Goal: Task Accomplishment & Management: Use online tool/utility

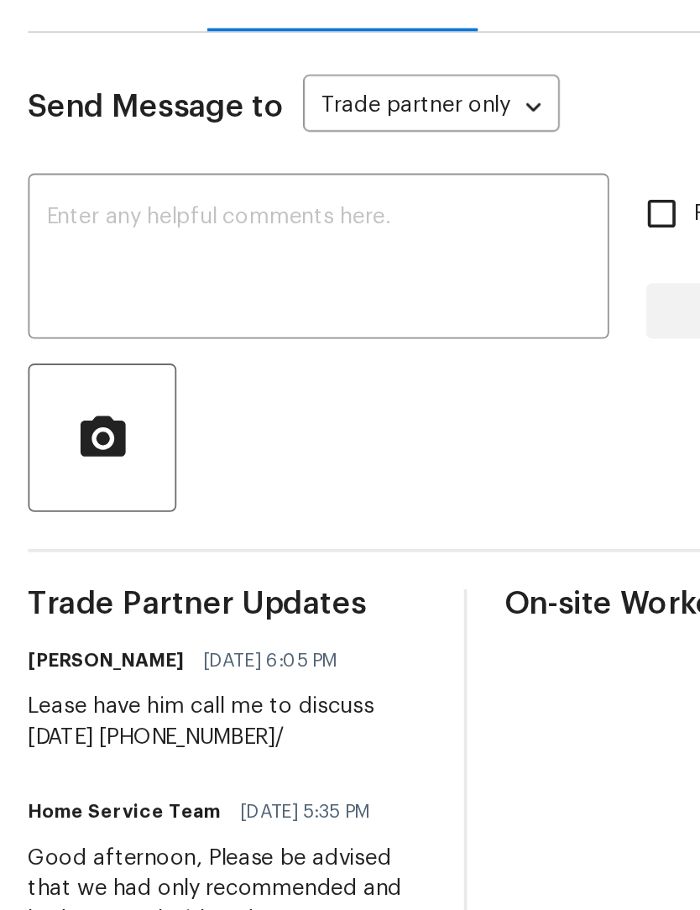
scroll to position [1192, 0]
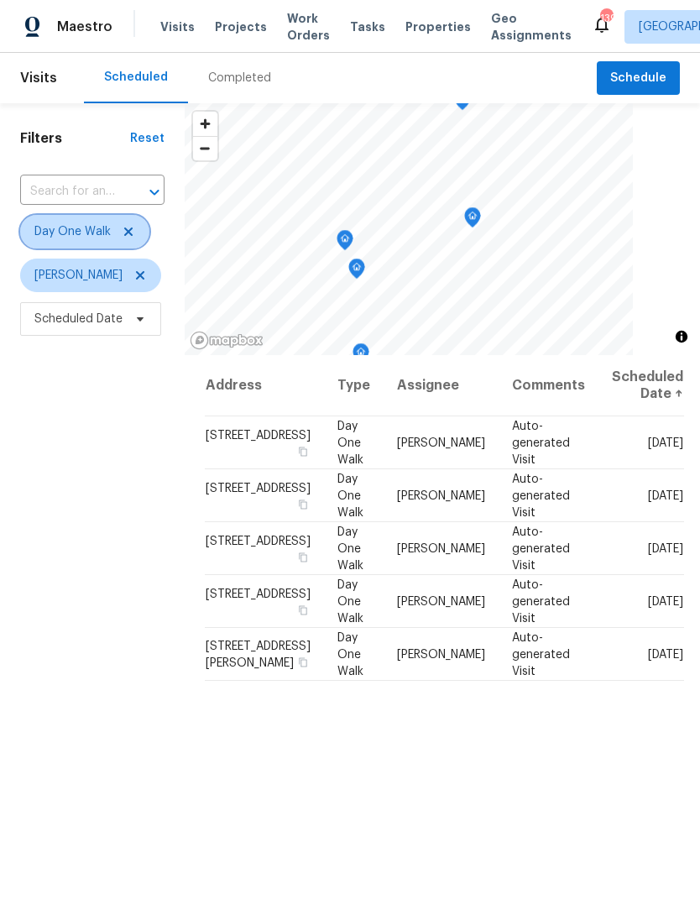
click at [130, 238] on icon at bounding box center [128, 231] width 13 height 13
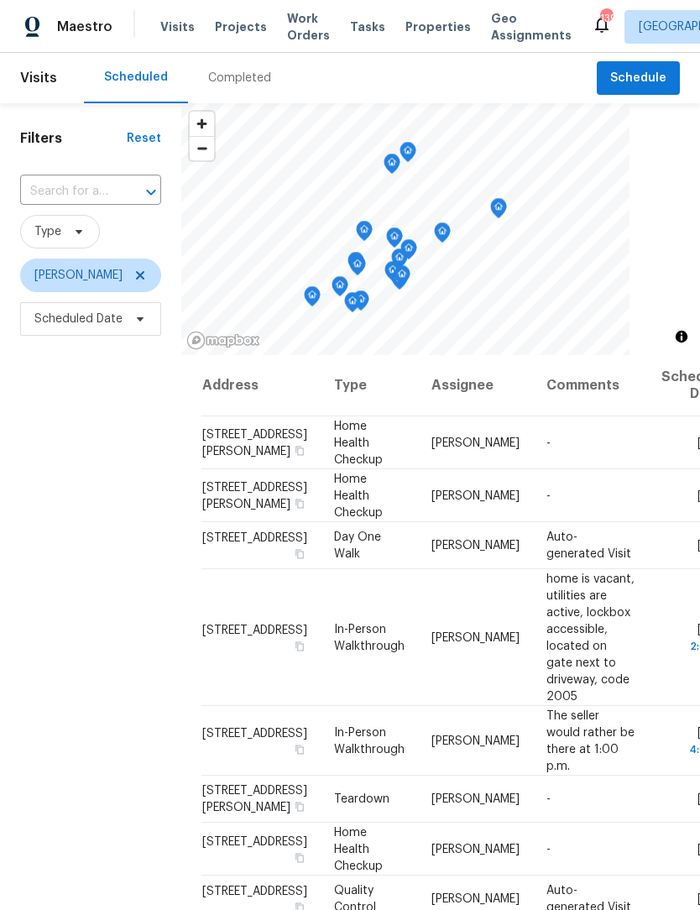
click at [287, 34] on span "Work Orders" at bounding box center [308, 27] width 43 height 34
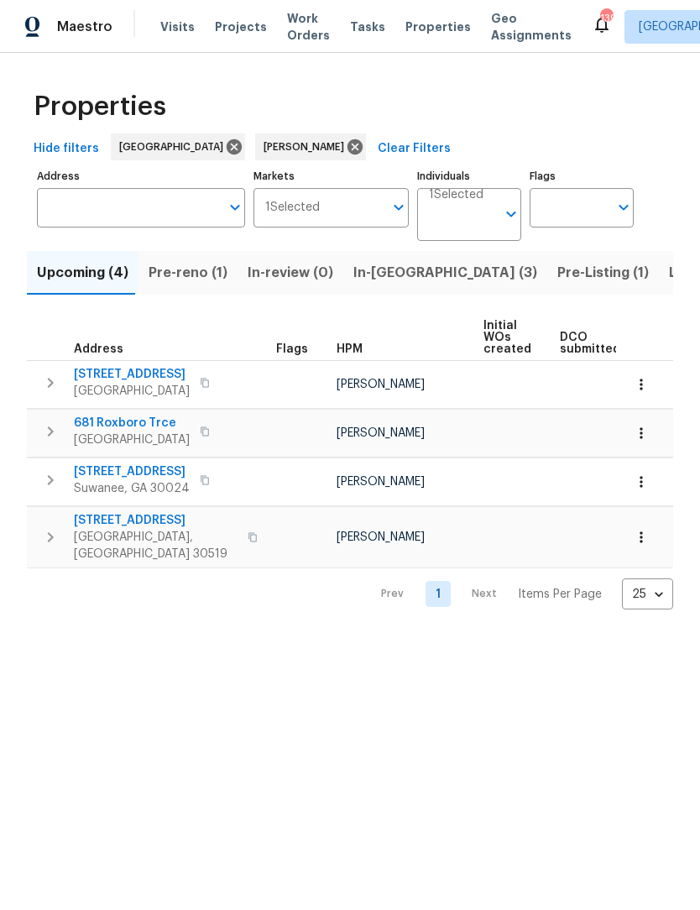
click at [558, 275] on span "Pre-Listing (1)" at bounding box center [604, 273] width 92 height 24
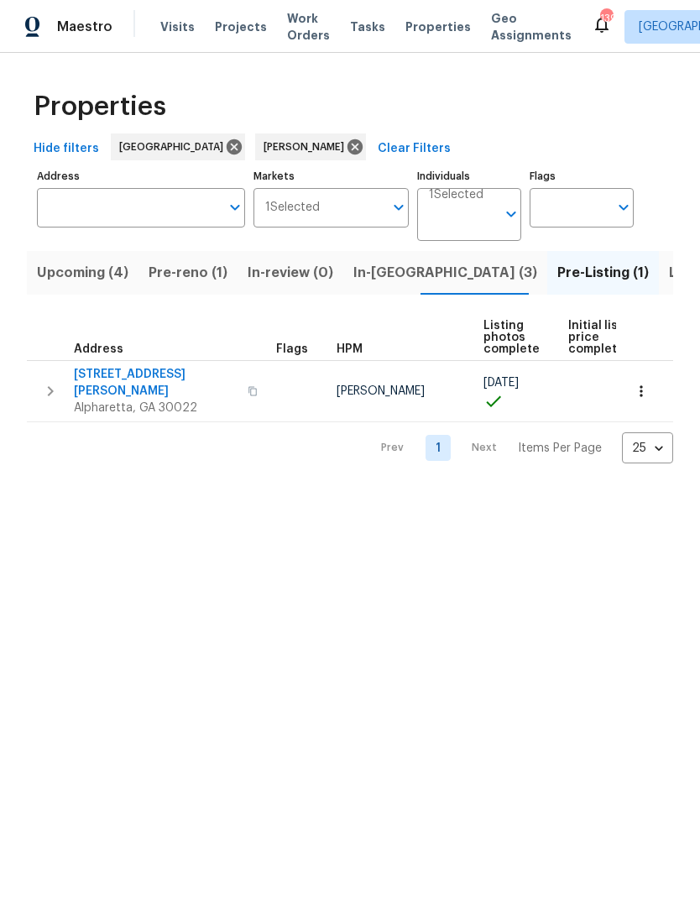
click at [387, 280] on span "In-reno (3)" at bounding box center [446, 273] width 184 height 24
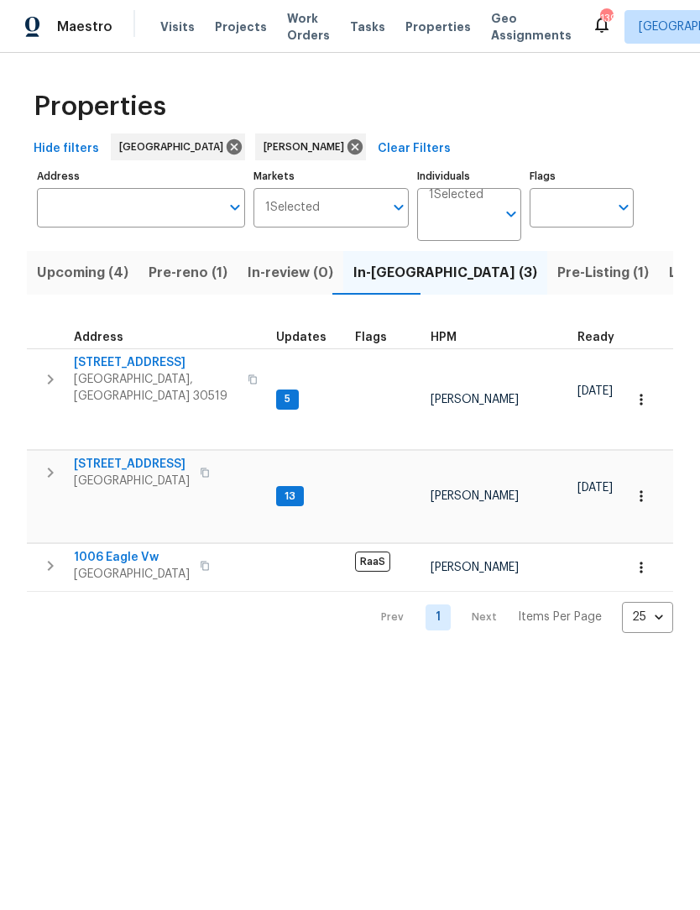
click at [200, 286] on button "Pre-reno (1)" at bounding box center [188, 273] width 99 height 44
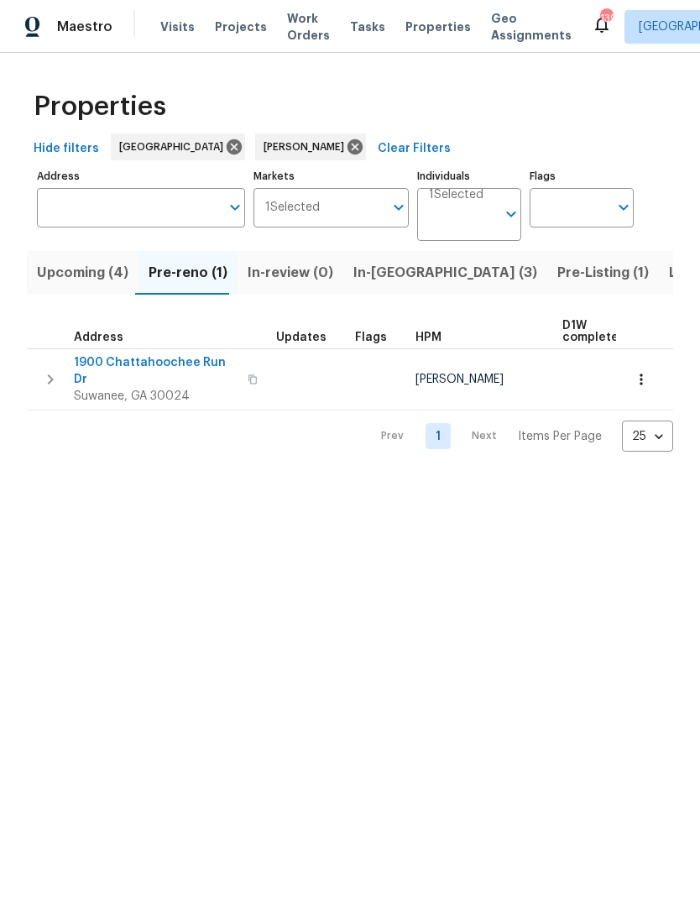
click at [385, 281] on span "In-reno (3)" at bounding box center [446, 273] width 184 height 24
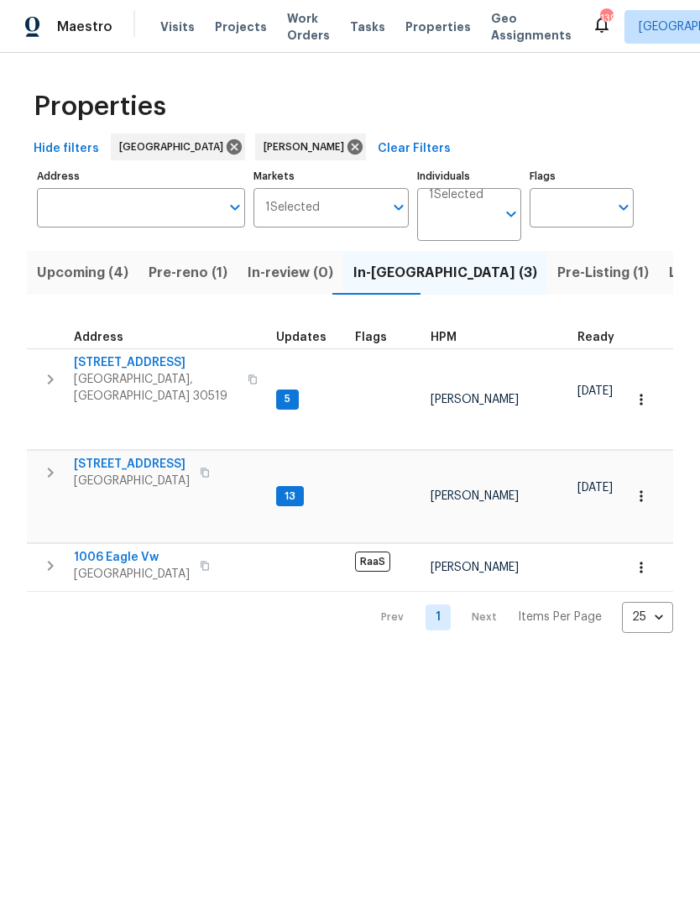
click at [135, 368] on span "[STREET_ADDRESS]" at bounding box center [156, 362] width 164 height 17
click at [120, 372] on span "[GEOGRAPHIC_DATA], [GEOGRAPHIC_DATA] 30519" at bounding box center [156, 388] width 164 height 34
click at [97, 456] on span "6105 Crystal Cove Trl" at bounding box center [132, 464] width 116 height 17
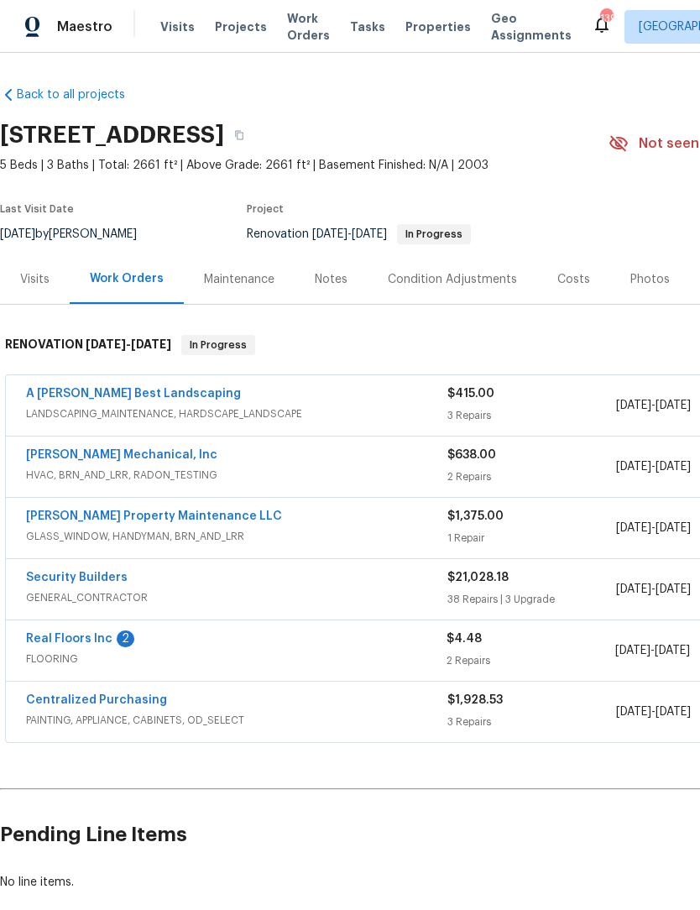
click at [55, 637] on link "Real Floors Inc" at bounding box center [69, 639] width 87 height 12
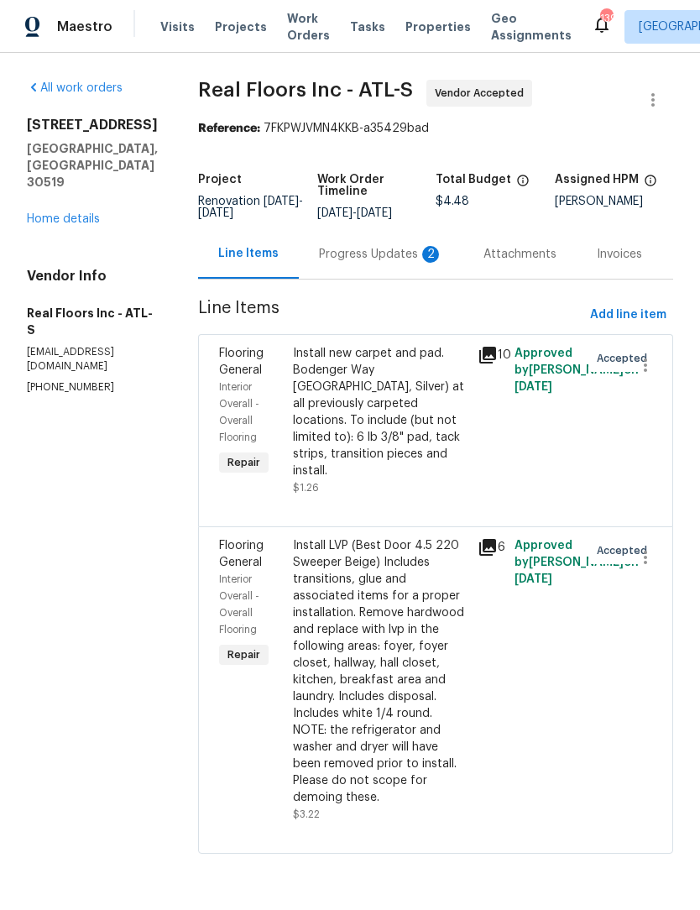
click at [396, 259] on div "Progress Updates 2" at bounding box center [381, 254] width 124 height 17
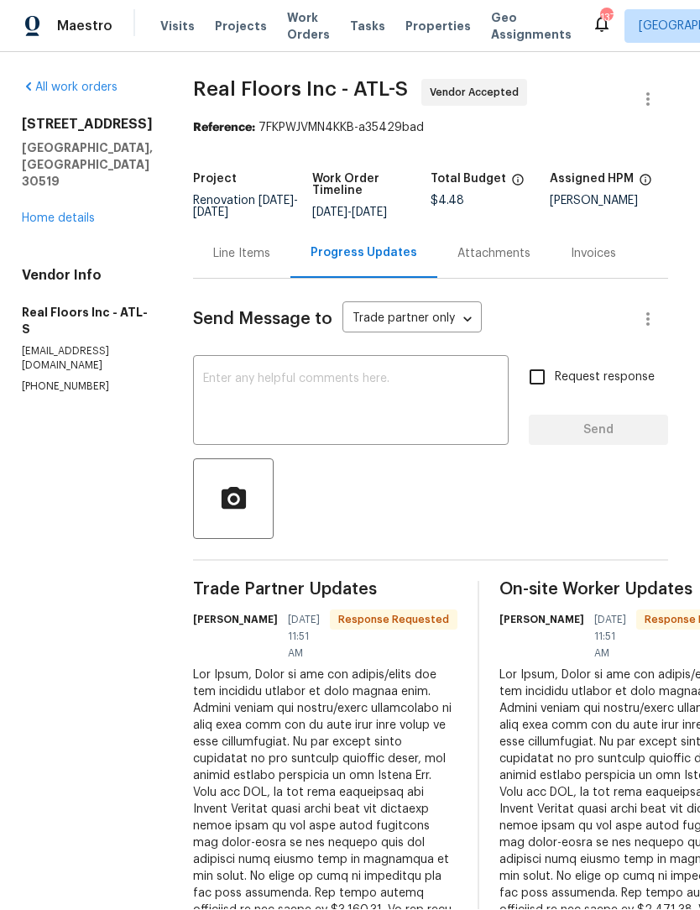
scroll to position [0, 5]
click at [260, 246] on div "Line Items" at bounding box center [241, 254] width 57 height 17
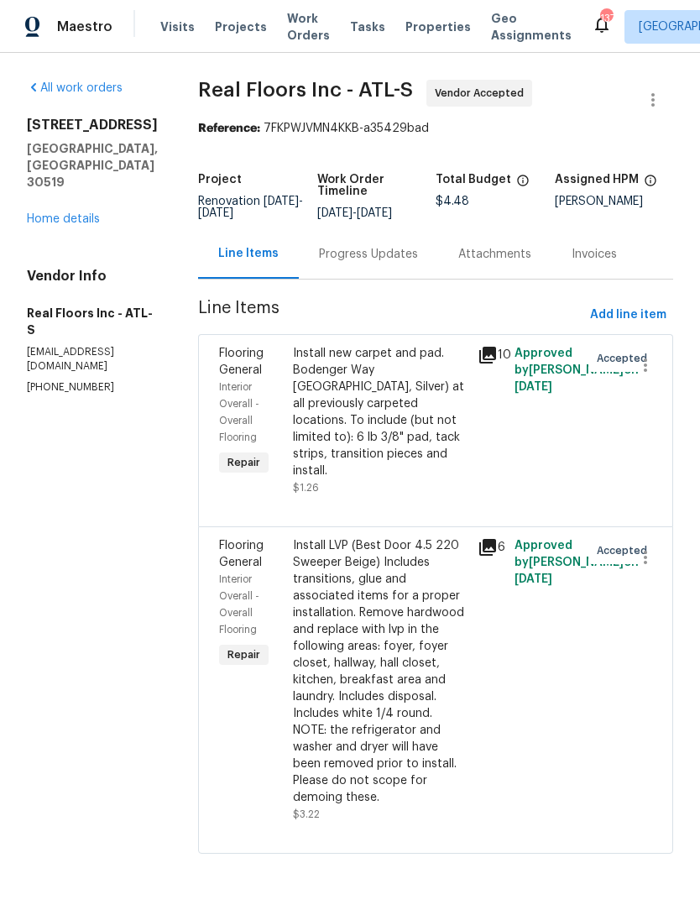
click at [389, 263] on div "Progress Updates" at bounding box center [368, 254] width 99 height 17
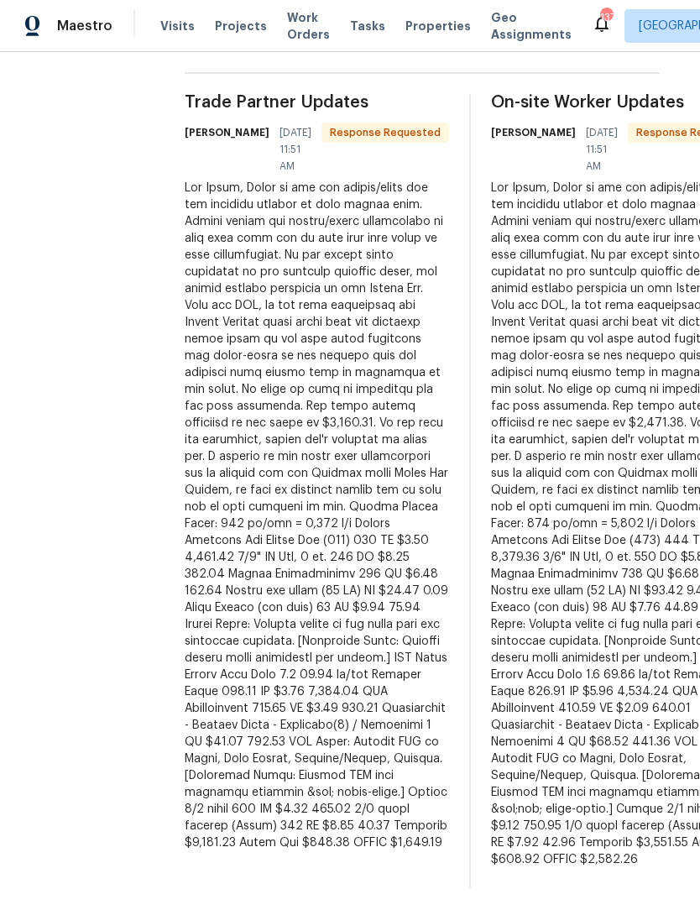
scroll to position [487, 13]
click at [244, 503] on div at bounding box center [318, 517] width 265 height 672
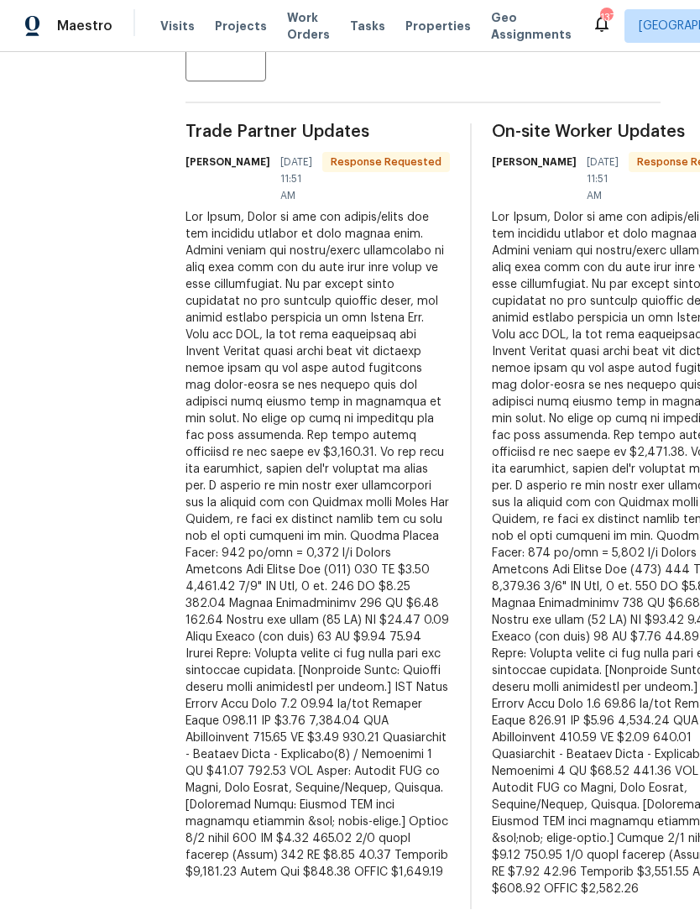
scroll to position [458, 13]
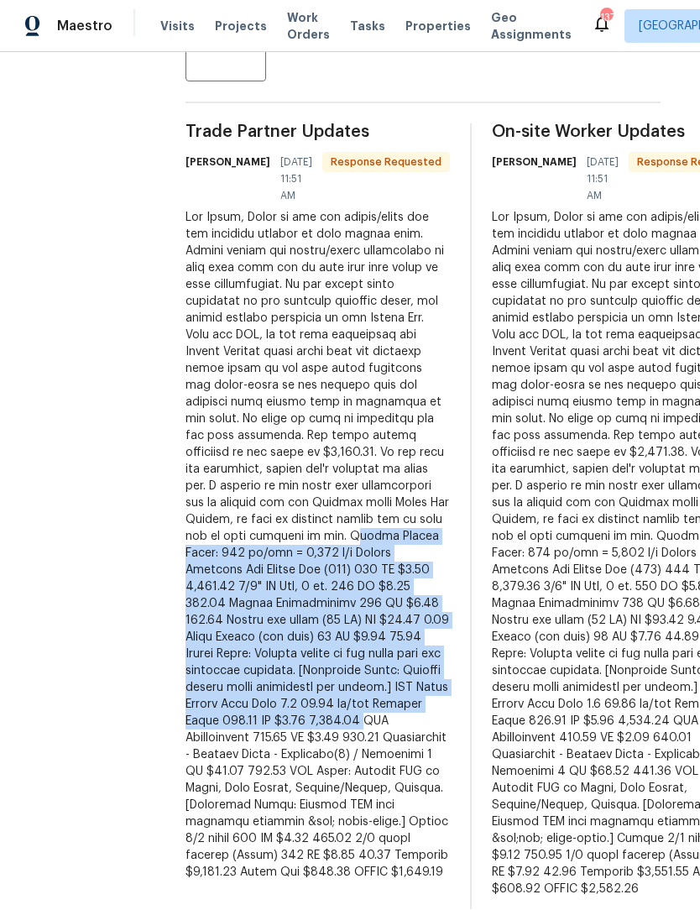
copy div "arpet Amount Total: 265 sq/yds = 2,385 s/f Mohawk Bodenger Way Winter Ash (945)…"
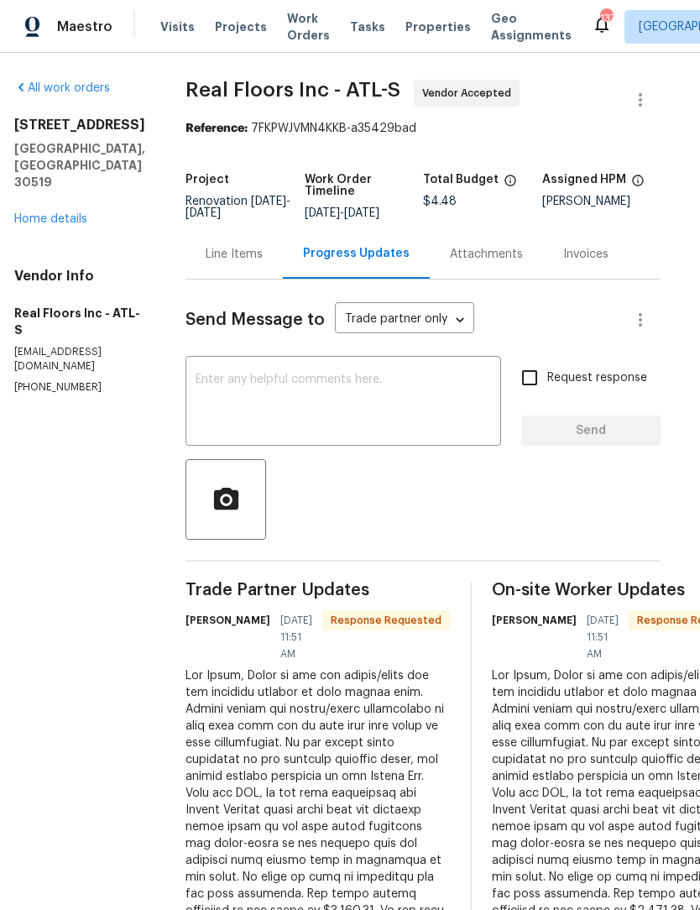
scroll to position [0, 13]
click at [244, 263] on div "Line Items" at bounding box center [234, 254] width 57 height 17
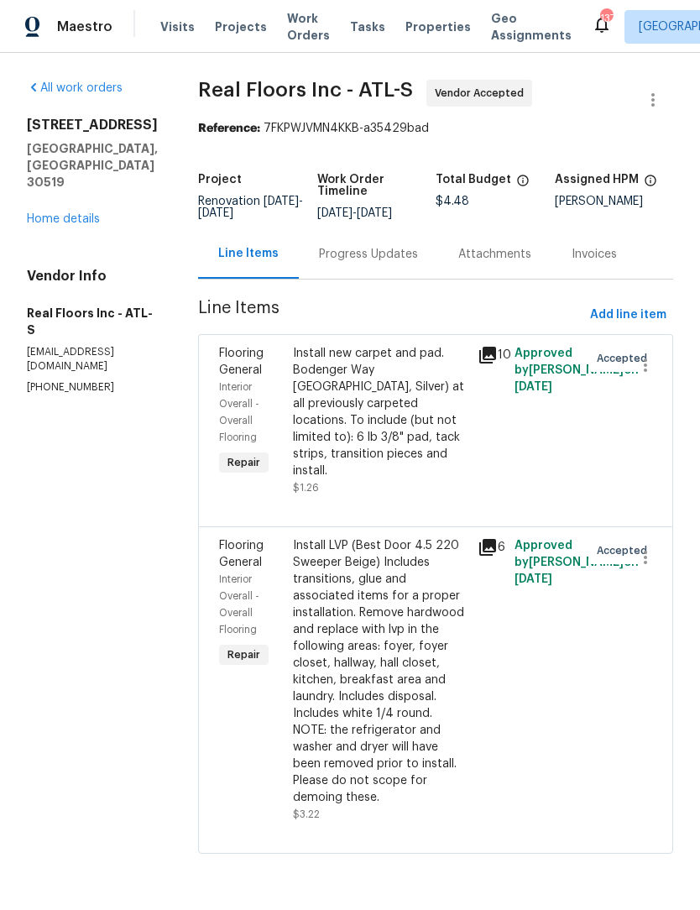
click at [395, 414] on div "Install new carpet and pad. Bodenger Way [GEOGRAPHIC_DATA], Silver) at all prev…" at bounding box center [380, 412] width 175 height 134
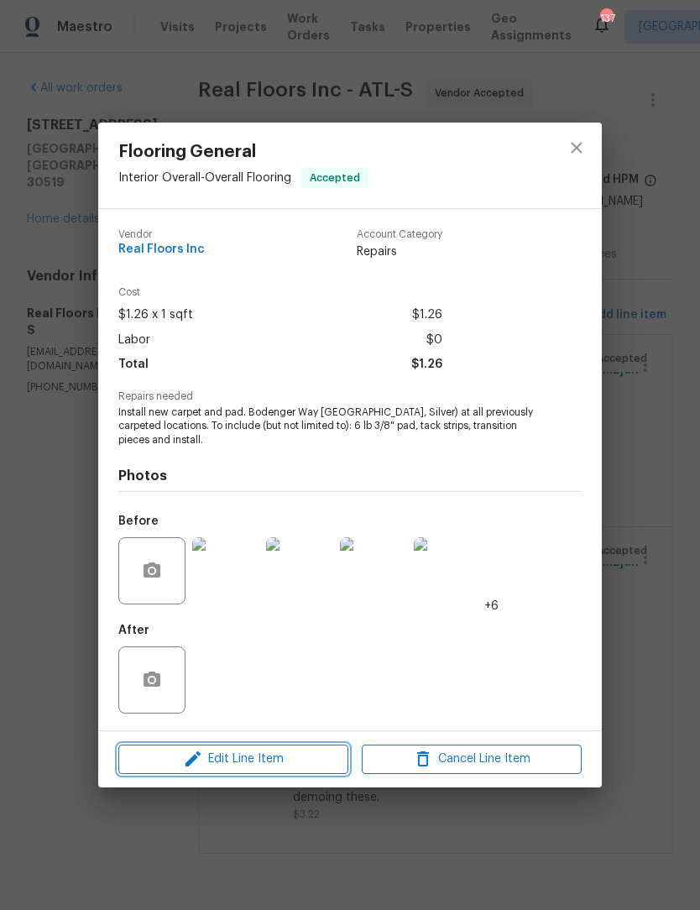
click at [269, 758] on span "Edit Line Item" at bounding box center [233, 759] width 220 height 21
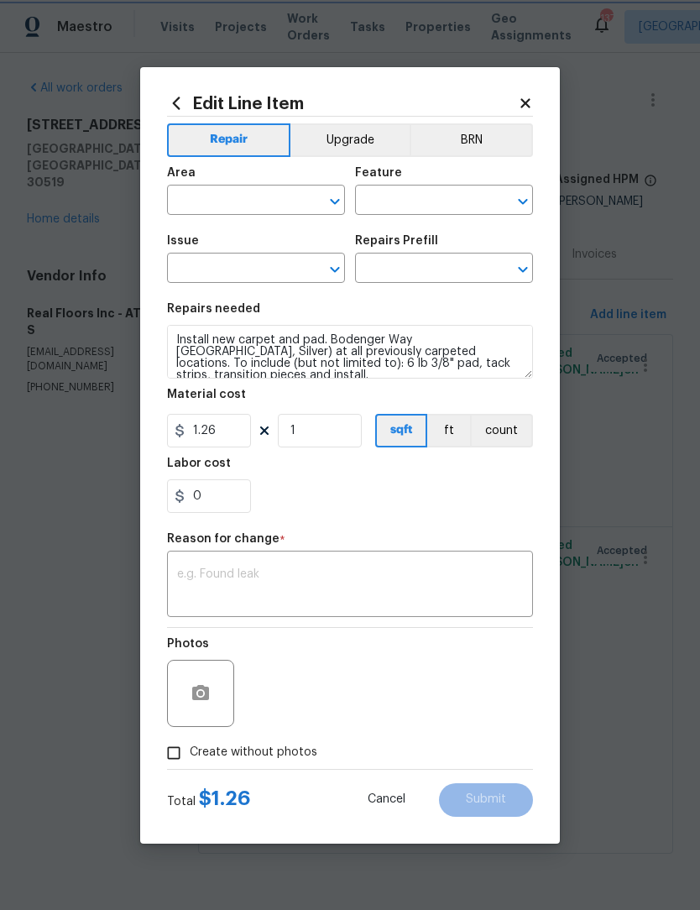
type input "Interior Overall"
type input "Overall Flooring"
type input "Flooring General"
type input "Carpet LVL 1 - Bodenger Way (Silver) $1.26"
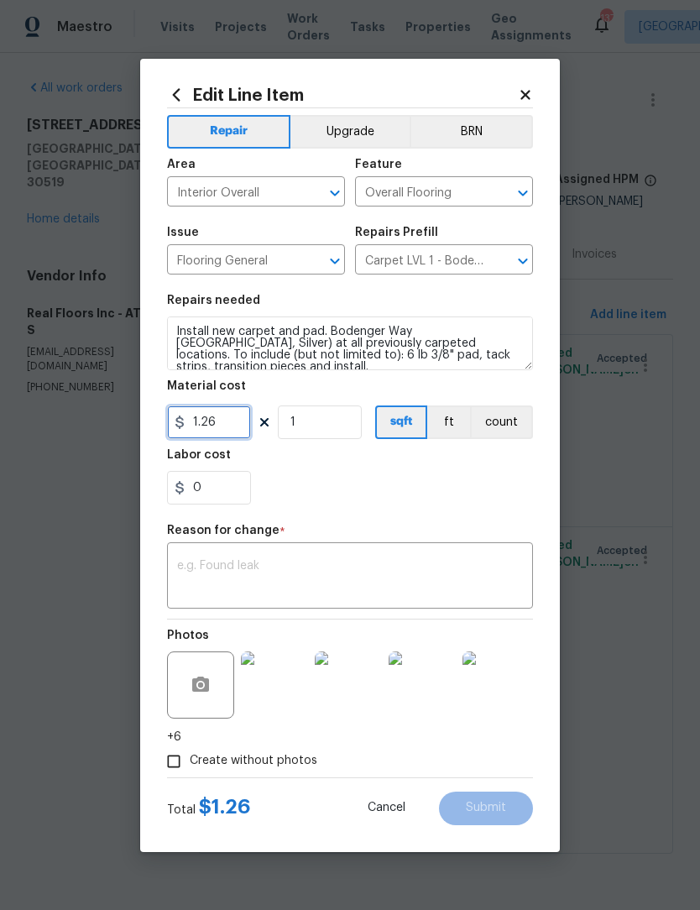
click at [231, 433] on input "1.26" at bounding box center [209, 423] width 84 height 34
click at [316, 564] on textarea at bounding box center [350, 577] width 346 height 35
type input "1157.4"
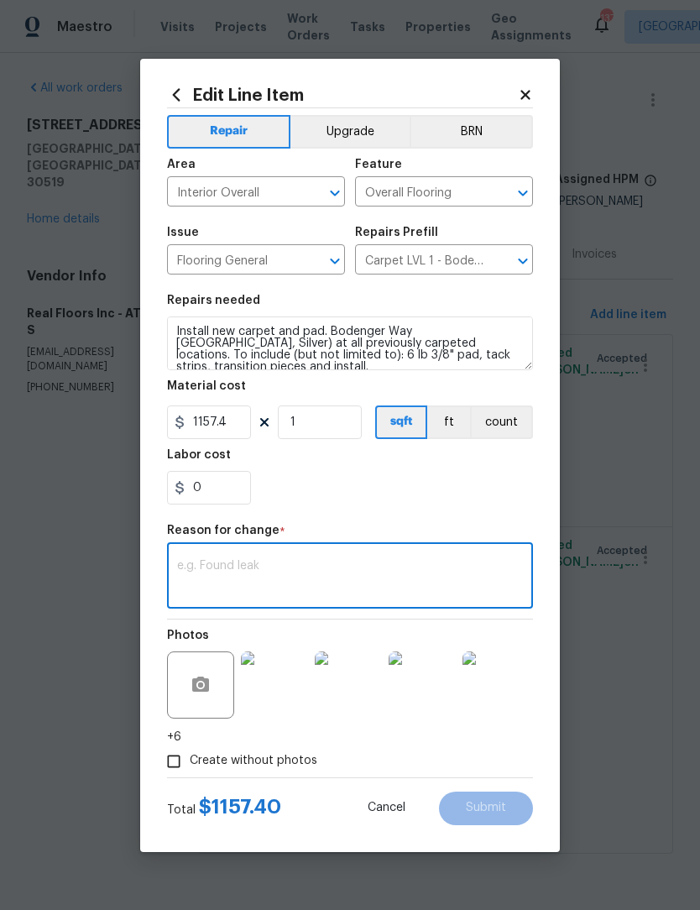
click at [273, 562] on textarea at bounding box center [350, 577] width 346 height 35
paste textarea "arpet Amount Total: 265 sq/yds = 2,385 s/f Mohawk Bodenger Way Winter Ash (945)…"
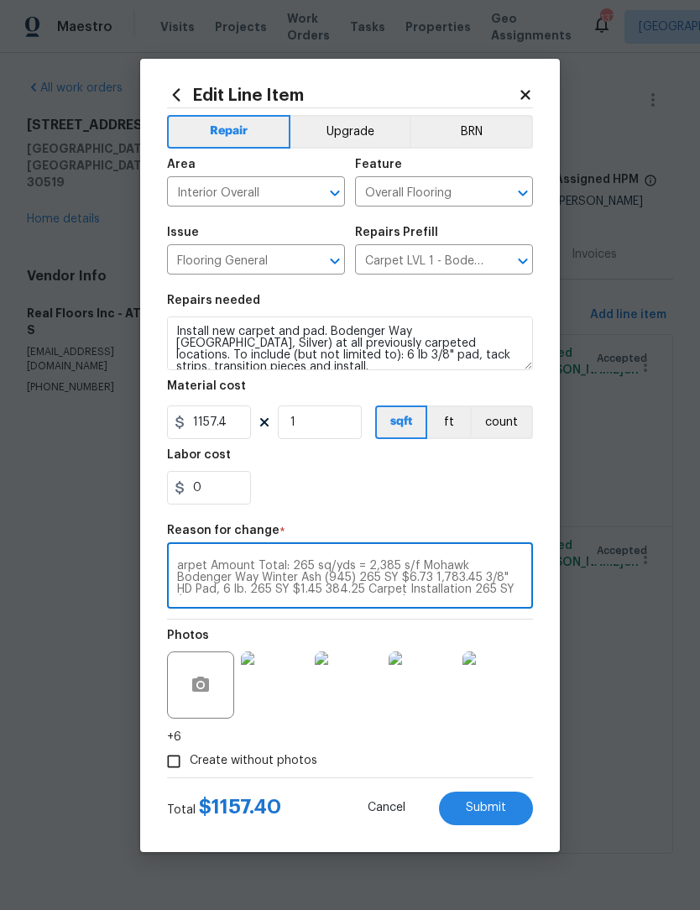
scroll to position [59, 0]
type textarea "arpet Amount Total: 265 sq/yds = 2,385 s/f Mohawk Bodenger Way Winter Ash (945)…"
click at [503, 807] on span "Submit" at bounding box center [486, 808] width 40 height 13
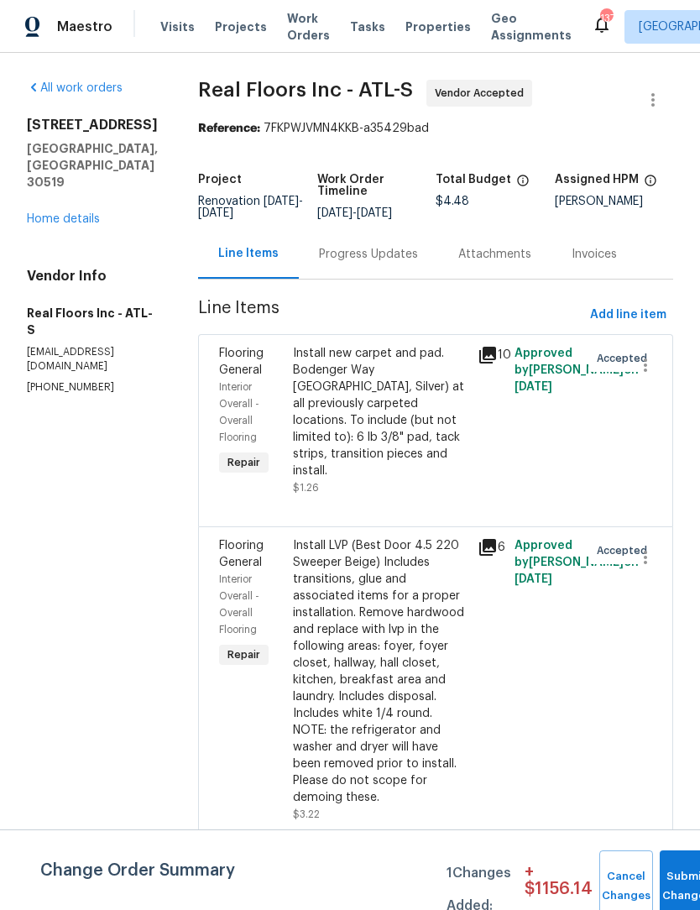
click at [400, 263] on div "Progress Updates" at bounding box center [368, 254] width 99 height 17
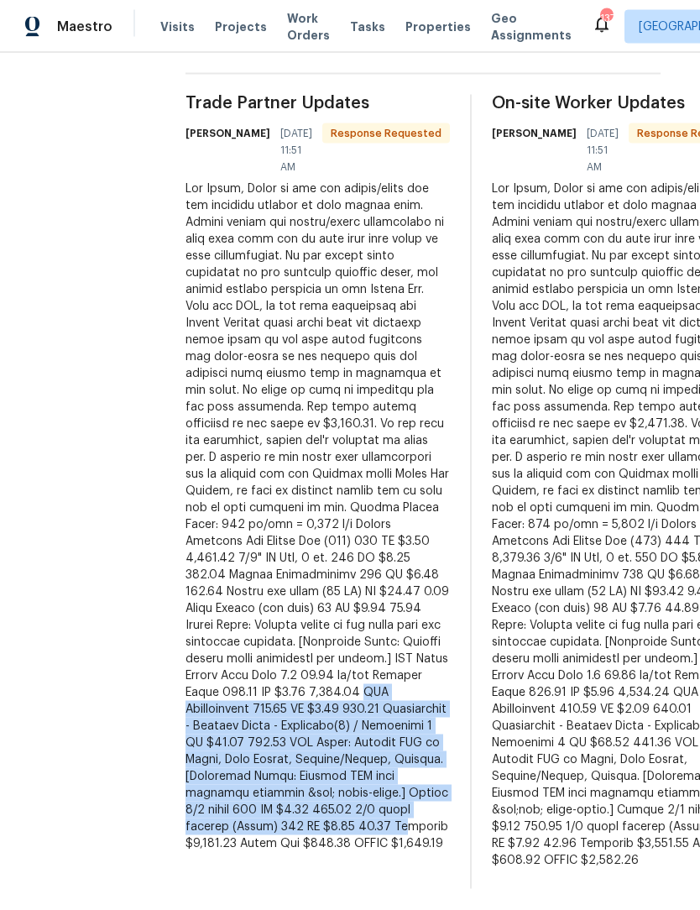
scroll to position [25, 0]
copy div "LVP Installation 482.25 SF $1.15 554.59 Transitions - Sweeper Beige - Multitrim…"
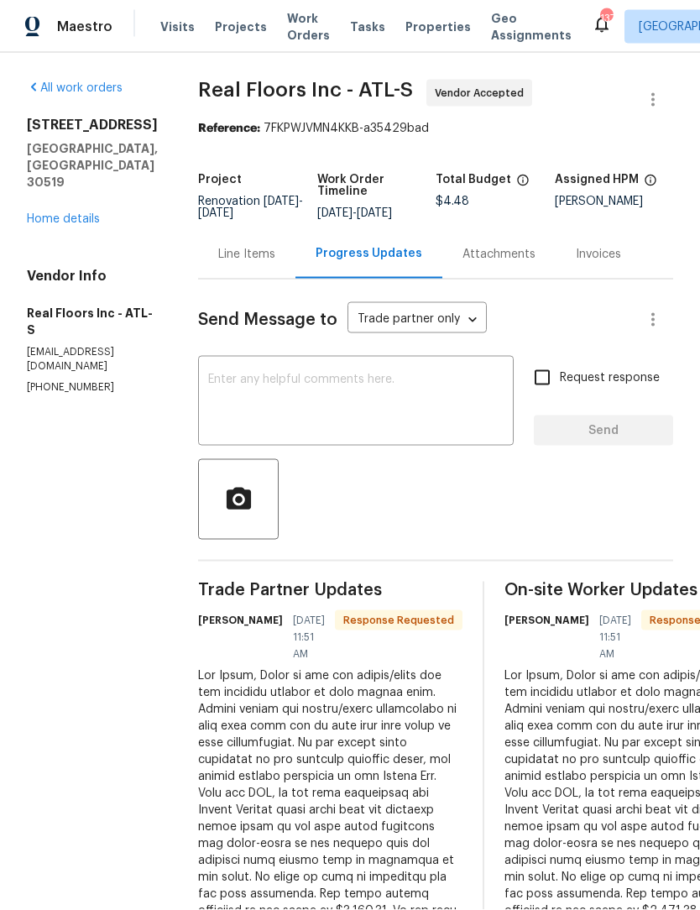
scroll to position [0, 0]
click at [87, 213] on link "Home details" at bounding box center [63, 219] width 73 height 12
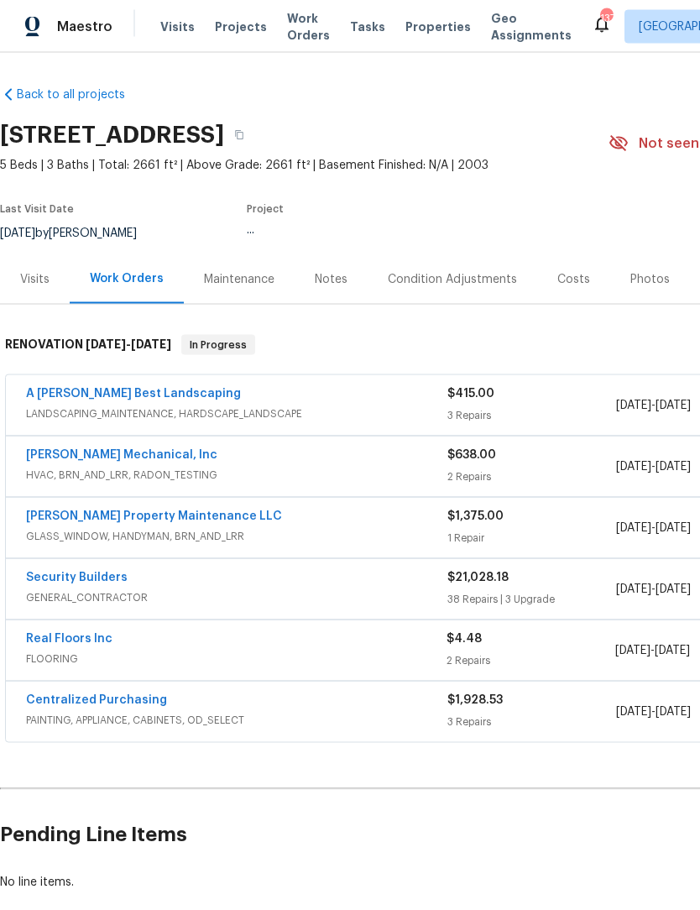
scroll to position [26, 0]
click at [80, 633] on link "Real Floors Inc" at bounding box center [69, 639] width 87 height 12
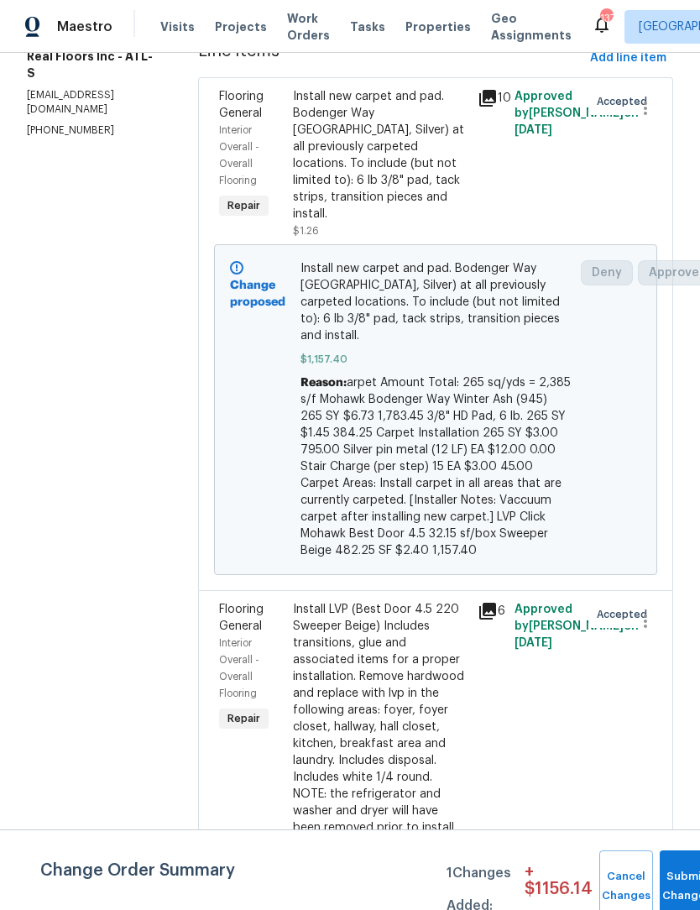
scroll to position [256, 0]
click at [369, 668] on div "Install LVP (Best Door 4.5 220 Sweeper Beige) Includes transitions, glue and as…" at bounding box center [380, 736] width 175 height 269
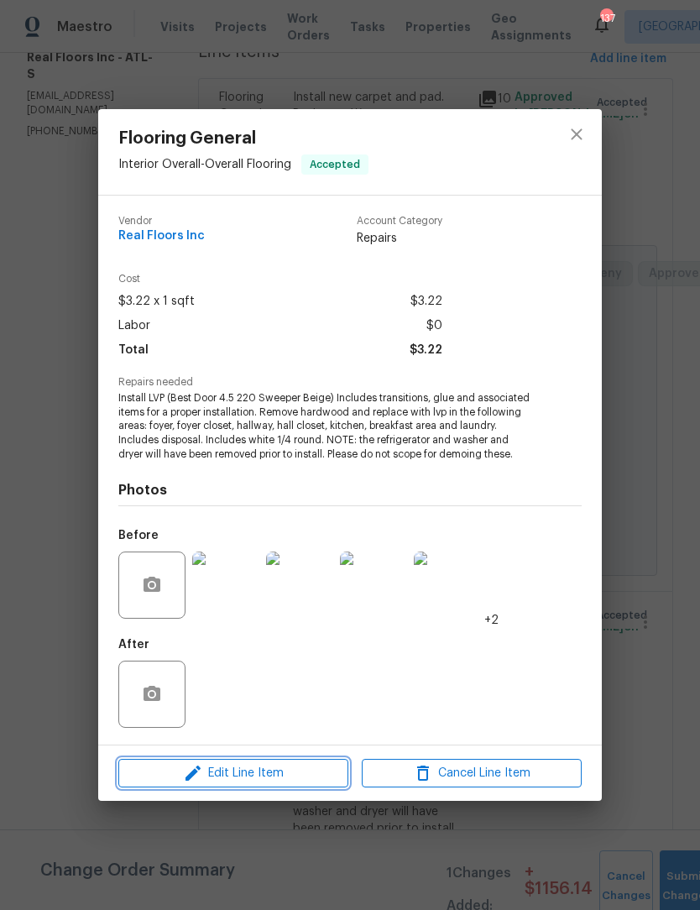
click at [274, 774] on span "Edit Line Item" at bounding box center [233, 773] width 220 height 21
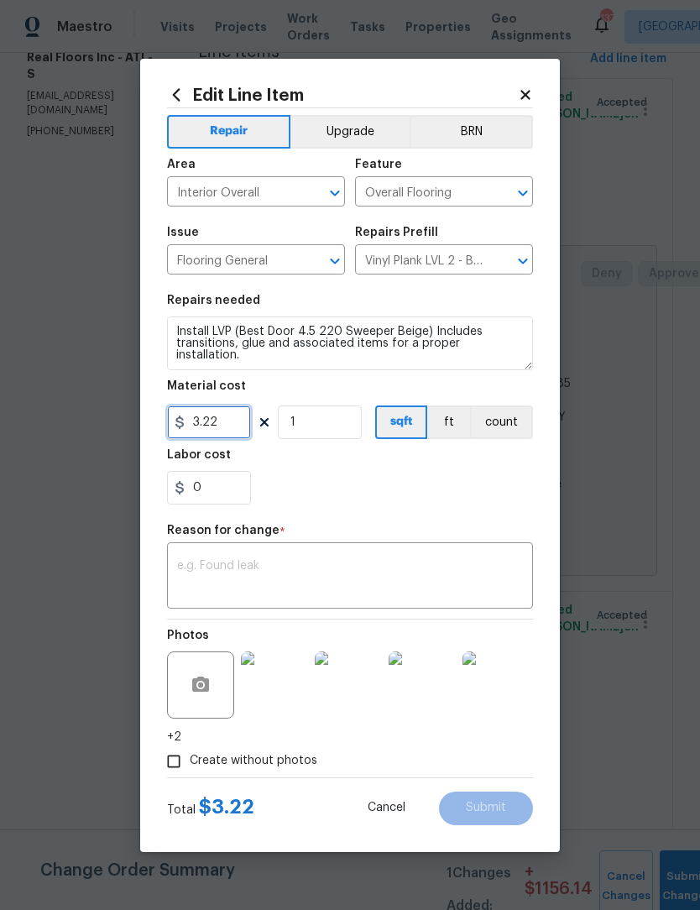
click at [237, 422] on input "3.22" at bounding box center [209, 423] width 84 height 34
type input "5124.69"
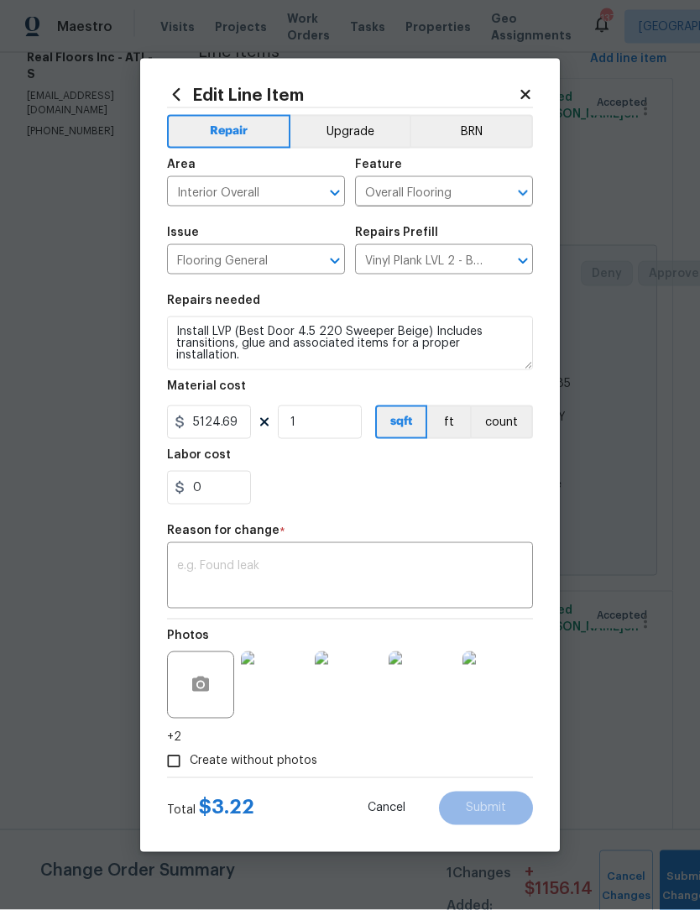
click at [287, 576] on textarea at bounding box center [350, 577] width 346 height 35
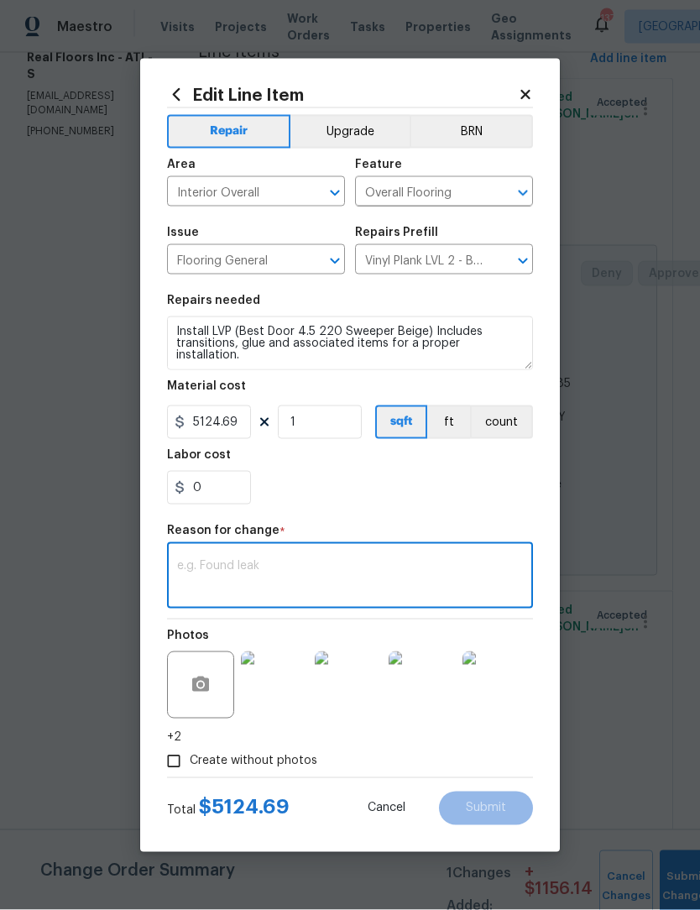
click at [267, 563] on textarea at bounding box center [350, 577] width 346 height 35
paste textarea "LVP Installation 482.25 SF $1.15 554.59 Transitions - Sweeper Beige - Multitrim…"
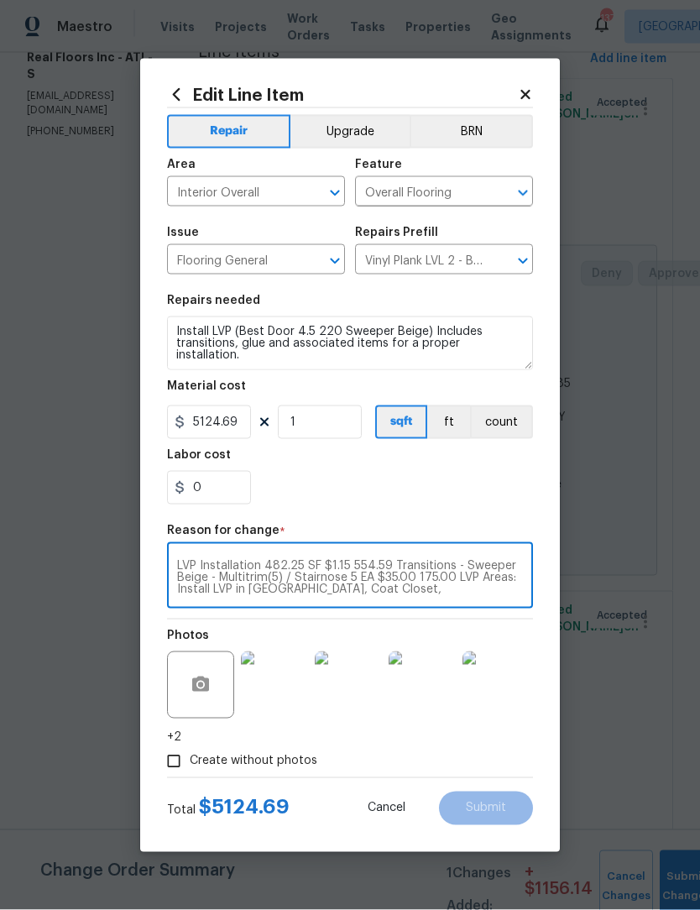
scroll to position [35, 0]
type textarea "LVP Installation 482.25 SF $1.15 554.59 Transitions - Sweeper Beige - Multitrim…"
click at [501, 809] on span "Submit" at bounding box center [486, 808] width 40 height 13
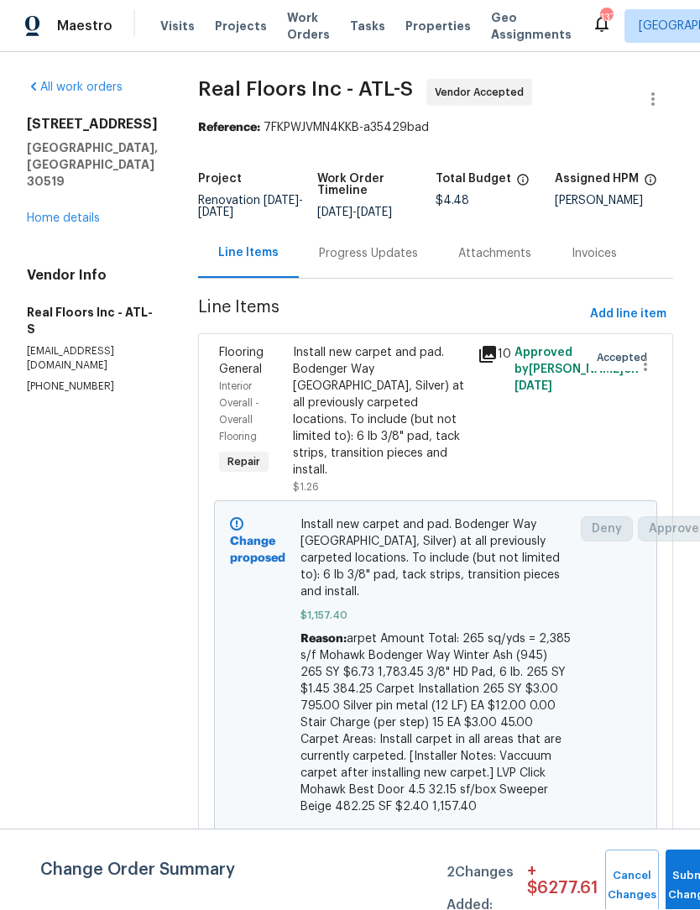
scroll to position [0, 0]
click at [382, 246] on div "Progress Updates" at bounding box center [368, 254] width 99 height 17
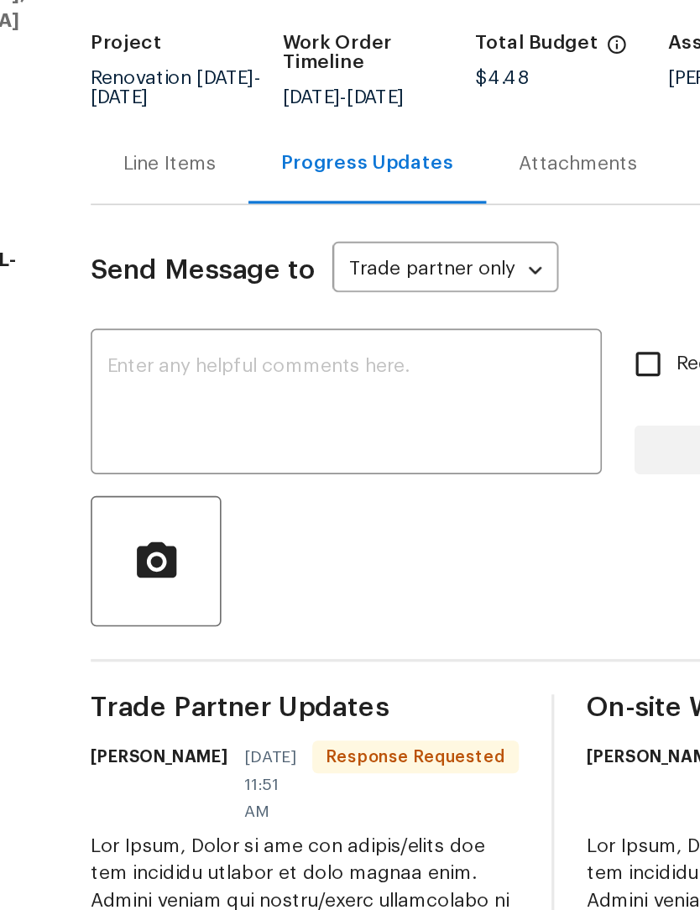
scroll to position [3, 0]
click at [218, 244] on div "Line Items" at bounding box center [246, 252] width 57 height 17
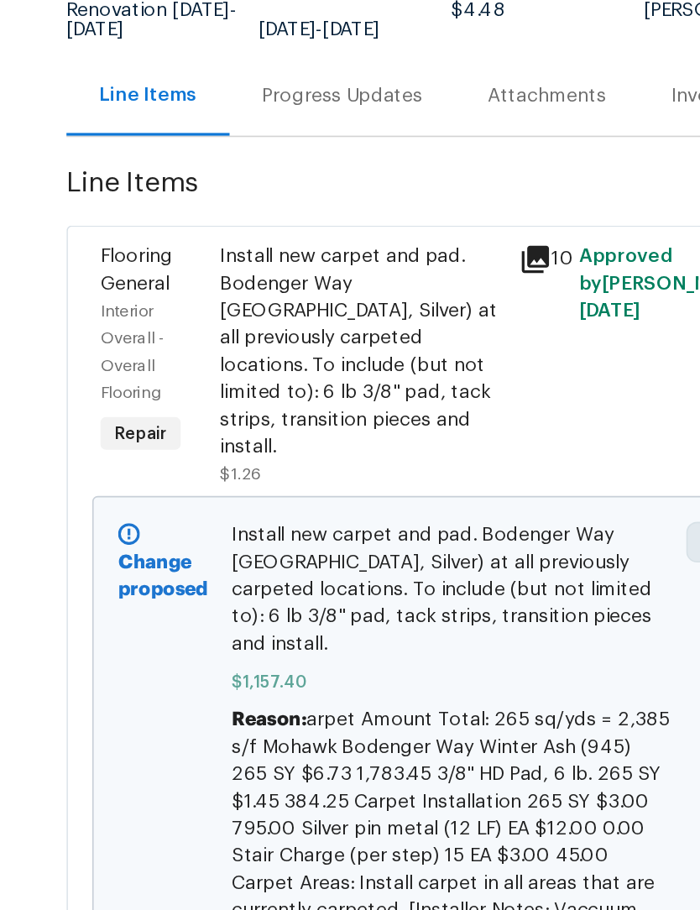
scroll to position [19, 14]
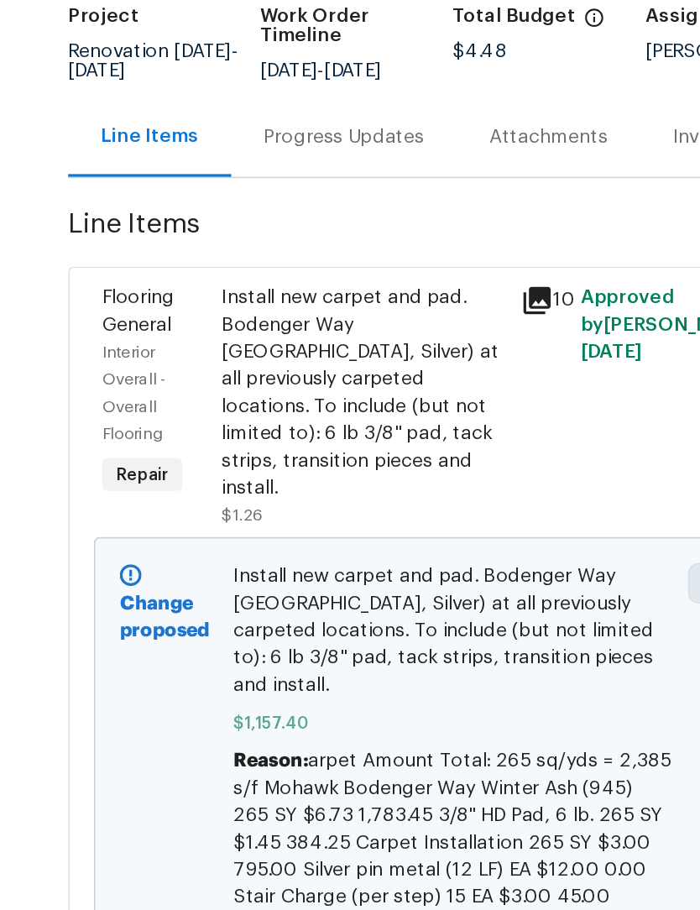
click at [305, 227] on div "Progress Updates" at bounding box center [354, 235] width 99 height 17
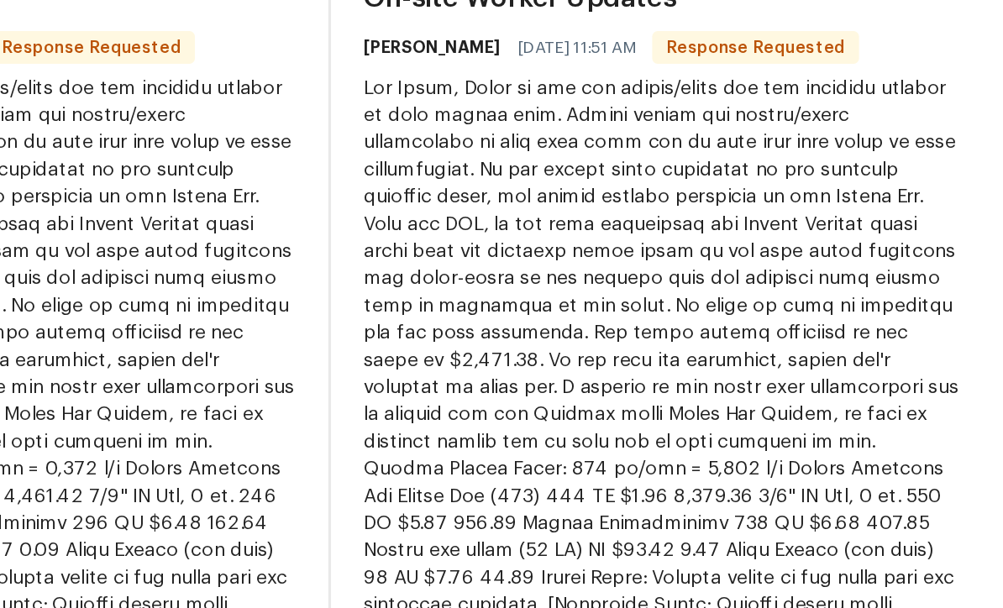
scroll to position [464, 0]
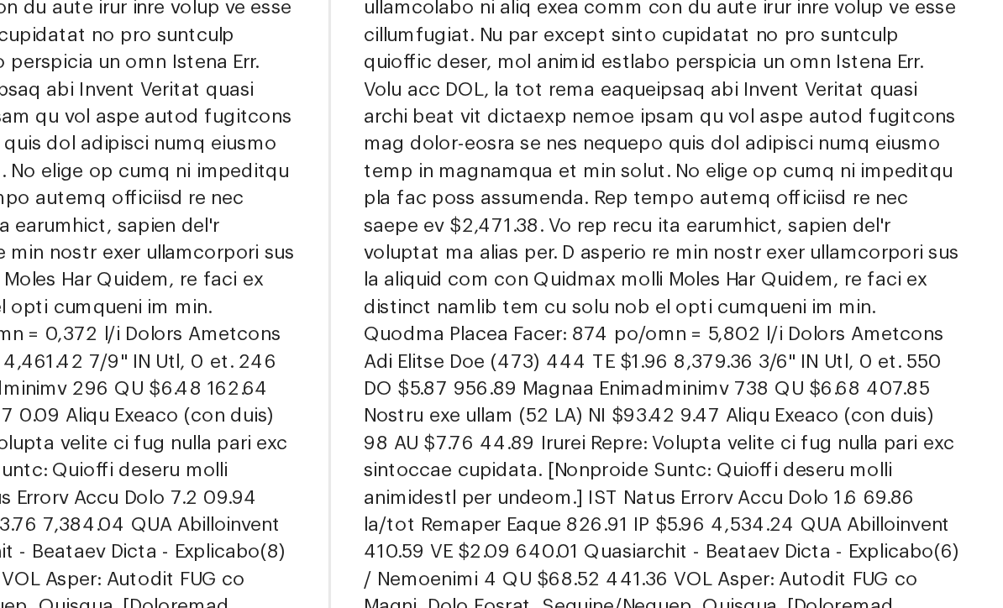
click at [608, 333] on div at bounding box center [792, 405] width 368 height 487
click at [608, 337] on div at bounding box center [792, 405] width 368 height 487
click at [608, 354] on div at bounding box center [792, 405] width 368 height 487
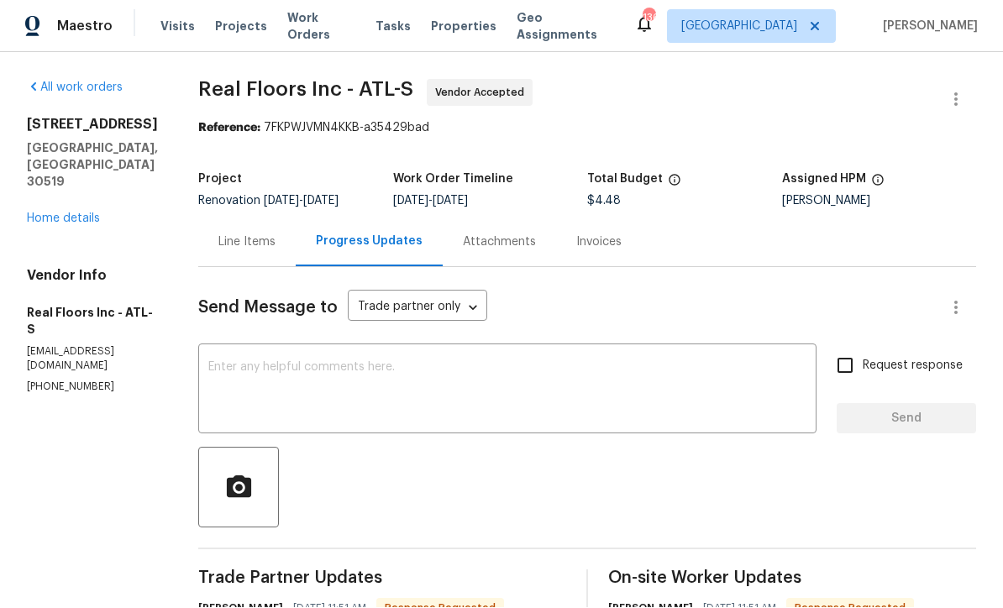
scroll to position [0, 0]
click at [253, 234] on div "Line Items" at bounding box center [246, 242] width 57 height 17
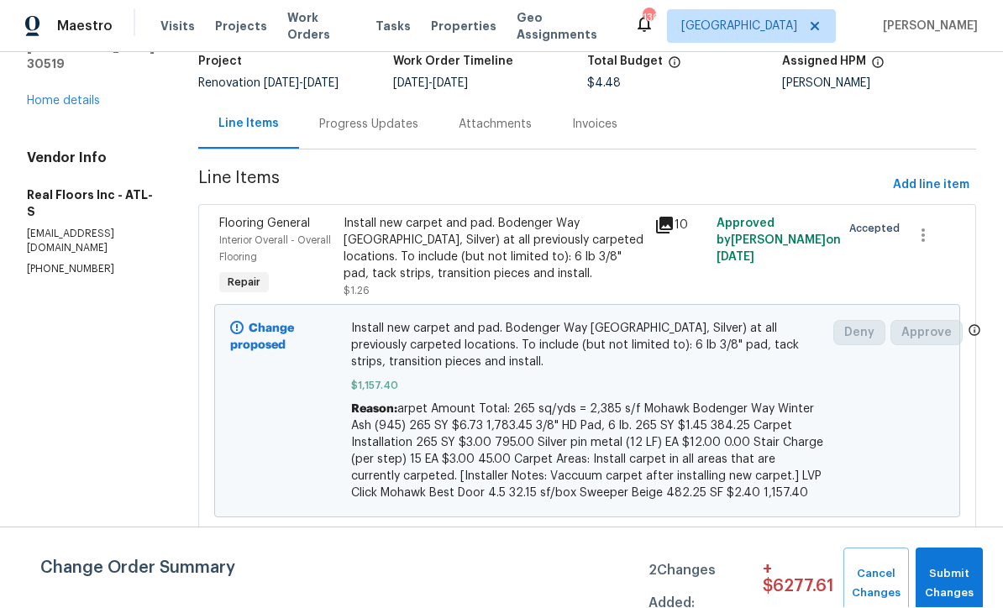
scroll to position [90, 0]
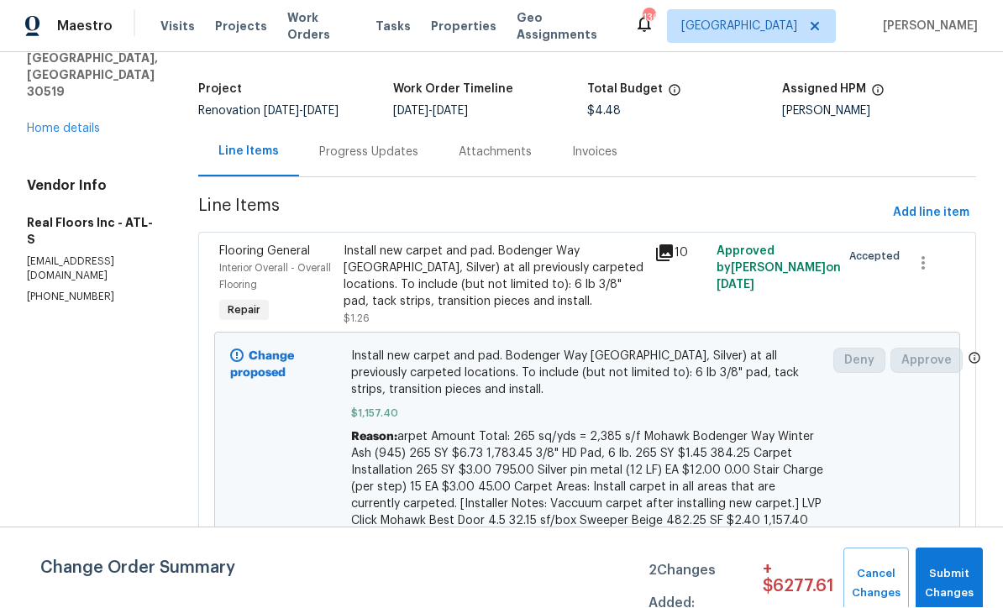
click at [475, 244] on div "Install new carpet and pad. Bodenger Way 945 Winter Ash, Silver) at all previou…" at bounding box center [493, 277] width 301 height 67
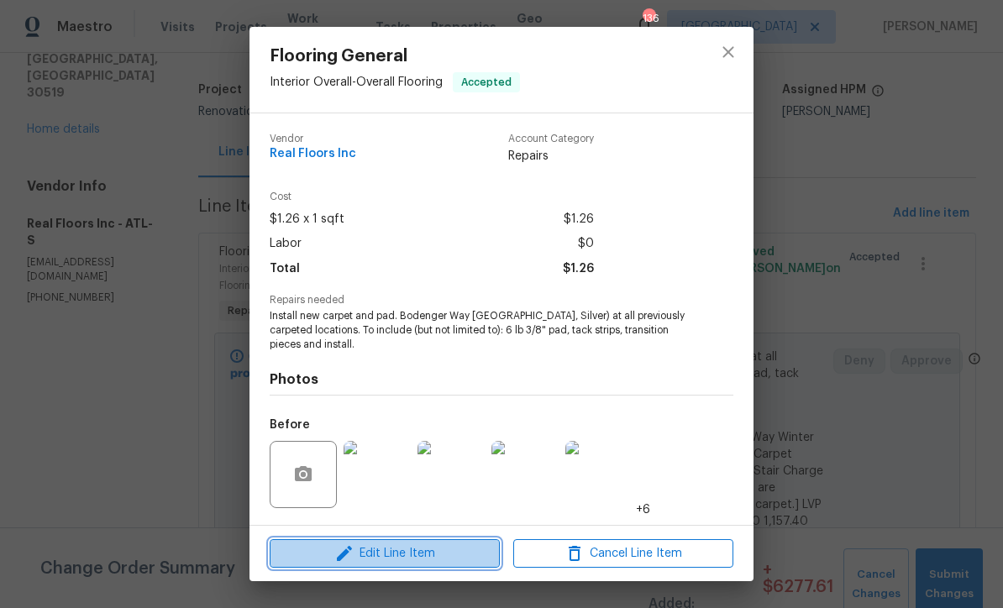
click at [411, 556] on span "Edit Line Item" at bounding box center [385, 553] width 220 height 21
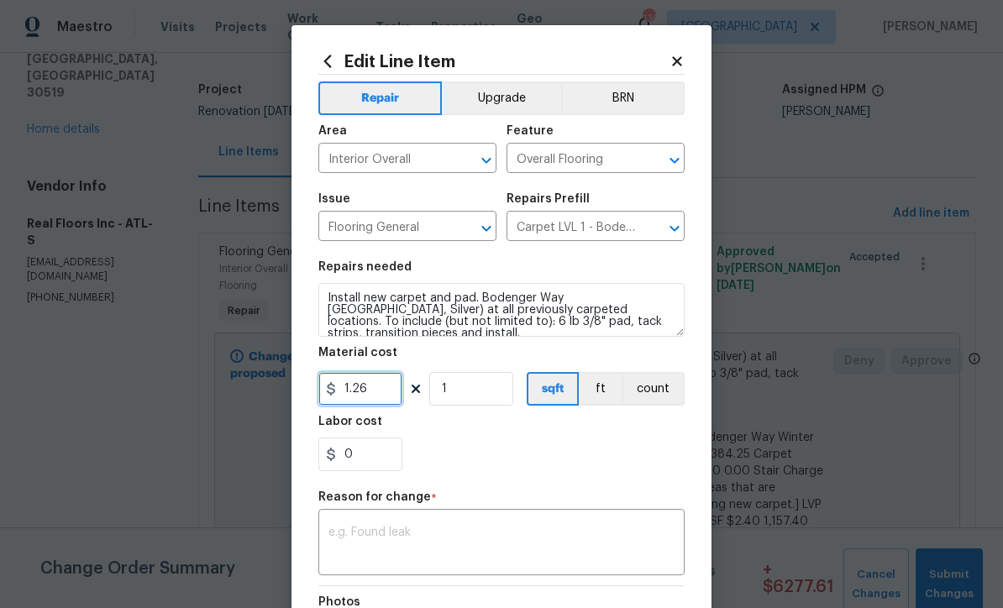
click at [385, 401] on input "1.26" at bounding box center [360, 389] width 84 height 34
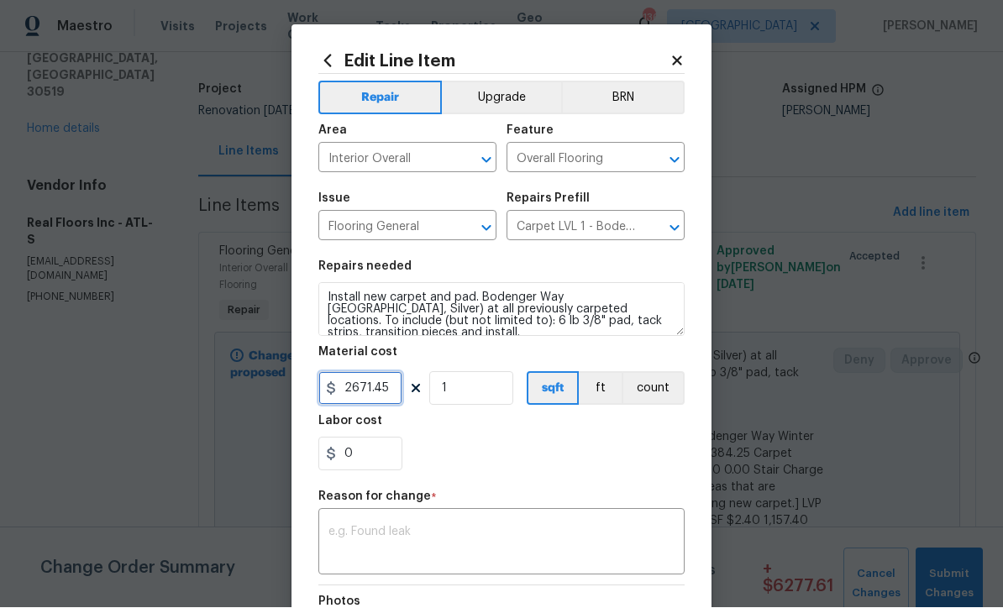
type input "2671.45"
click at [484, 532] on textarea at bounding box center [501, 544] width 346 height 35
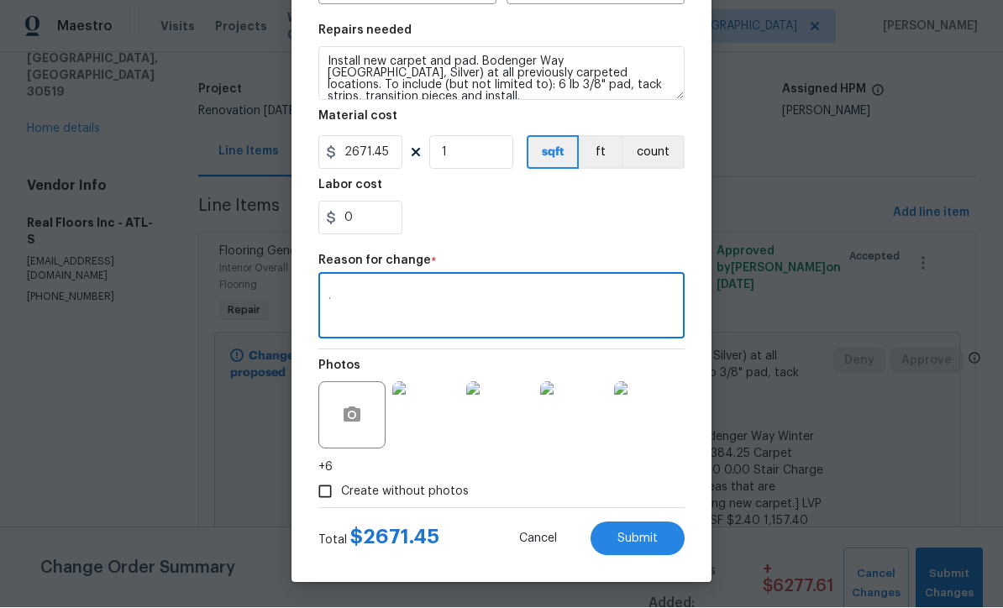
scroll to position [239, 0]
type textarea "."
click at [652, 539] on span "Submit" at bounding box center [637, 539] width 40 height 13
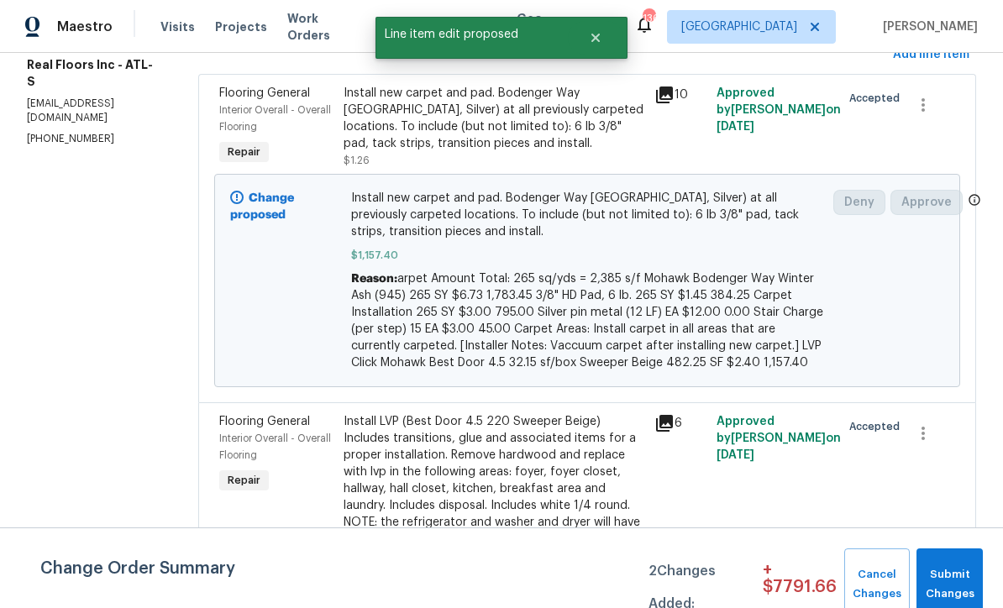
scroll to position [248, 0]
click at [541, 454] on div "Install LVP (Best Door 4.5 220 Sweeper Beige) Includes transitions, glue and as…" at bounding box center [493, 489] width 301 height 151
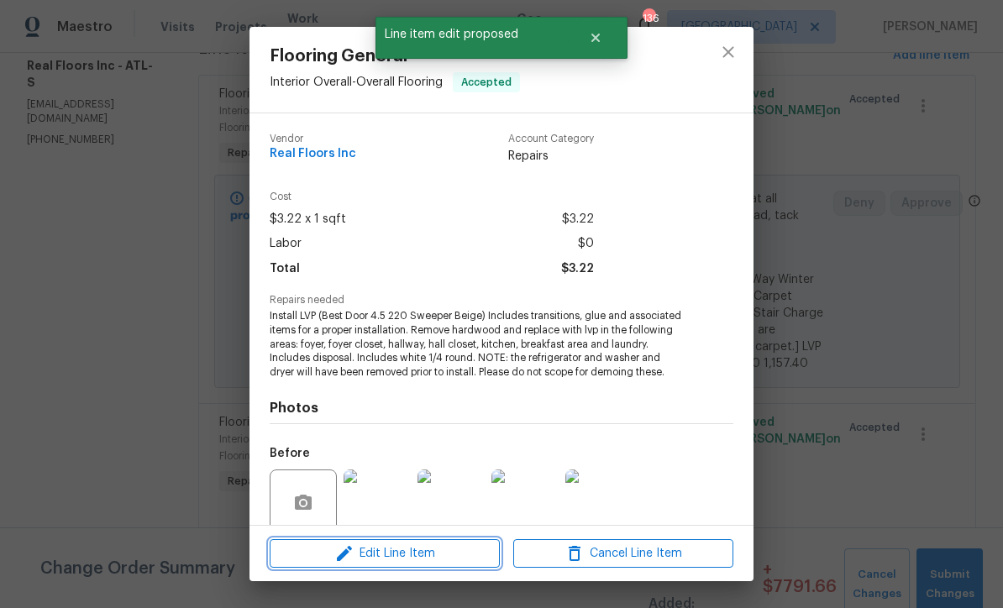
click at [412, 562] on span "Edit Line Item" at bounding box center [385, 553] width 220 height 21
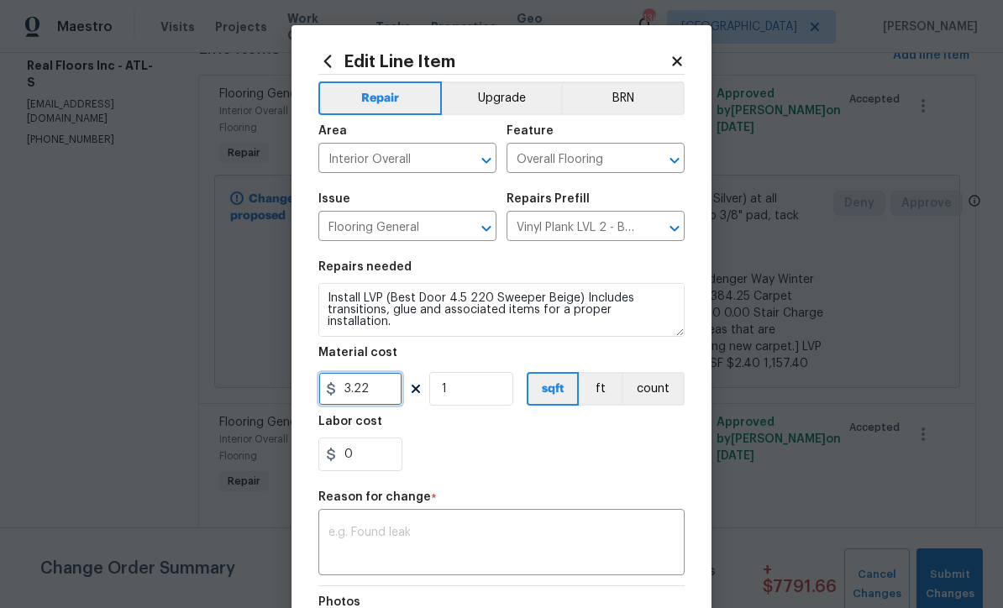
click at [389, 393] on input "3.22" at bounding box center [360, 389] width 84 height 34
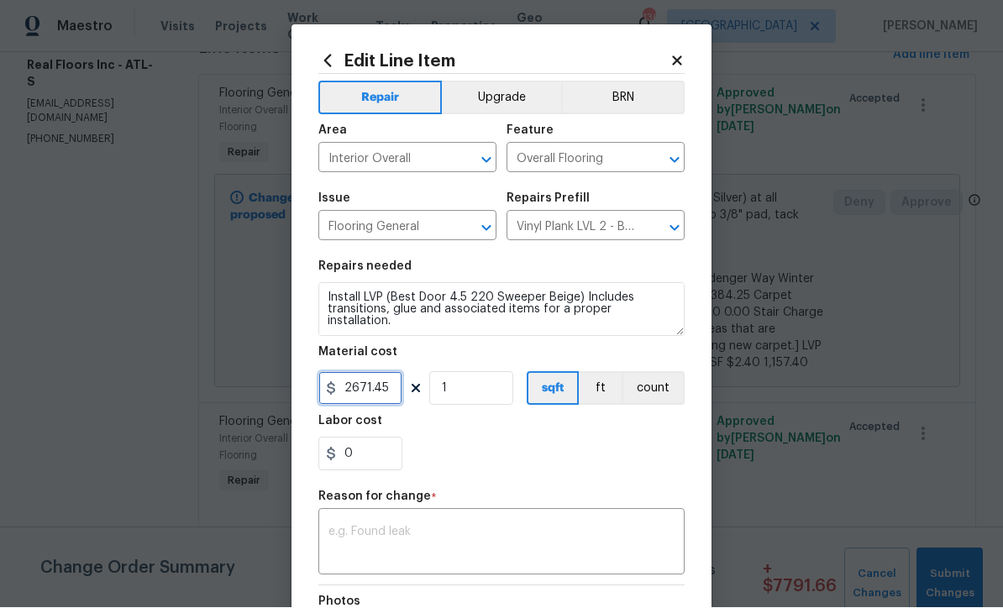
type input "2671.45"
click at [573, 518] on div "x ​" at bounding box center [501, 544] width 366 height 62
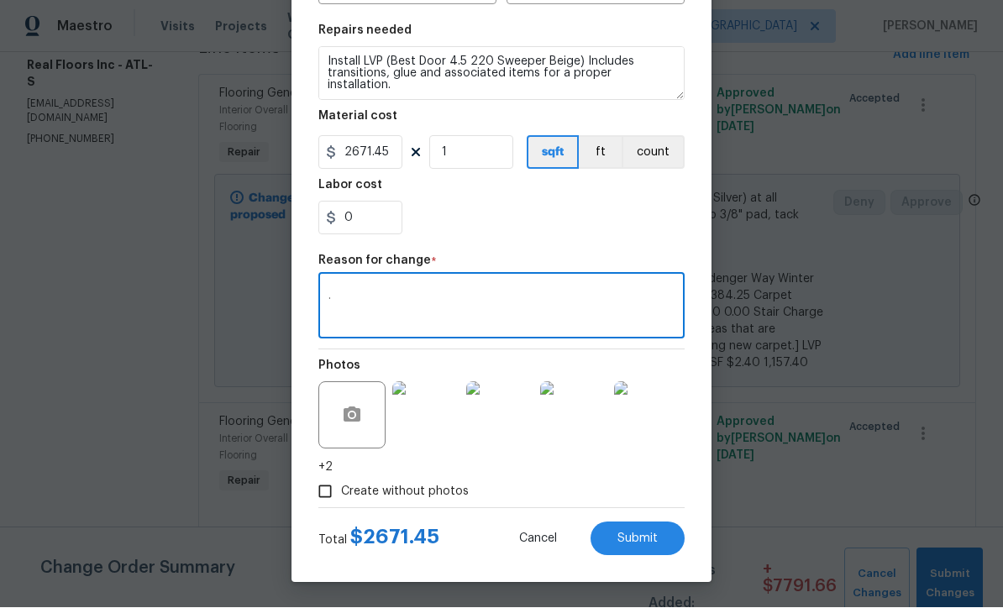
scroll to position [239, 0]
type textarea "."
click at [659, 543] on button "Submit" at bounding box center [637, 539] width 94 height 34
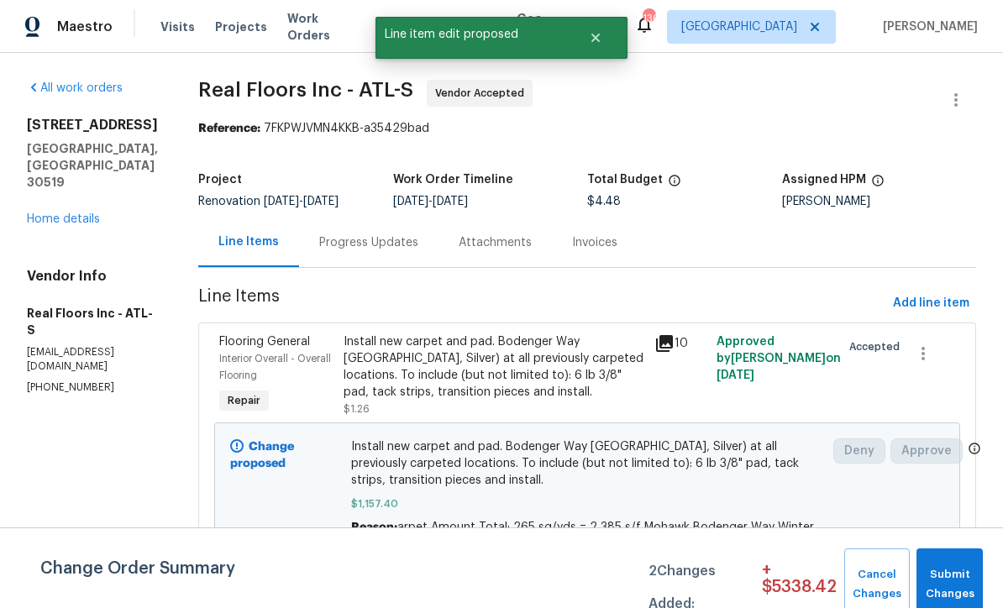
scroll to position [0, 0]
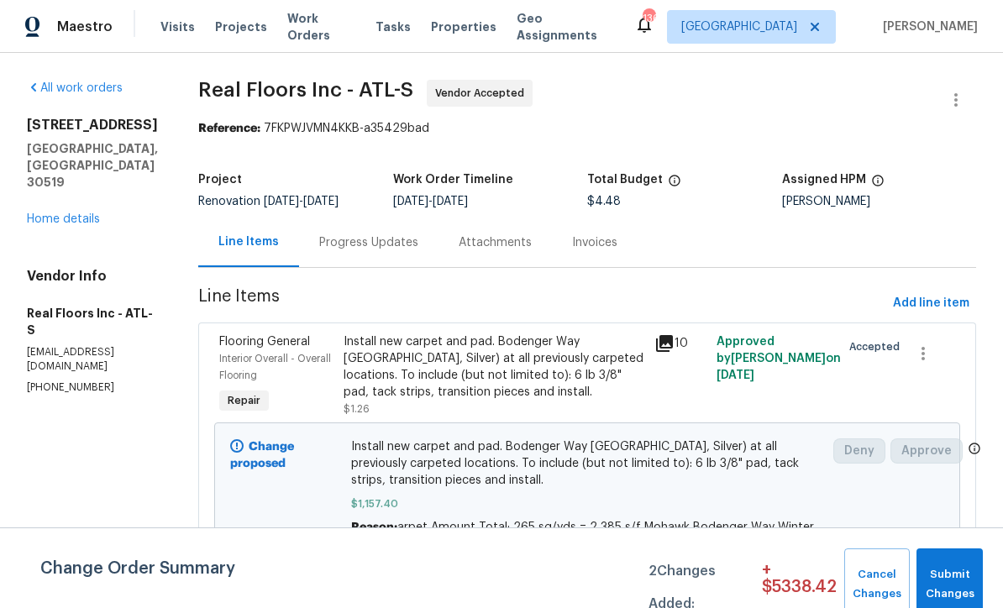
click at [377, 234] on div "Progress Updates" at bounding box center [368, 242] width 99 height 17
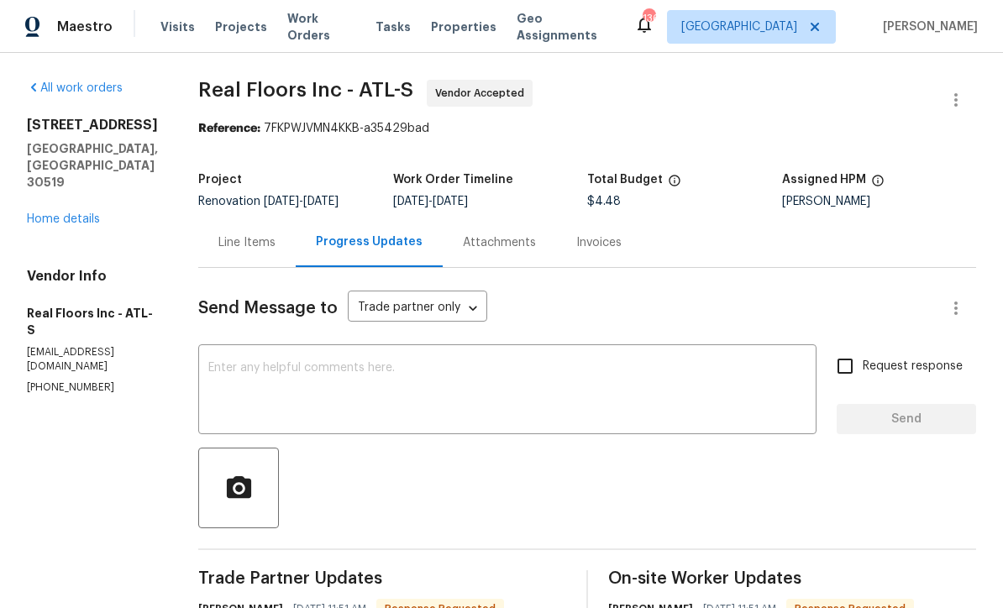
click at [265, 234] on div "Line Items" at bounding box center [246, 242] width 57 height 17
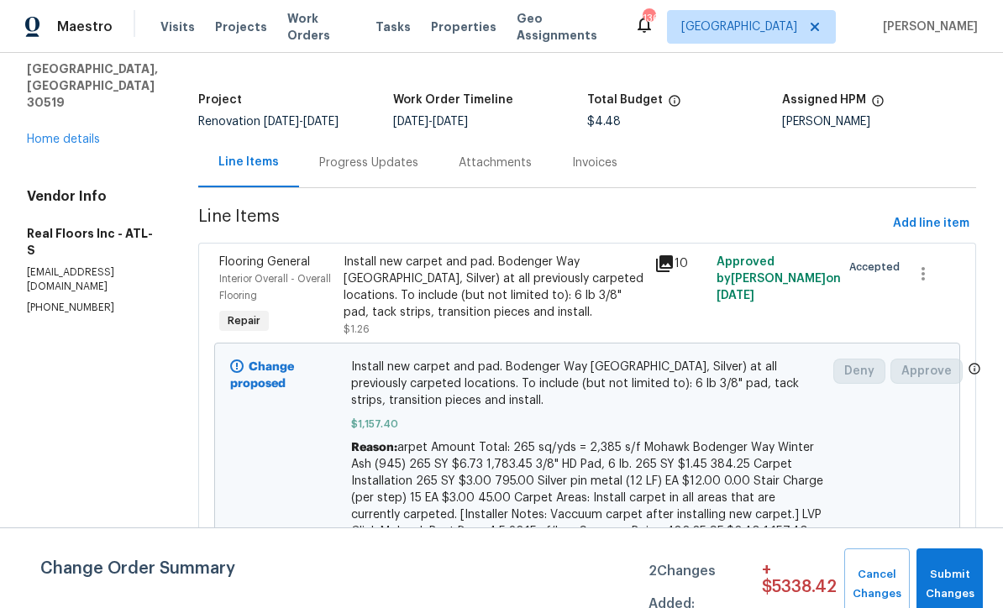
scroll to position [82, 0]
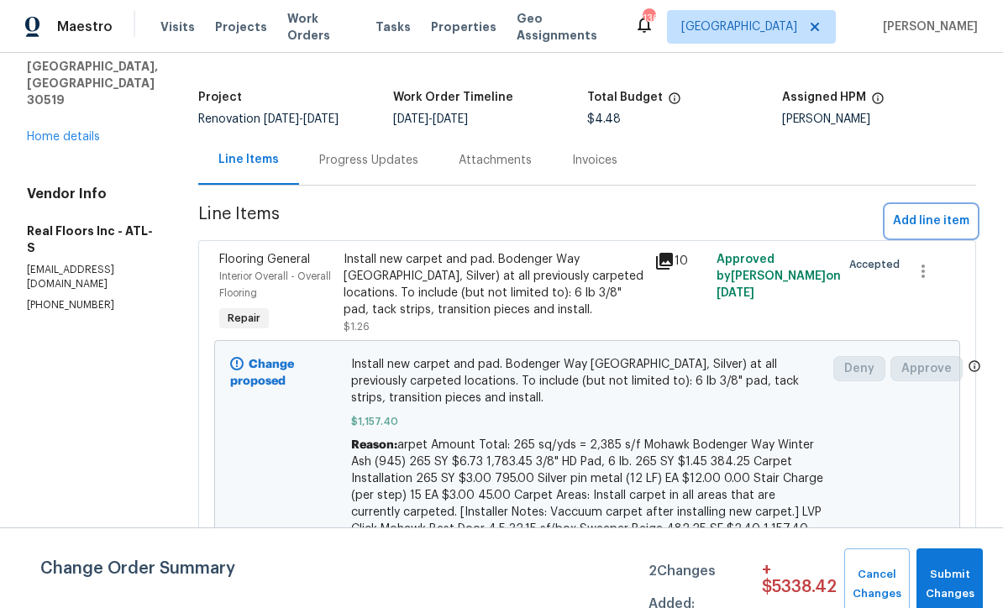
click at [700, 211] on span "Add line item" at bounding box center [931, 221] width 76 height 21
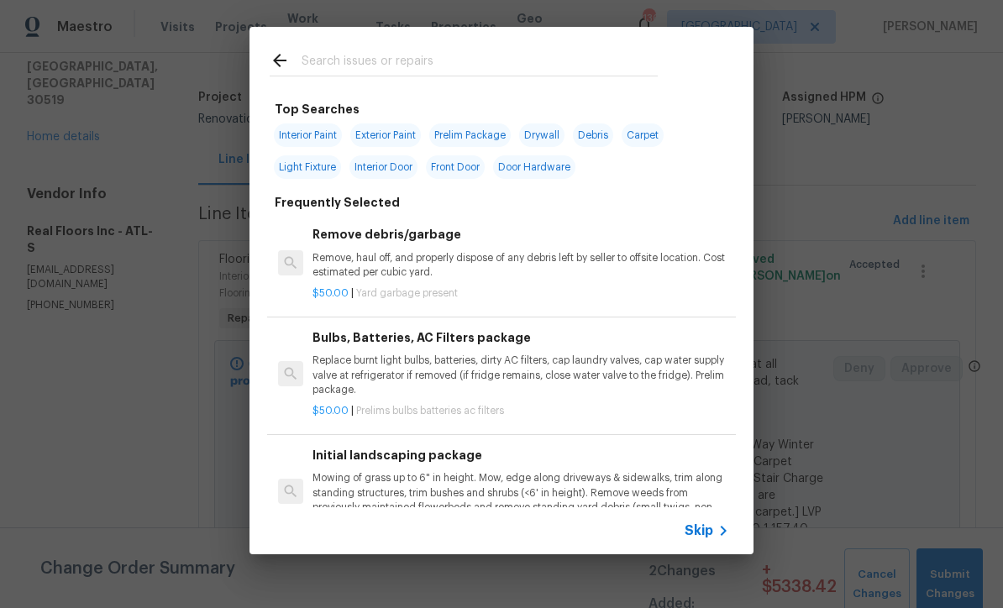
click at [401, 65] on input "text" at bounding box center [480, 62] width 356 height 25
type input "Flooring"
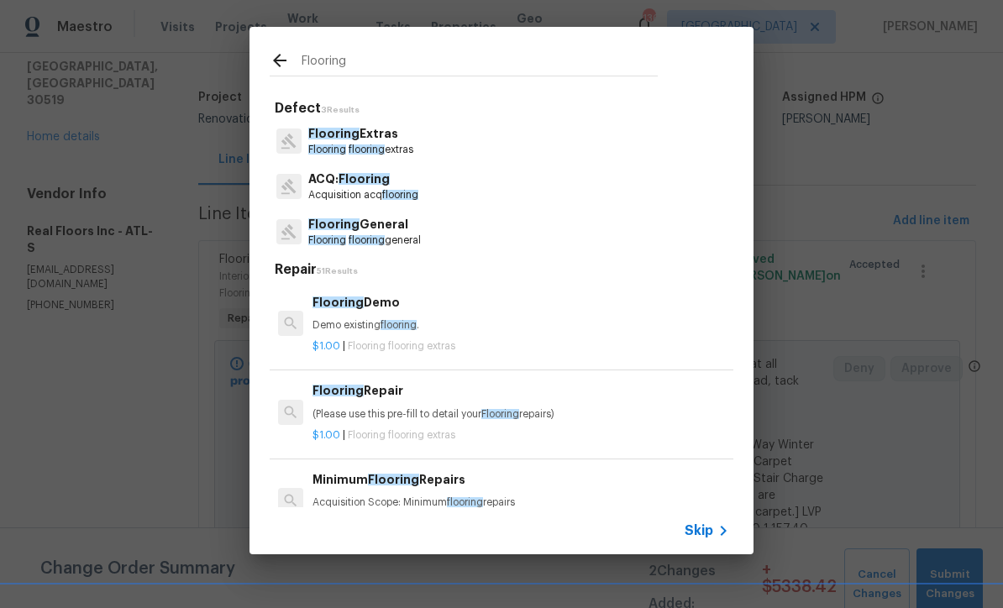
click at [375, 143] on p "Flooring flooring extras" at bounding box center [360, 150] width 105 height 14
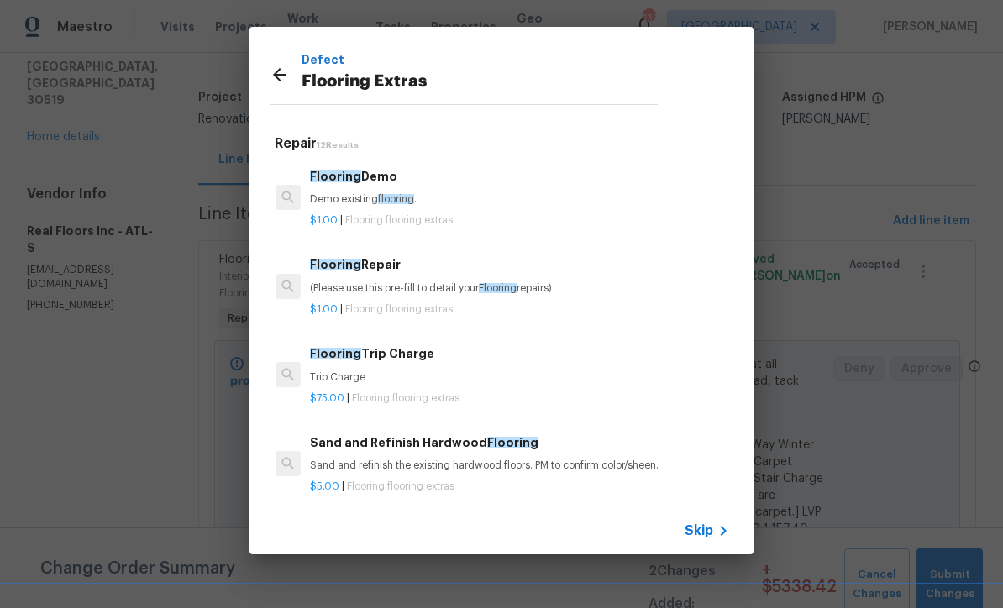
scroll to position [0, 3]
click at [382, 194] on span "flooring" at bounding box center [396, 199] width 36 height 10
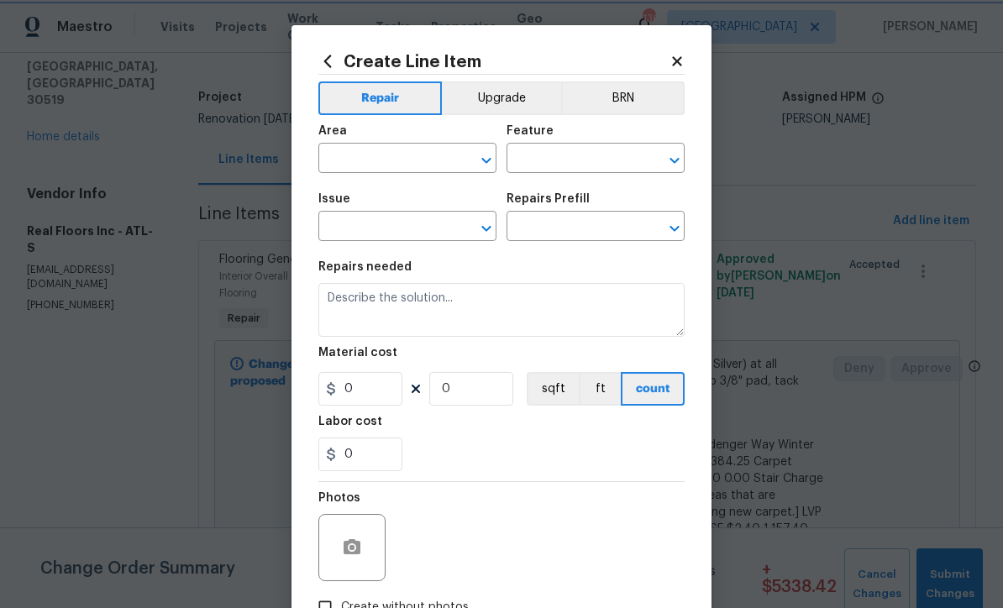
type input "Overall Flooring"
type input "Flooring Extras"
type textarea "Demo existing flooring."
type input "1"
type input "Flooring Demo $1.00"
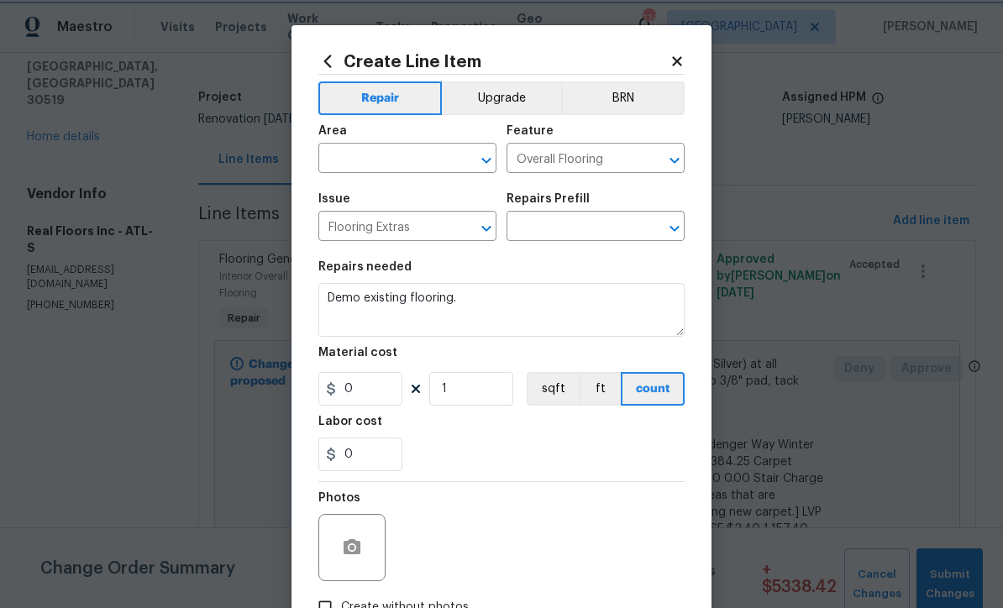
type input "1"
click at [481, 162] on icon "Open" at bounding box center [486, 160] width 20 height 20
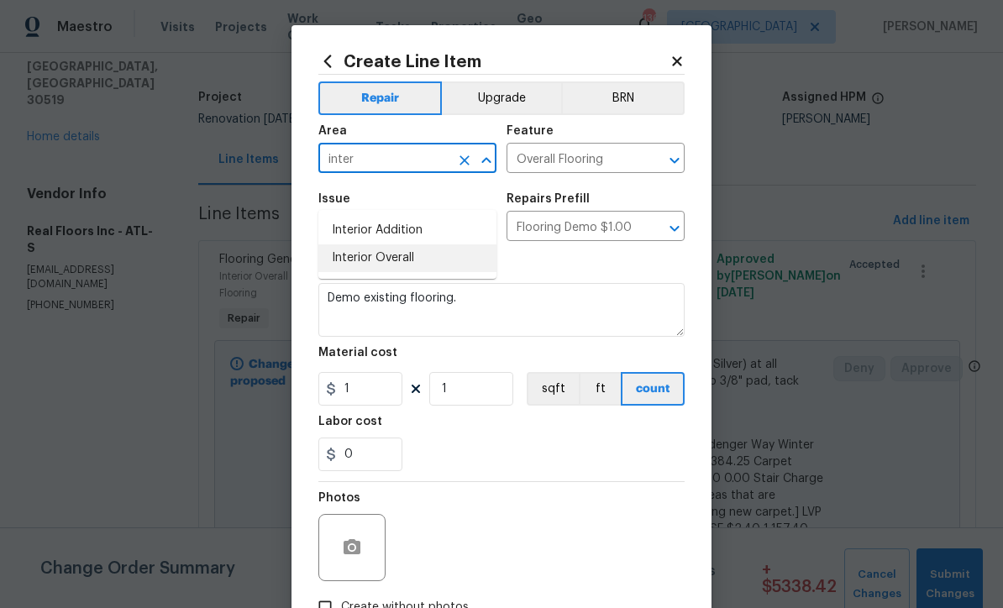
click at [434, 244] on li "Interior Overall" at bounding box center [407, 258] width 178 height 28
type input "Interior Overall"
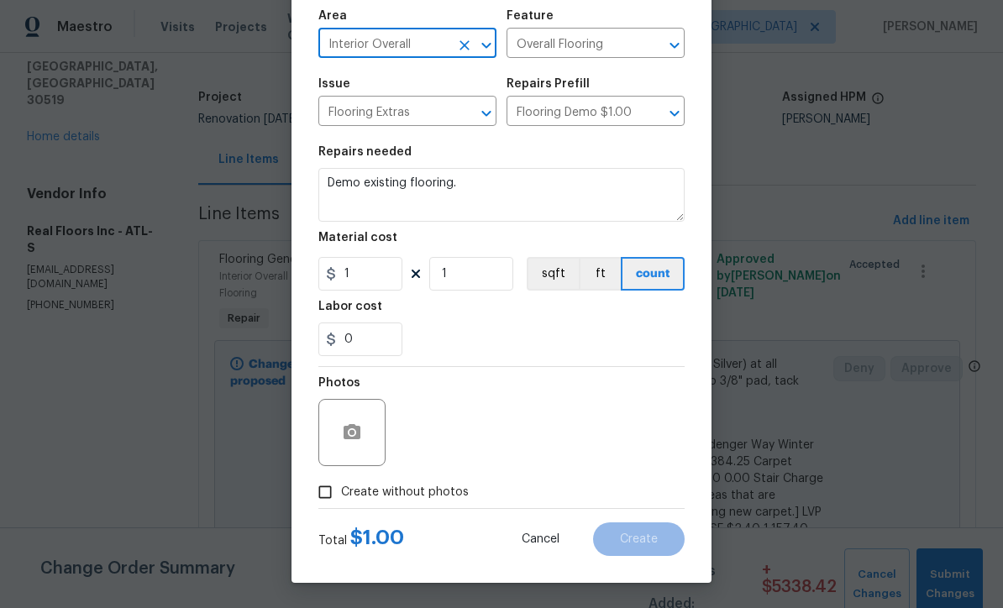
scroll to position [118, 0]
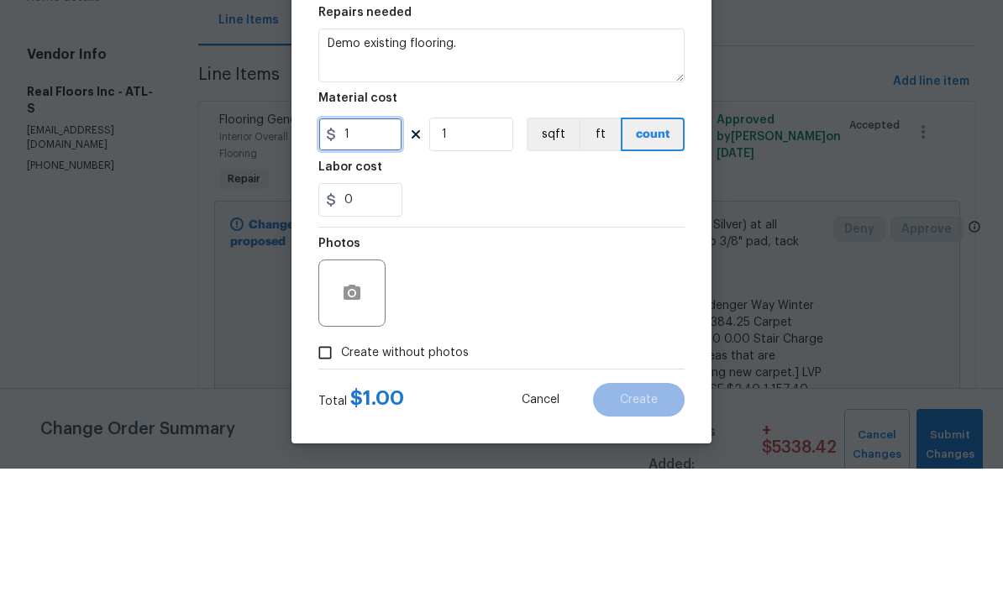
click at [382, 257] on input "1" at bounding box center [360, 274] width 84 height 34
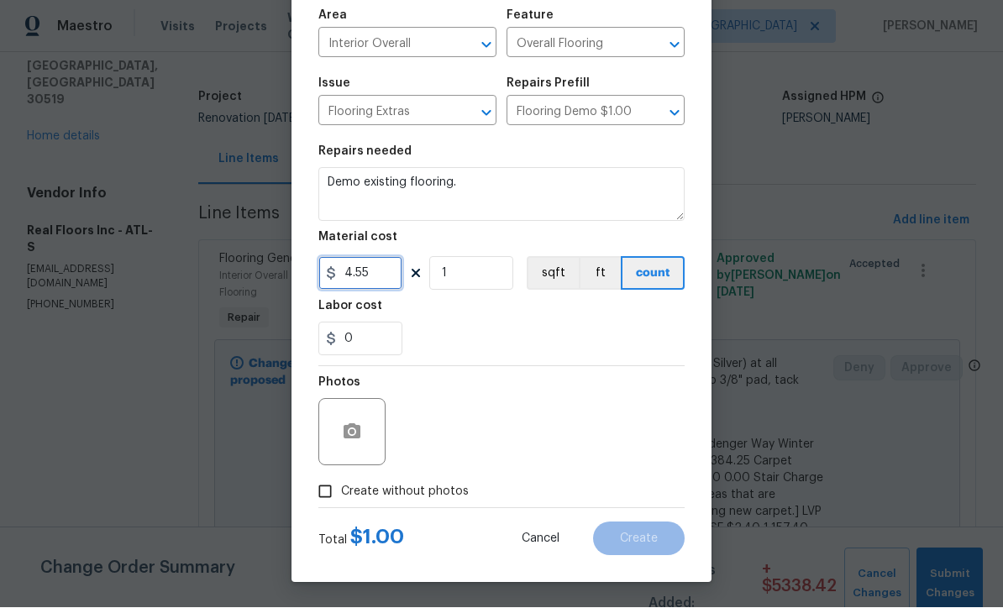
type input "4.55"
click at [317, 496] on input "Create without photos" at bounding box center [325, 492] width 32 height 32
checkbox input "true"
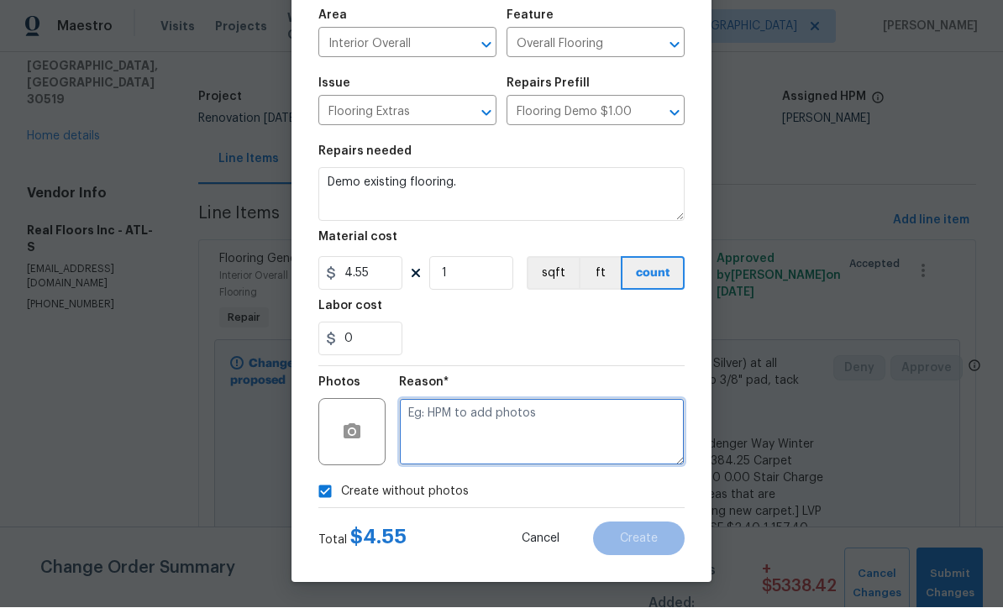
click at [520, 423] on textarea at bounding box center [542, 432] width 286 height 67
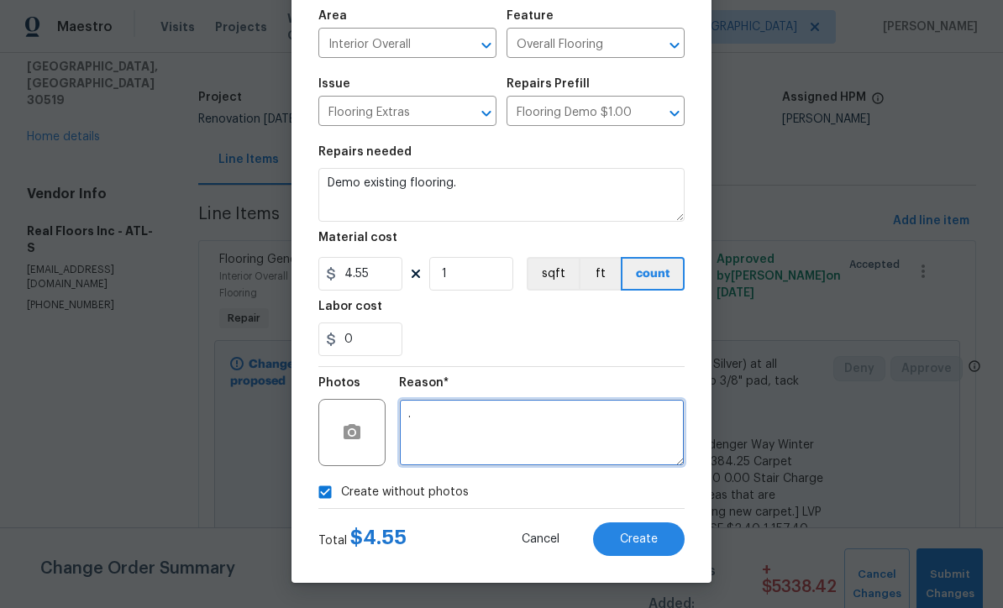
type textarea "."
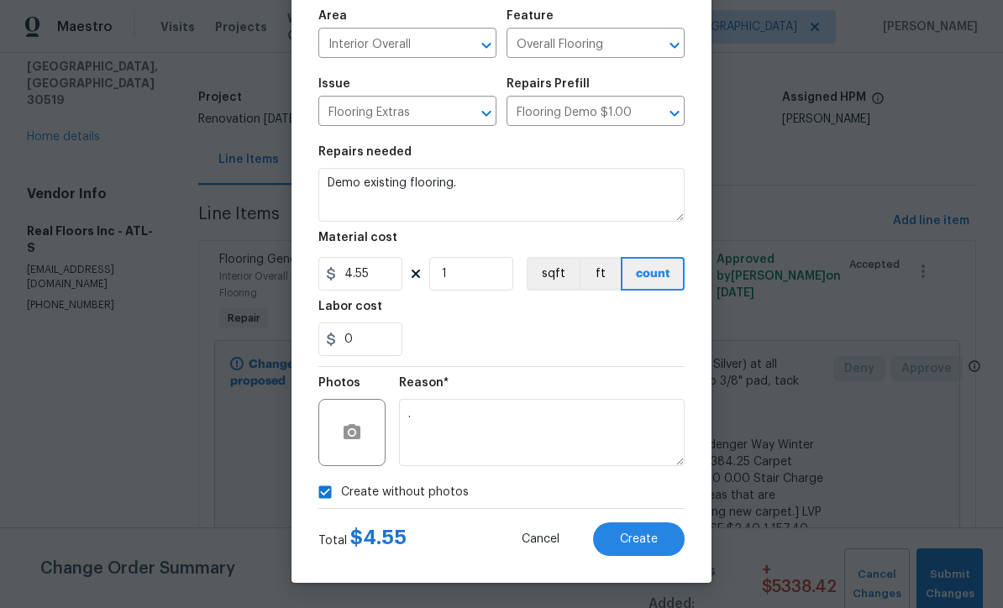
click at [652, 545] on span "Create" at bounding box center [639, 539] width 38 height 13
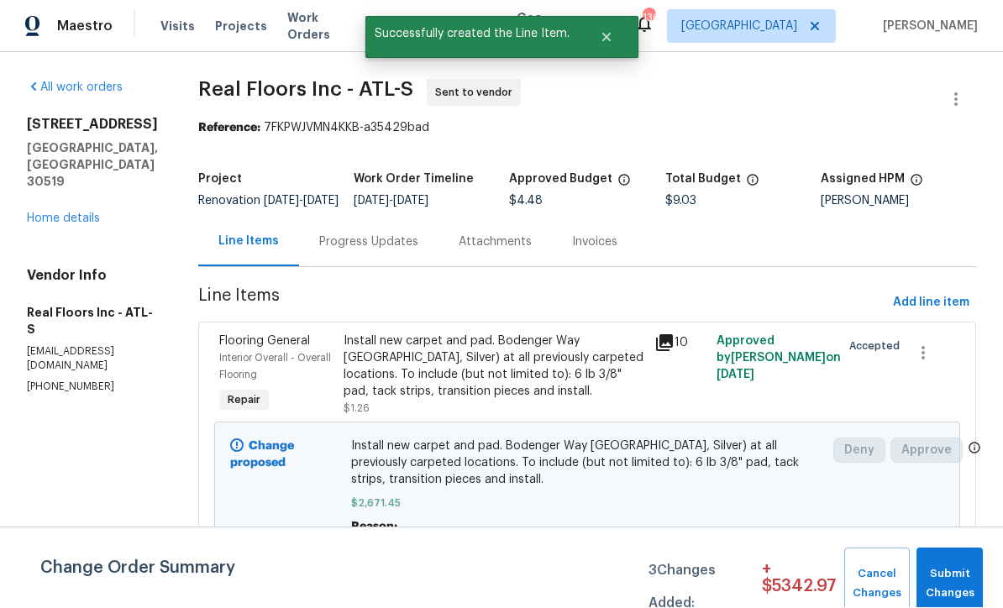
scroll to position [1, 0]
click at [380, 248] on div "Progress Updates" at bounding box center [368, 242] width 99 height 17
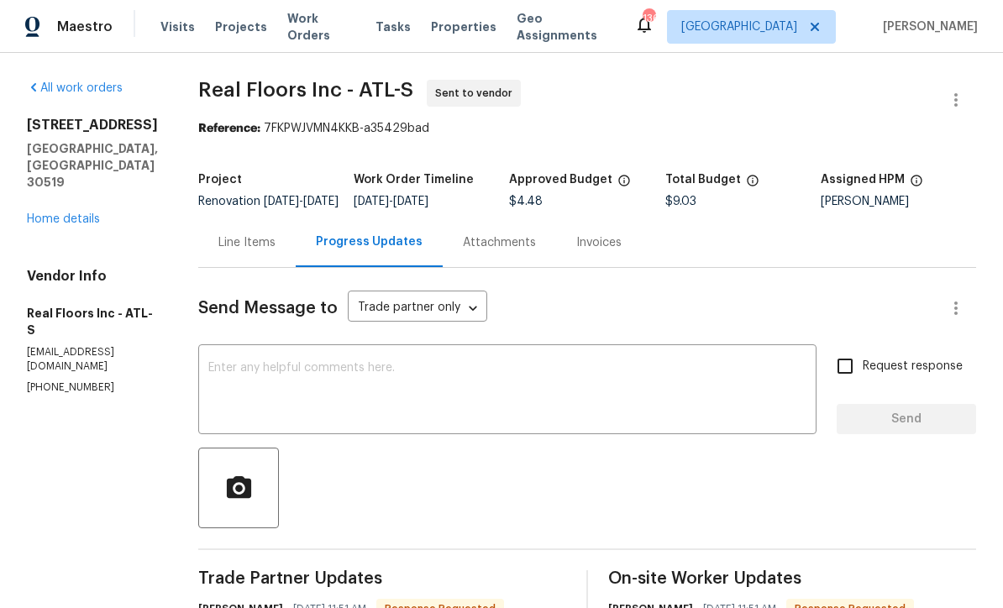
click at [257, 251] on div "Line Items" at bounding box center [246, 242] width 57 height 17
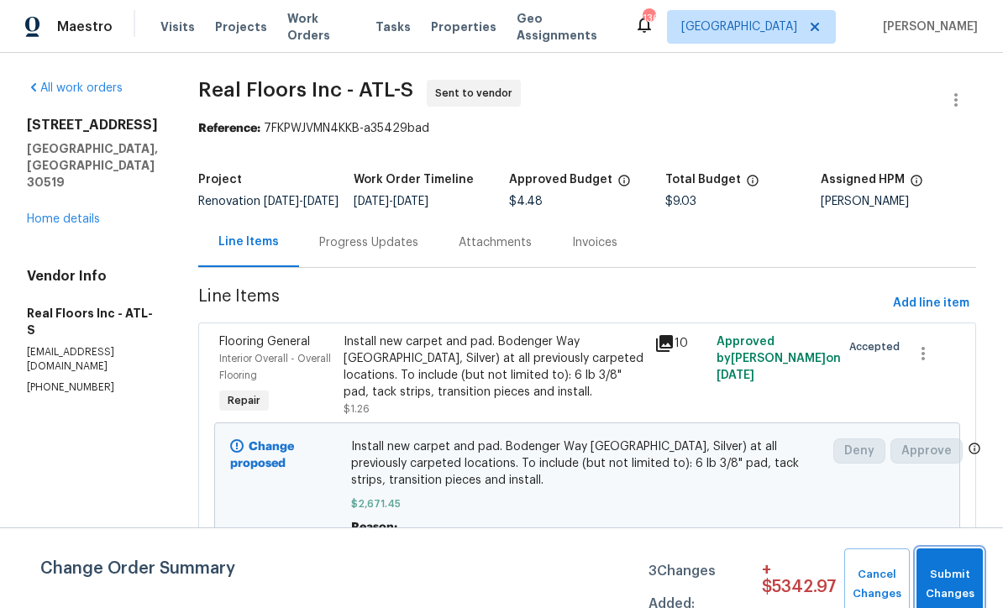
click at [700, 584] on span "Submit Changes" at bounding box center [950, 584] width 50 height 39
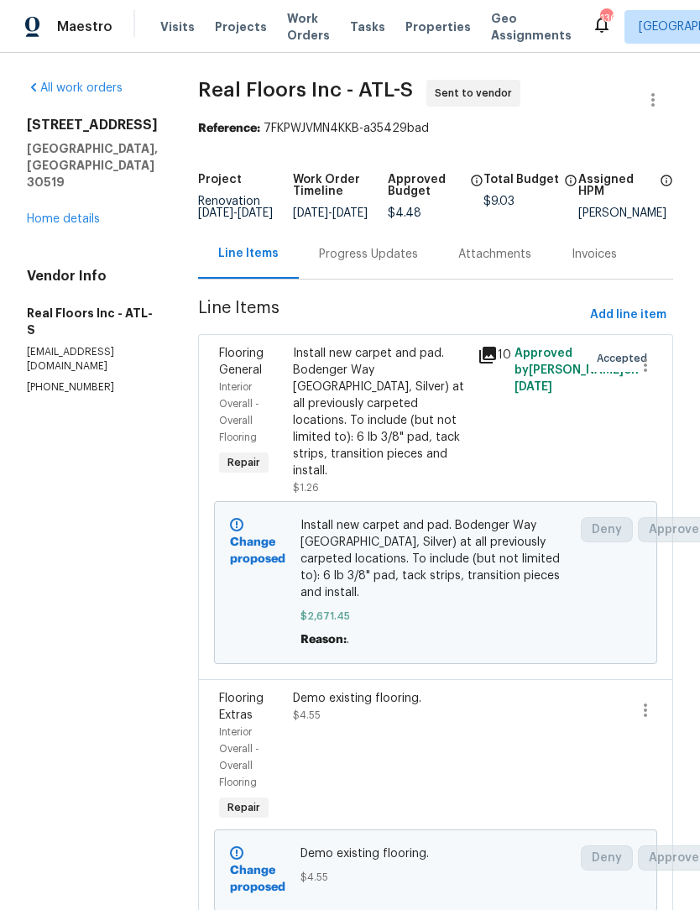
click at [402, 263] on div "Progress Updates" at bounding box center [368, 254] width 99 height 17
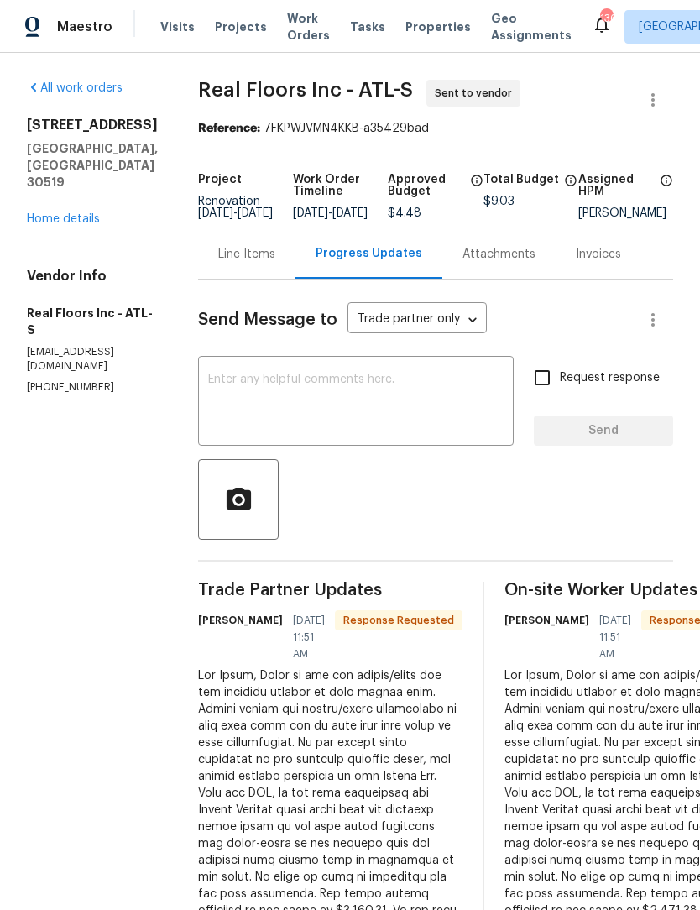
click at [384, 391] on textarea at bounding box center [356, 403] width 296 height 59
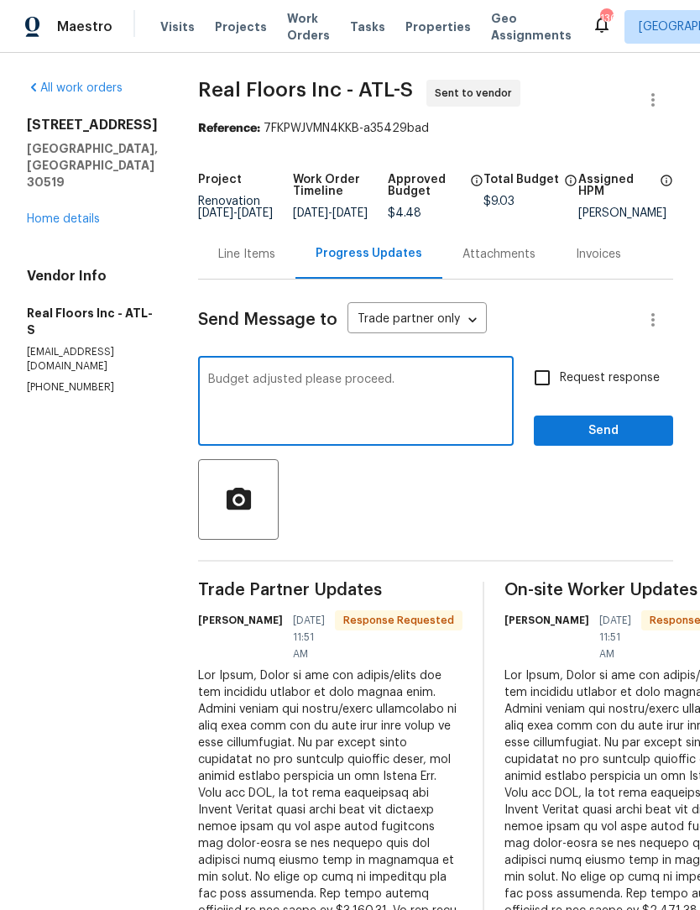
type textarea "Budget adjusted please proceed."
click at [553, 396] on input "Request response" at bounding box center [542, 377] width 35 height 35
checkbox input "true"
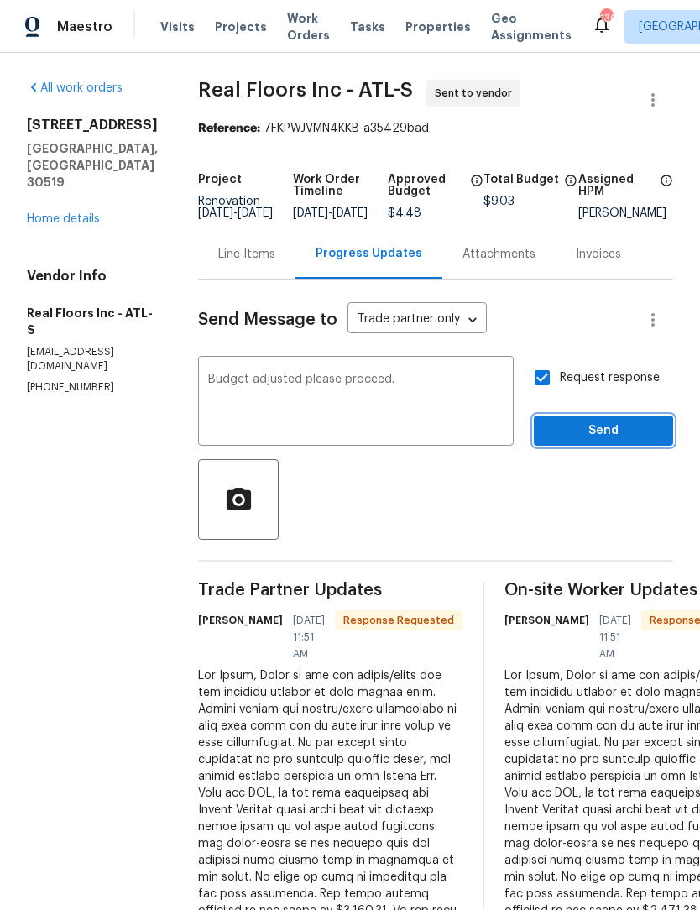
click at [612, 442] on span "Send" at bounding box center [604, 431] width 113 height 21
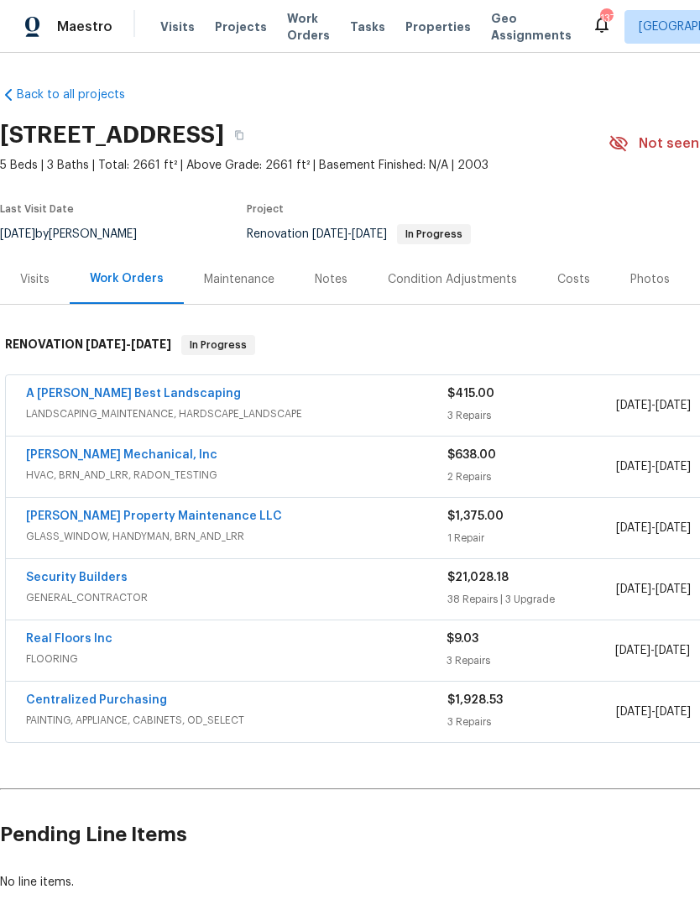
click at [96, 634] on link "Real Floors Inc" at bounding box center [69, 639] width 87 height 12
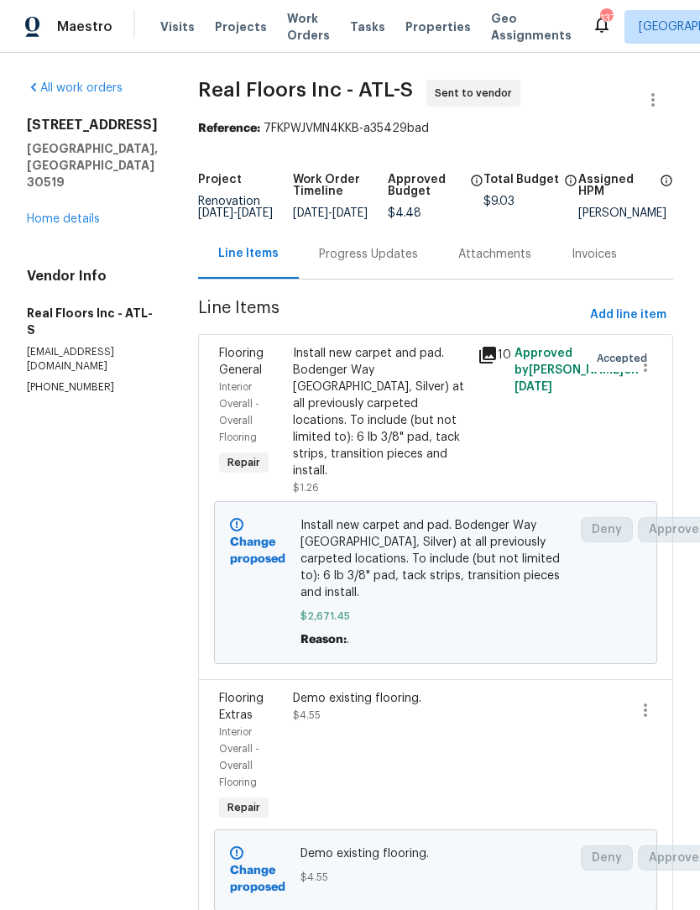
click at [388, 263] on div "Progress Updates" at bounding box center [368, 254] width 99 height 17
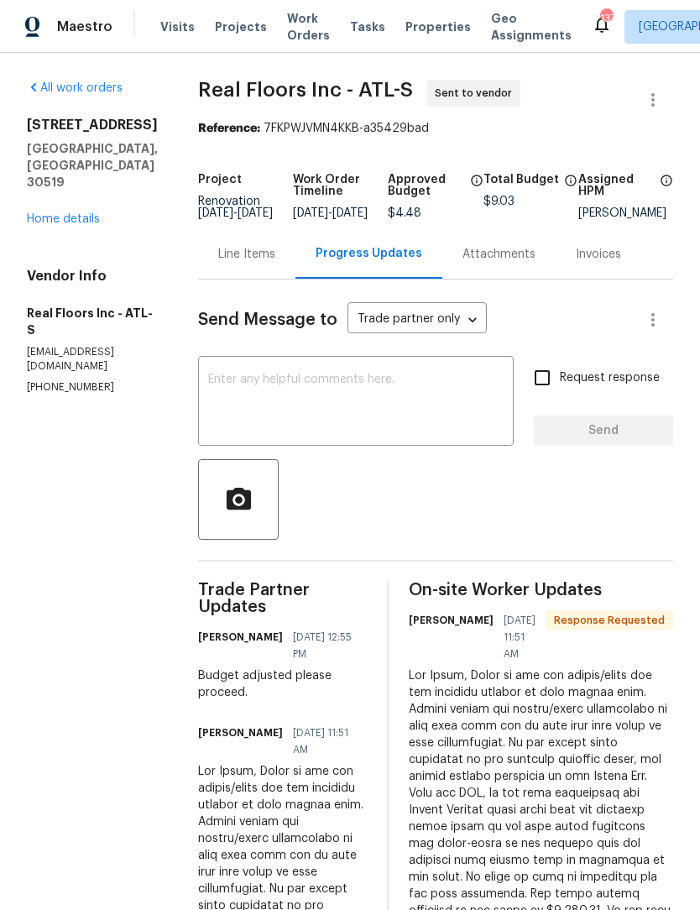
click at [396, 398] on textarea at bounding box center [356, 403] width 296 height 59
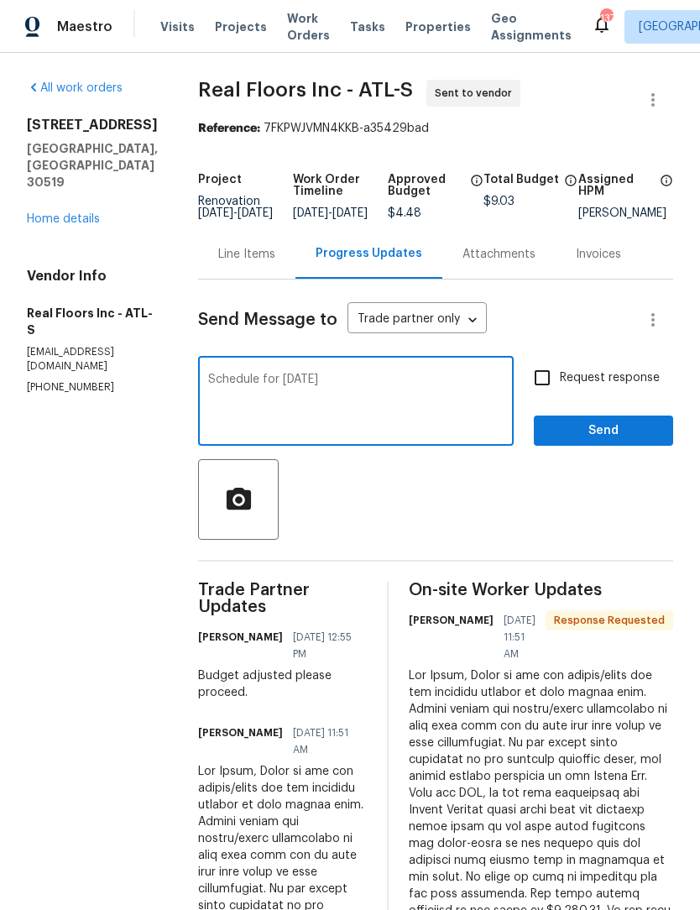
type textarea "Schedule for Tuesday"
click at [546, 380] on input "Request response" at bounding box center [542, 377] width 35 height 35
checkbox input "true"
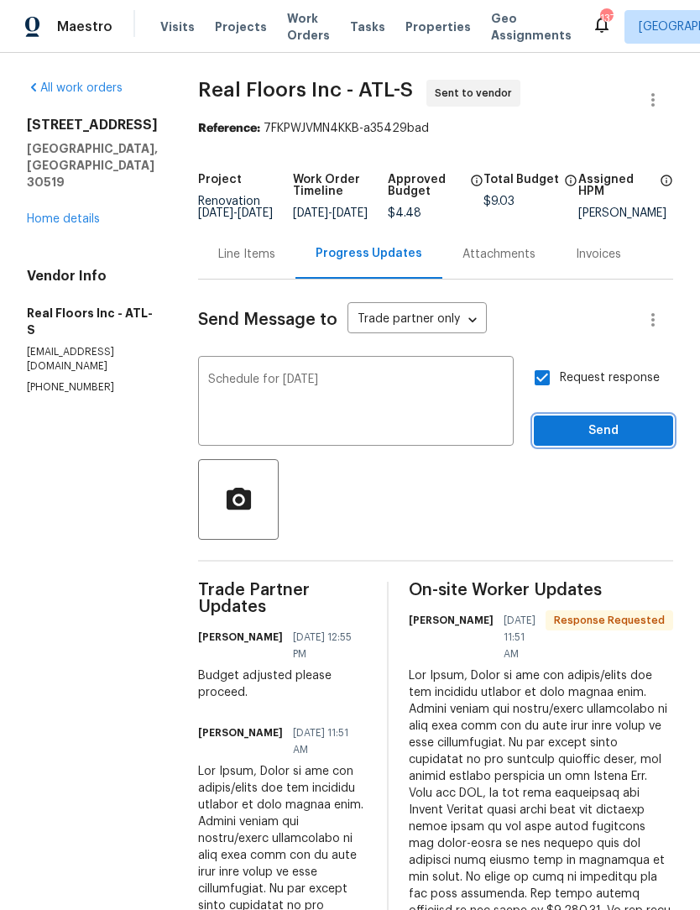
click at [610, 442] on span "Send" at bounding box center [604, 431] width 113 height 21
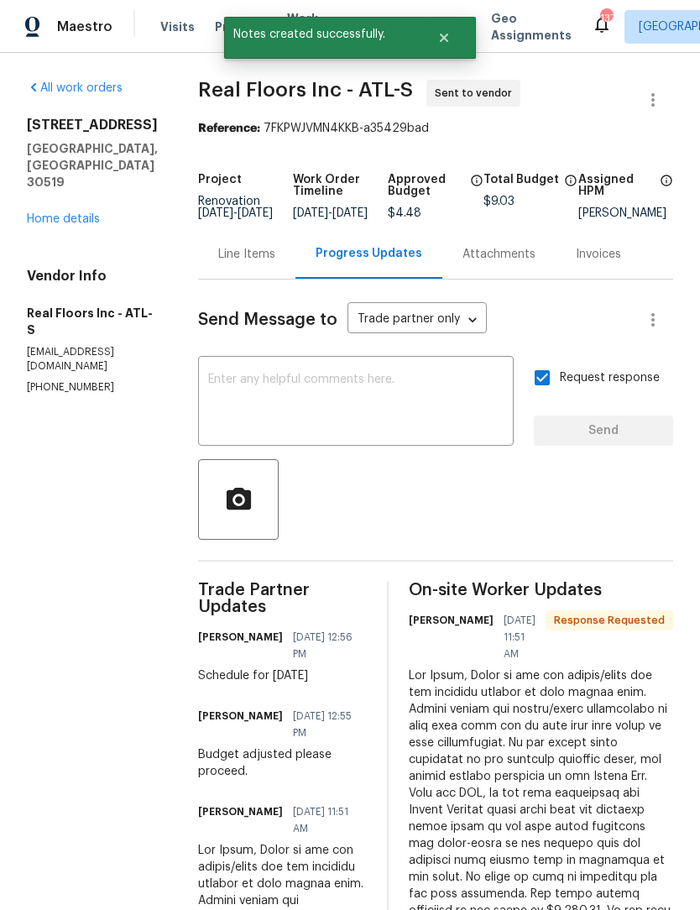
click at [92, 213] on link "Home details" at bounding box center [63, 219] width 73 height 12
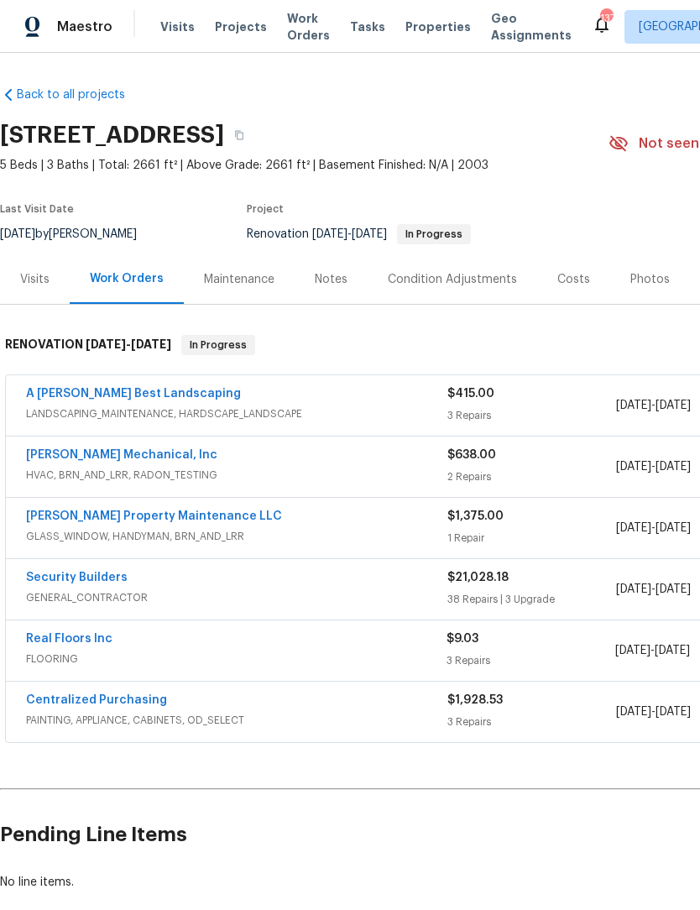
click at [65, 459] on link "[PERSON_NAME] Mechanical, Inc" at bounding box center [121, 455] width 191 height 12
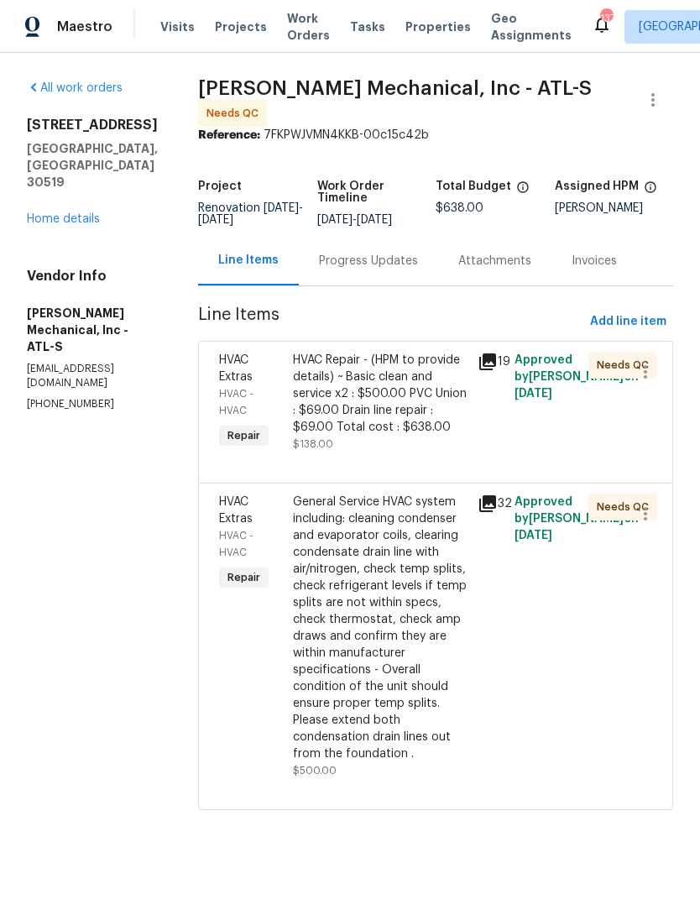
click at [408, 389] on div "HVAC Repair - (HPM to provide details) ~ Basic clean and service x2 : $500.00 P…" at bounding box center [380, 394] width 175 height 84
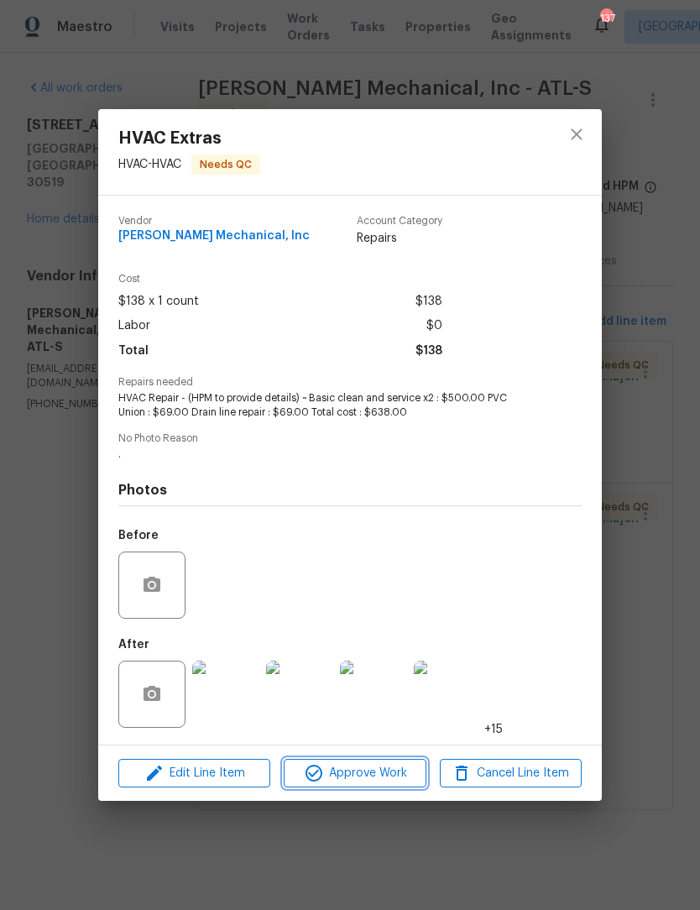
click at [390, 776] on span "Approve Work" at bounding box center [355, 773] width 132 height 21
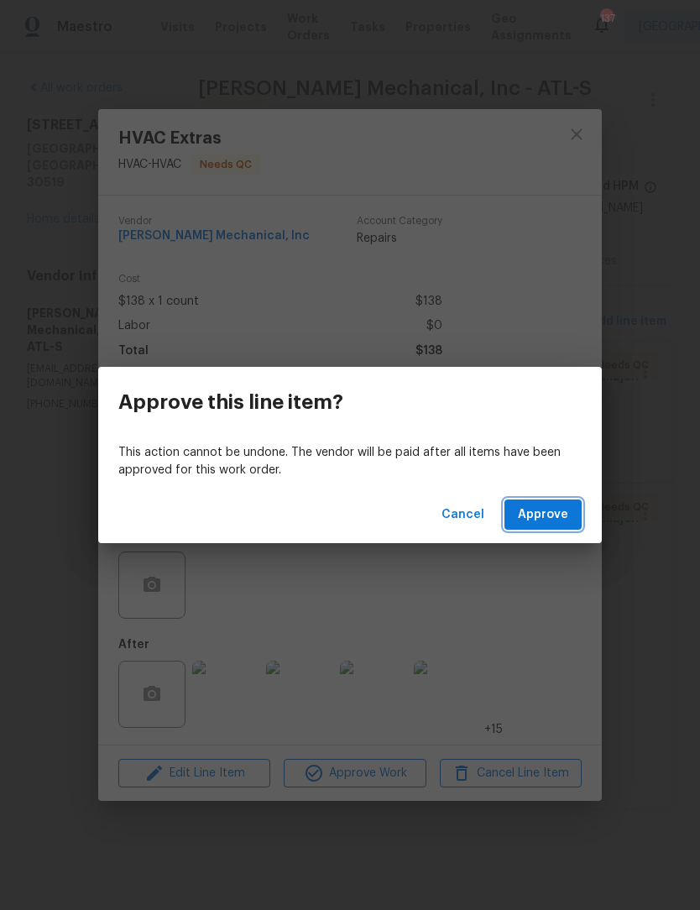
click at [556, 509] on span "Approve" at bounding box center [543, 515] width 50 height 21
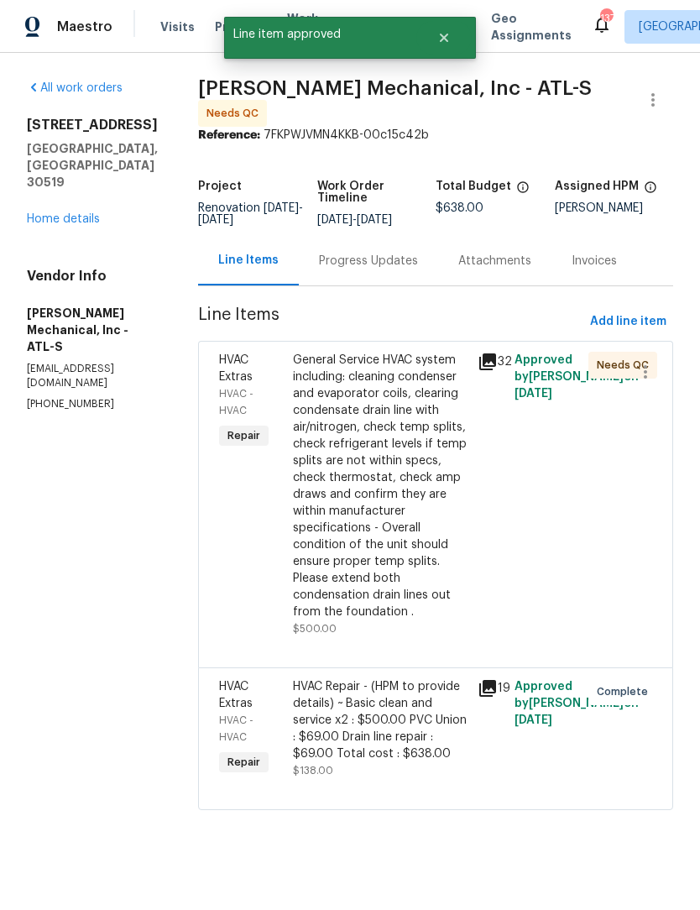
click at [406, 464] on div "General Service HVAC system including: cleaning condenser and evaporator coils,…" at bounding box center [380, 486] width 175 height 269
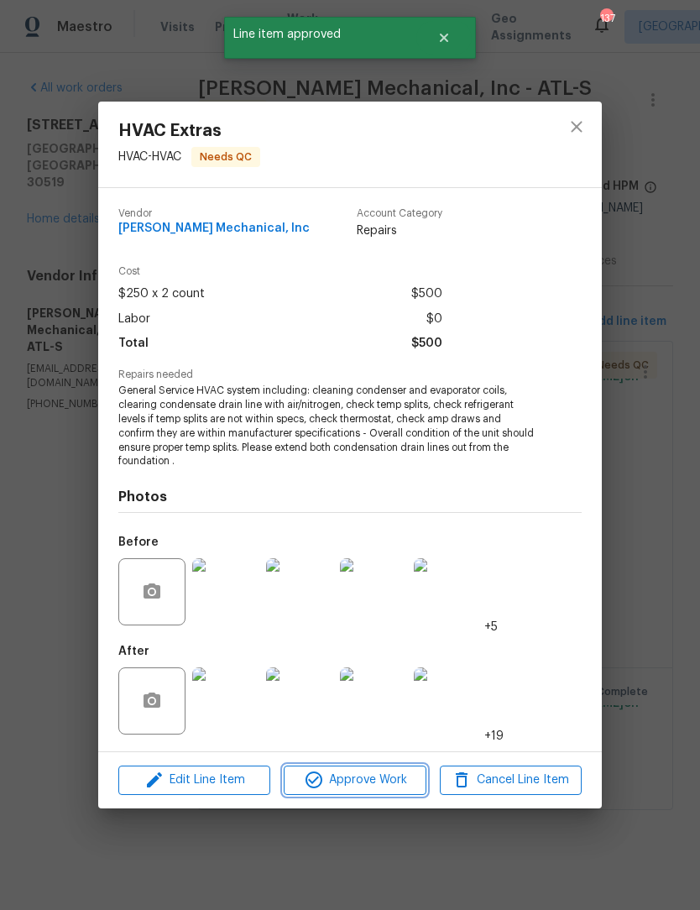
click at [384, 786] on span "Approve Work" at bounding box center [355, 780] width 132 height 21
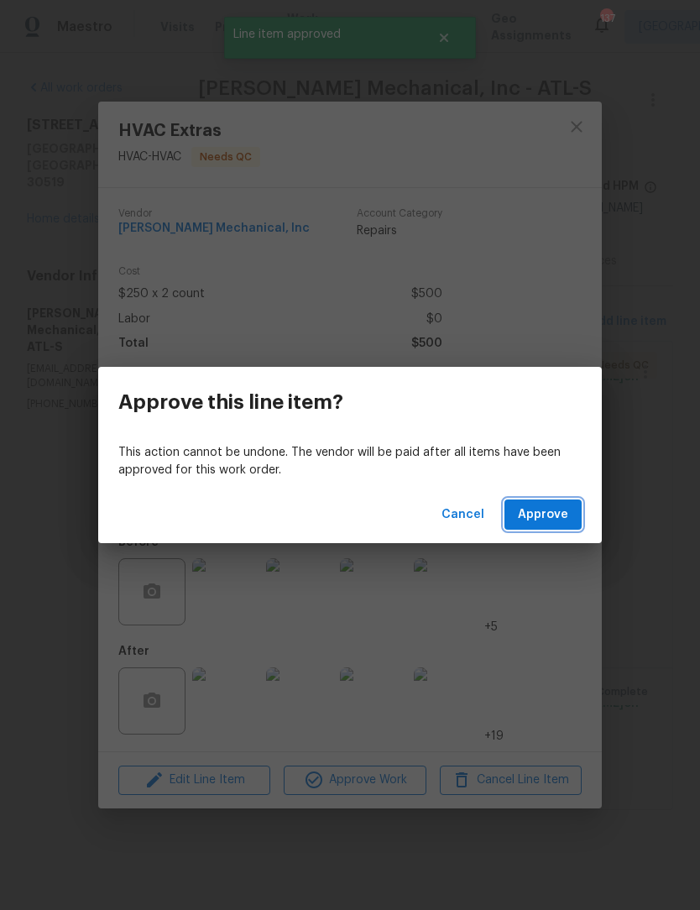
click at [541, 519] on span "Approve" at bounding box center [543, 515] width 50 height 21
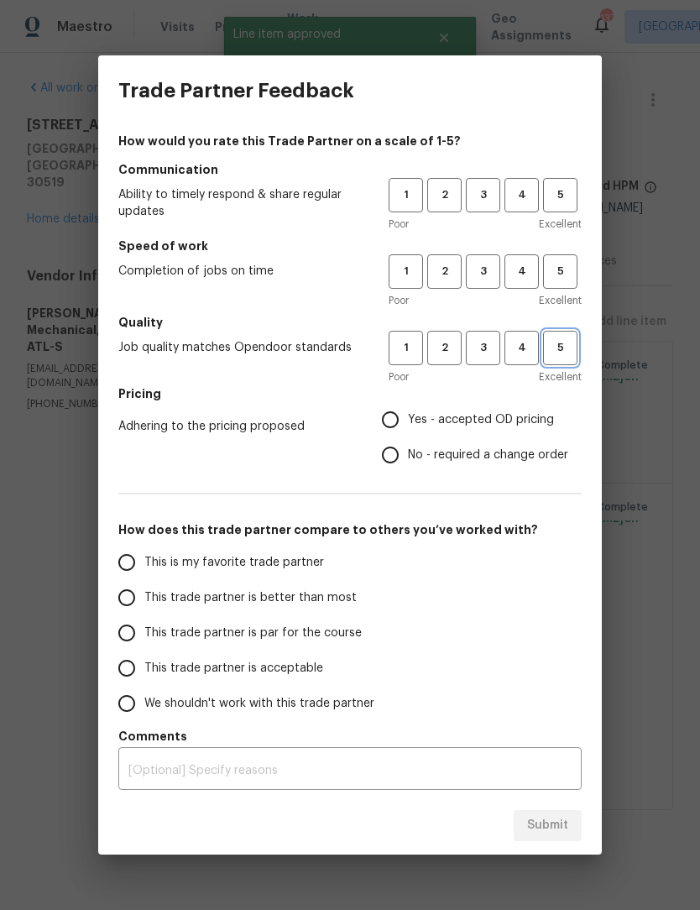
click at [564, 350] on span "5" at bounding box center [560, 347] width 31 height 19
click at [575, 275] on span "5" at bounding box center [560, 271] width 31 height 19
click at [559, 196] on span "5" at bounding box center [560, 195] width 31 height 19
click at [400, 427] on input "Yes - accepted OD pricing" at bounding box center [390, 419] width 35 height 35
radio input "true"
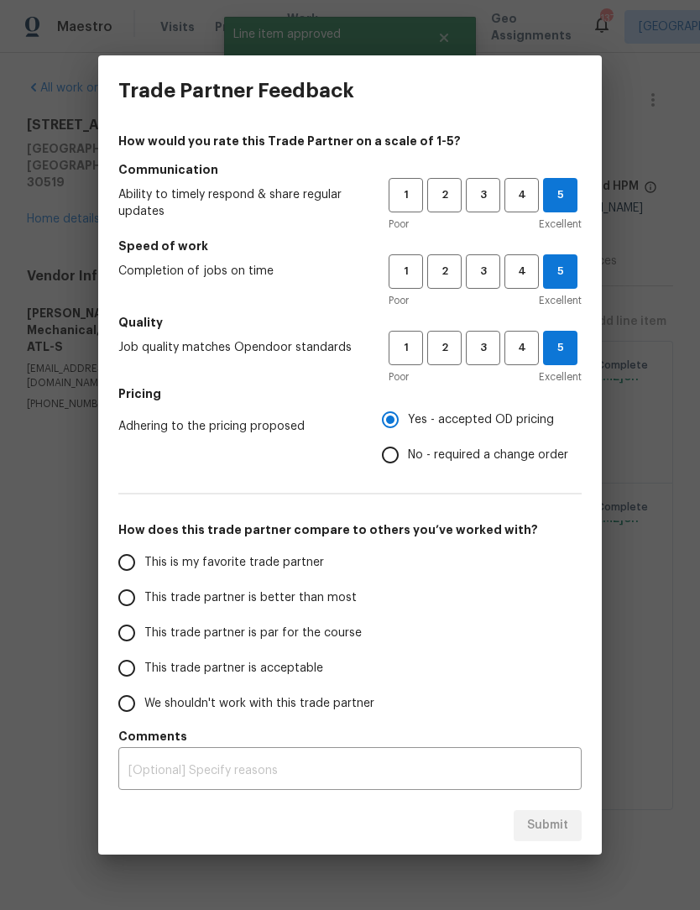
click at [394, 464] on input "No - required a change order" at bounding box center [390, 455] width 35 height 35
radio input "true"
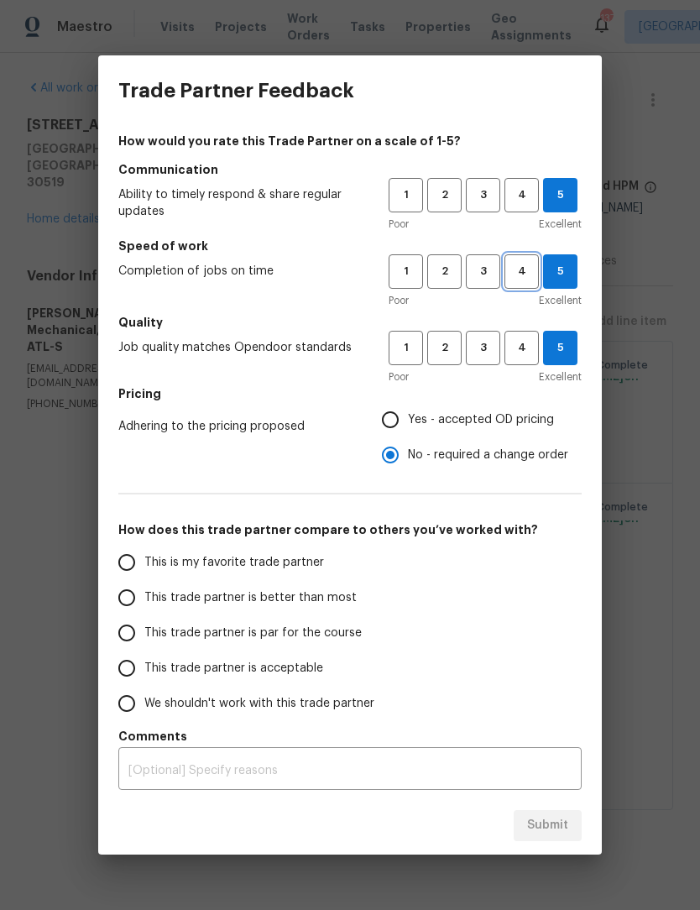
click at [522, 289] on button "4" at bounding box center [522, 271] width 34 height 34
click at [515, 193] on span "4" at bounding box center [521, 195] width 31 height 19
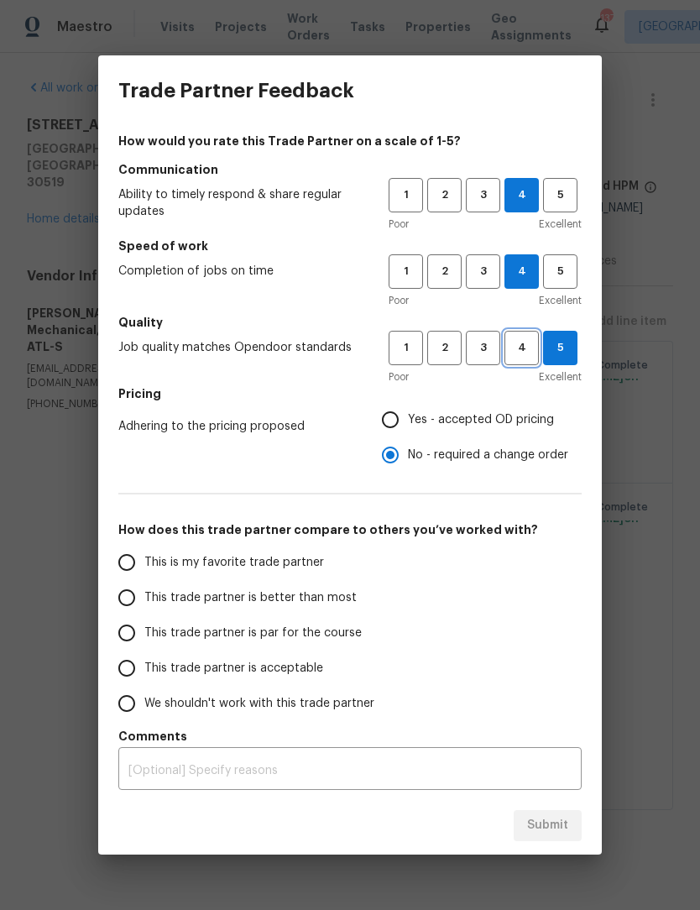
click at [519, 338] on button "4" at bounding box center [522, 348] width 34 height 34
click at [124, 564] on input "This is my favorite trade partner" at bounding box center [126, 562] width 35 height 35
click at [565, 827] on span "Submit" at bounding box center [547, 825] width 41 height 21
radio input "true"
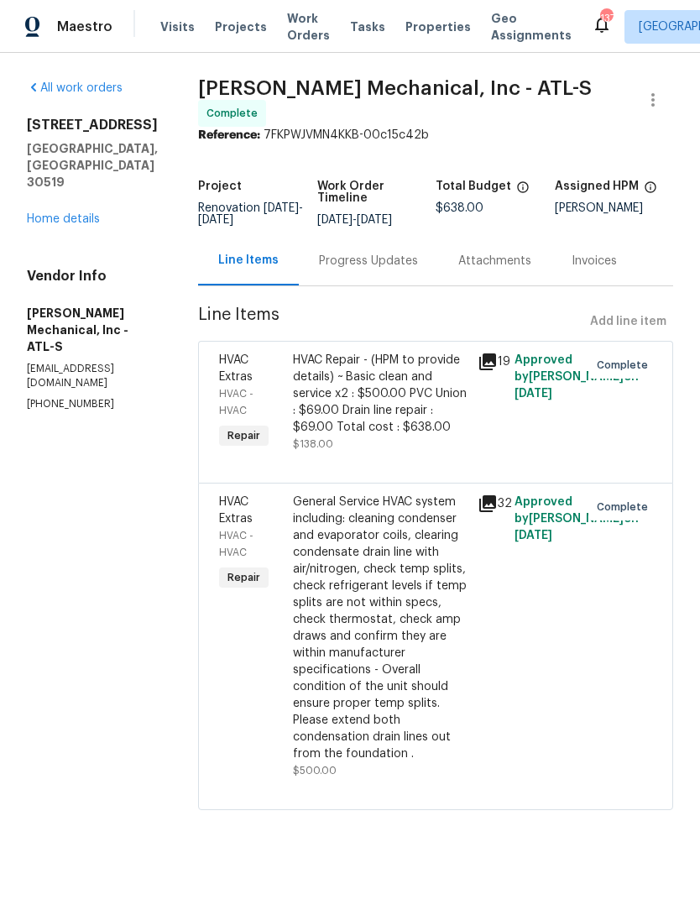
click at [47, 201] on div "All work orders 3308 Hinsdale Ln Buford, GA 30519 Home details Vendor Info JH M…" at bounding box center [92, 246] width 131 height 332
click at [55, 213] on link "Home details" at bounding box center [63, 219] width 73 height 12
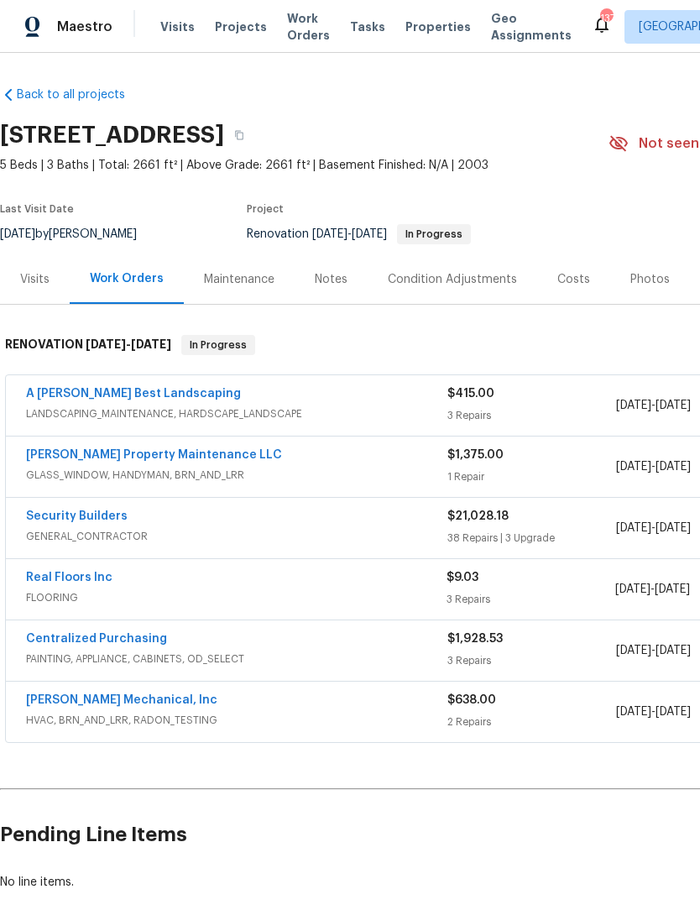
click at [58, 398] on link "A [PERSON_NAME] Best Landscaping" at bounding box center [133, 394] width 215 height 12
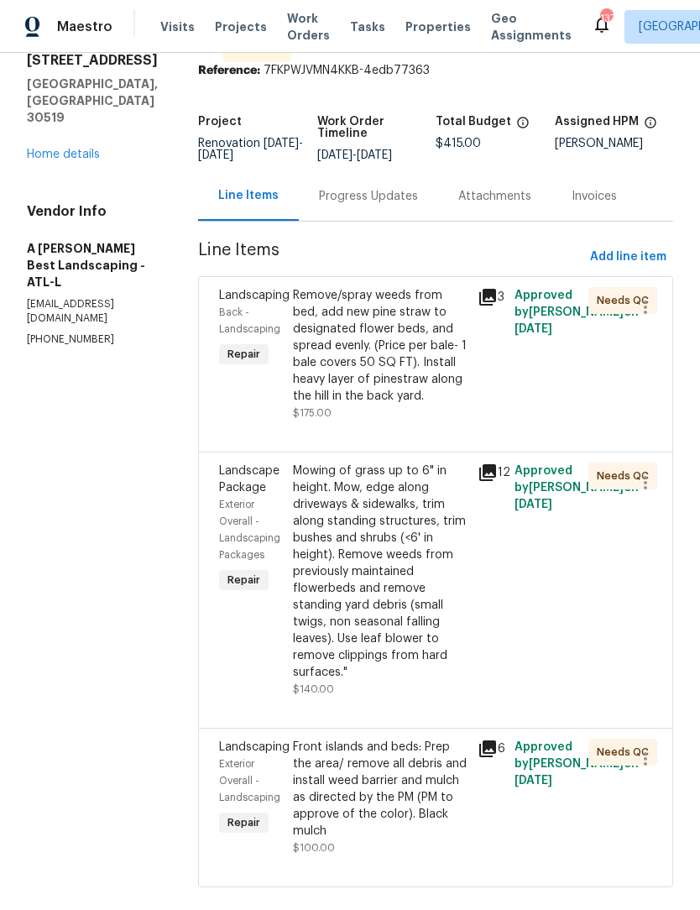
scroll to position [64, 0]
click at [412, 375] on div "Remove/spray weeds from bed, add new pine straw to designated flower beds, and …" at bounding box center [380, 347] width 175 height 118
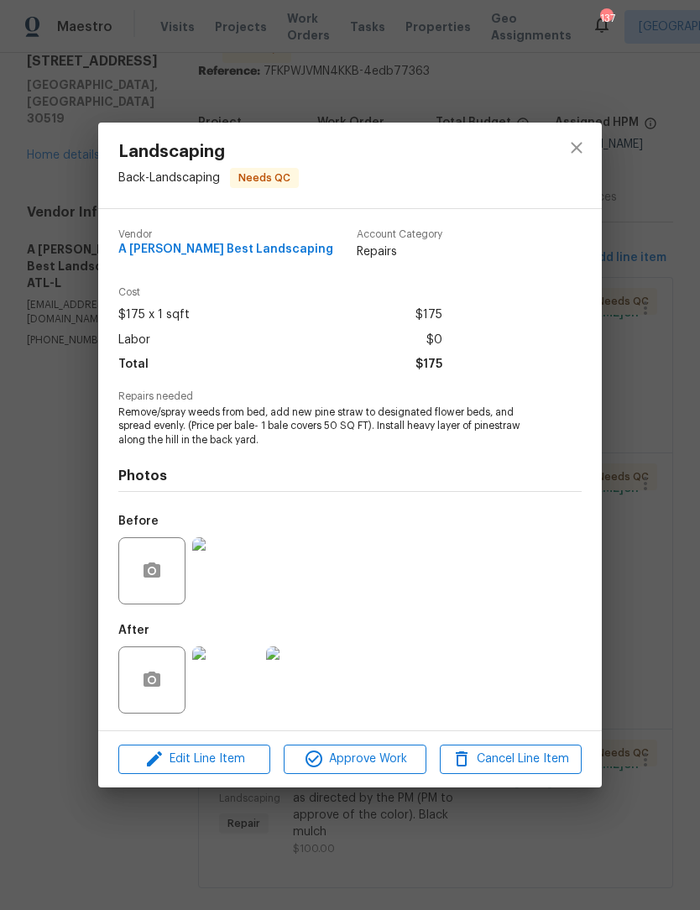
click at [230, 676] on img at bounding box center [225, 680] width 67 height 67
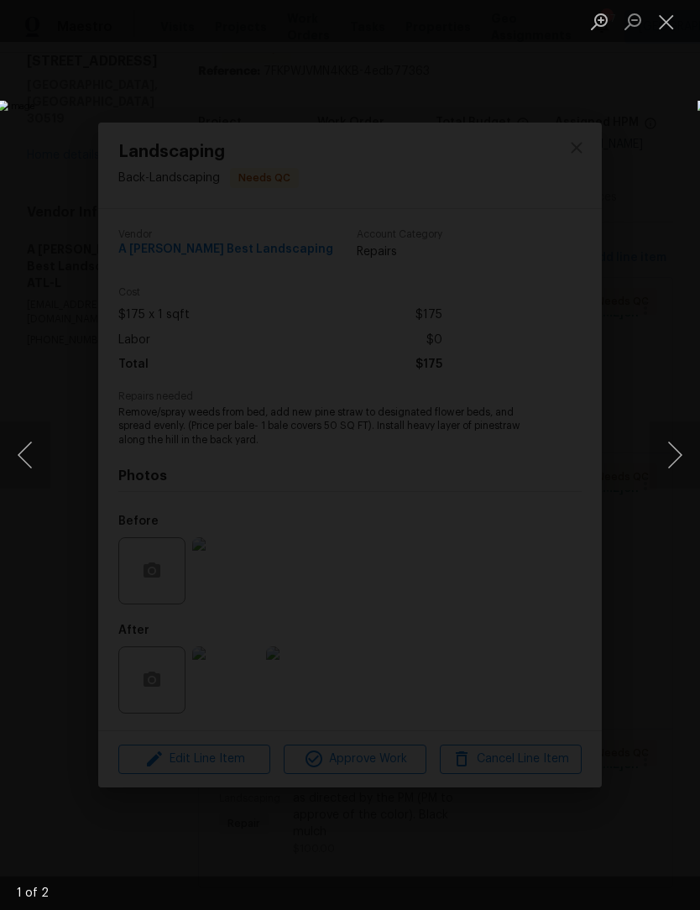
click at [680, 444] on button "Next image" at bounding box center [675, 455] width 50 height 67
click at [674, 454] on button "Next image" at bounding box center [675, 455] width 50 height 67
click at [678, 433] on button "Next image" at bounding box center [675, 455] width 50 height 67
click at [673, 19] on button "Close lightbox" at bounding box center [667, 21] width 34 height 29
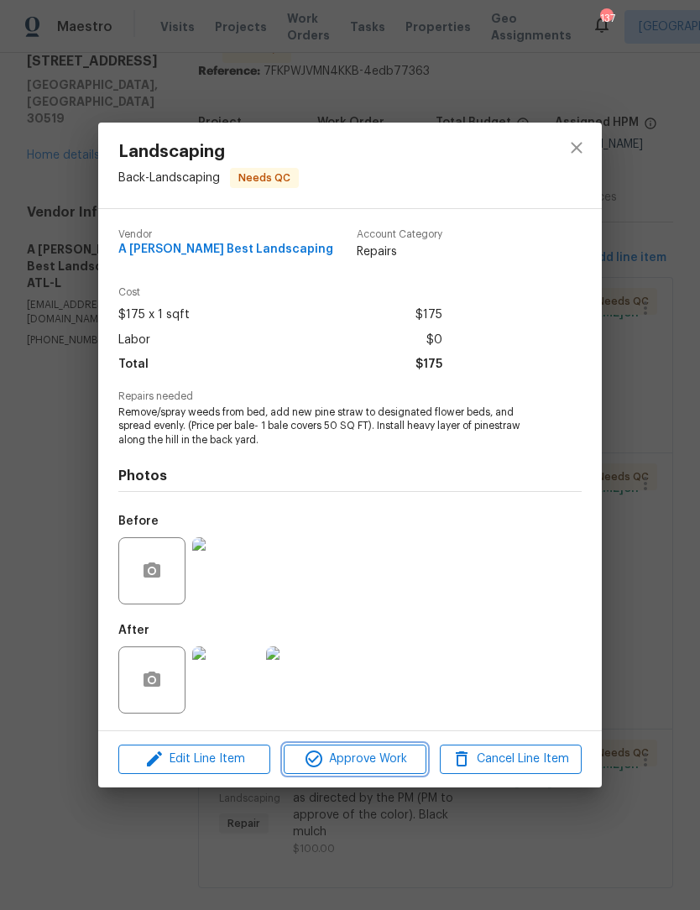
click at [394, 759] on span "Approve Work" at bounding box center [355, 759] width 132 height 21
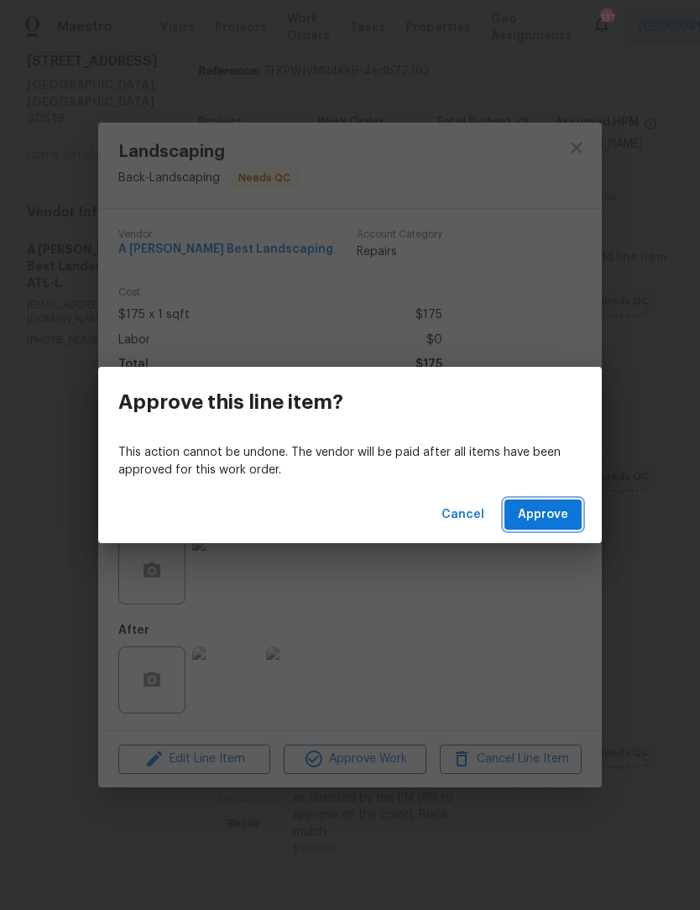
click at [548, 507] on span "Approve" at bounding box center [543, 515] width 50 height 21
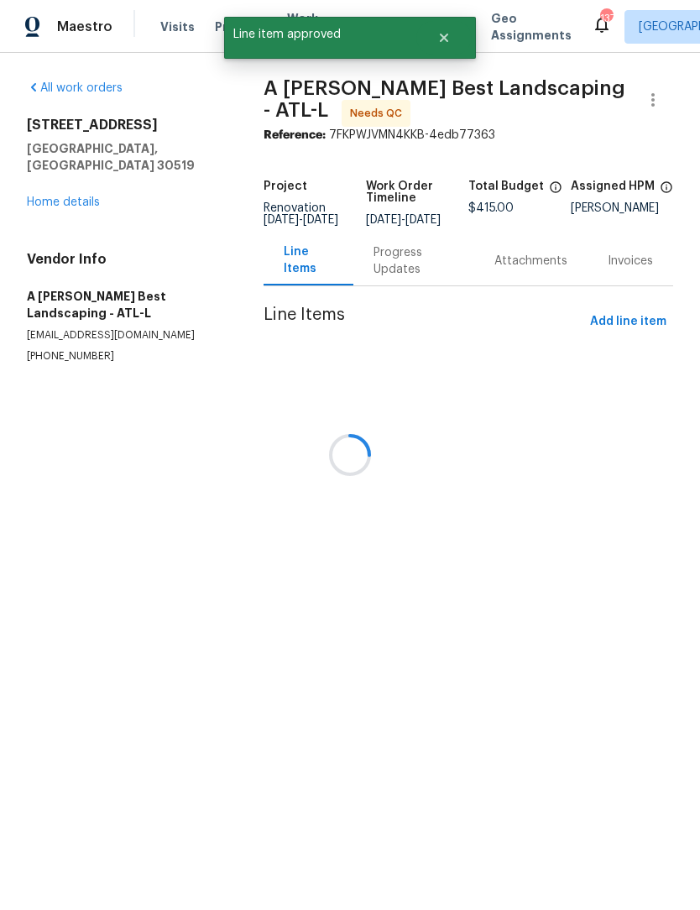
scroll to position [0, 0]
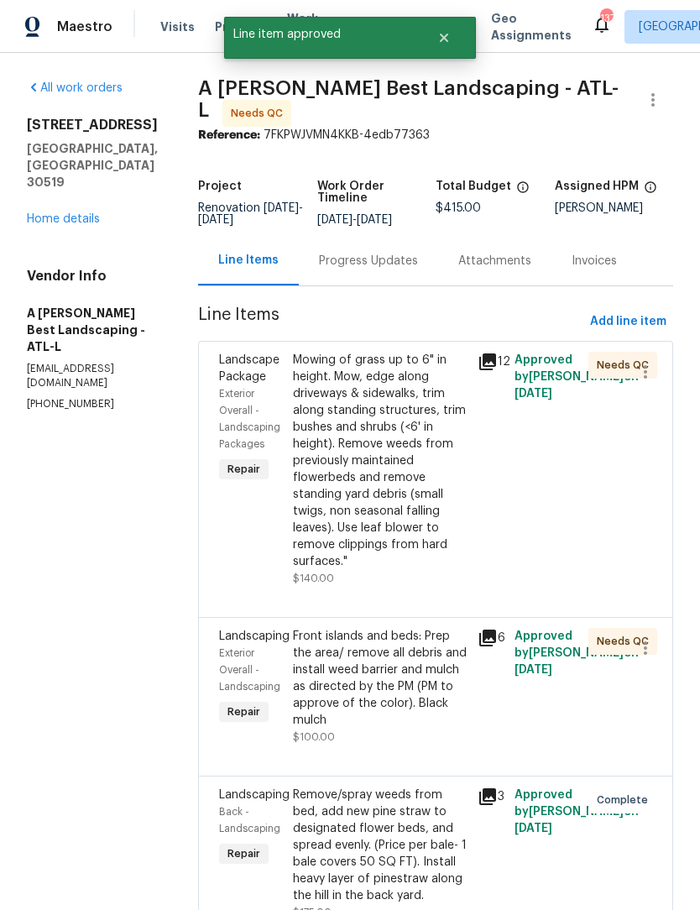
click at [418, 431] on div "Mowing of grass up to 6" in height. Mow, edge along driveways & sidewalks, trim…" at bounding box center [380, 461] width 175 height 218
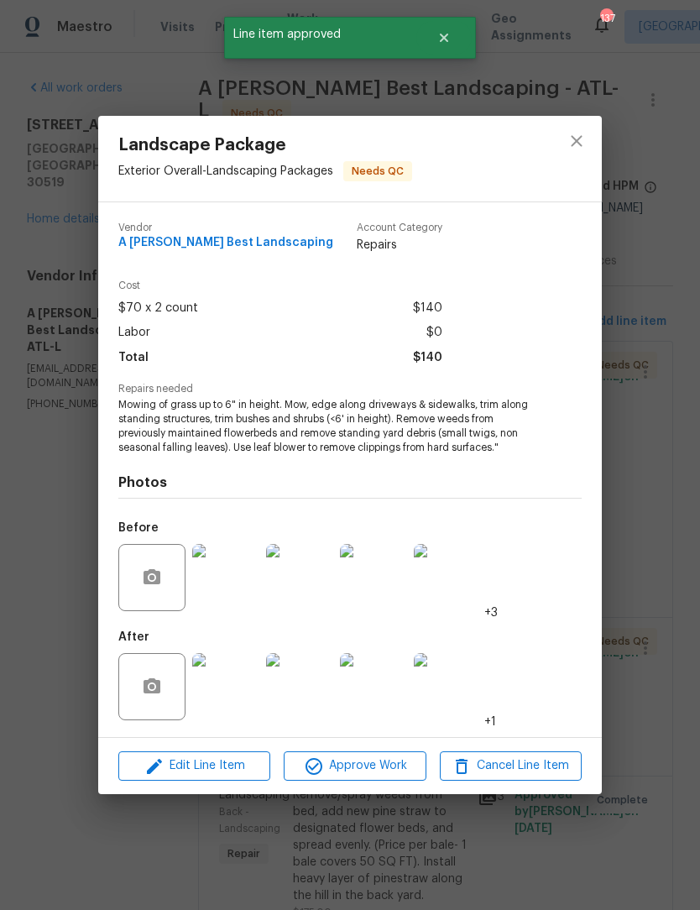
click at [236, 694] on img at bounding box center [225, 686] width 67 height 67
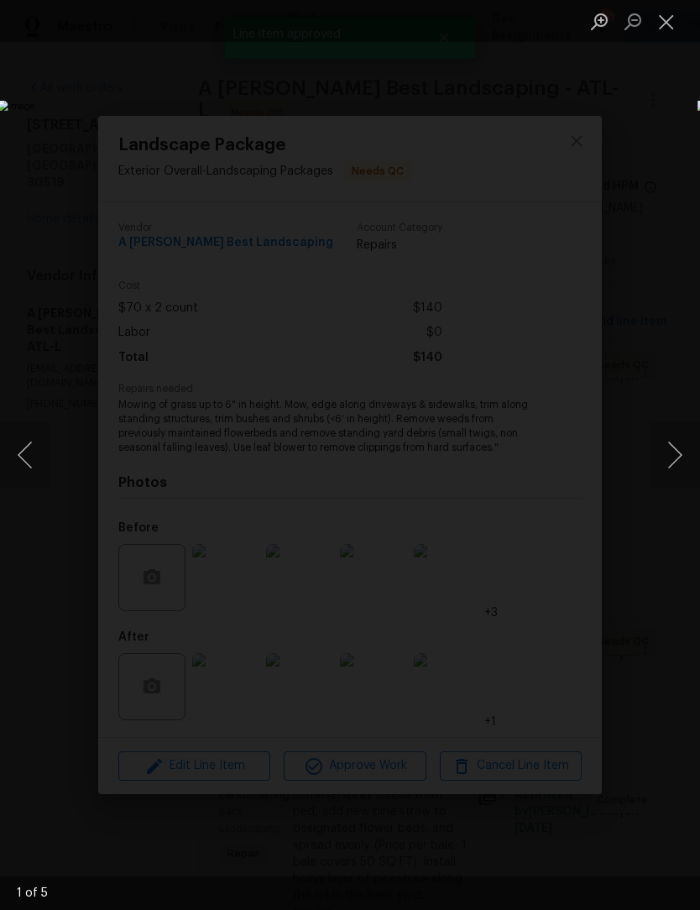
click at [682, 464] on button "Next image" at bounding box center [675, 455] width 50 height 67
click at [686, 459] on button "Next image" at bounding box center [675, 455] width 50 height 67
click at [681, 464] on button "Next image" at bounding box center [675, 455] width 50 height 67
click at [680, 469] on button "Next image" at bounding box center [675, 455] width 50 height 67
click at [676, 25] on button "Close lightbox" at bounding box center [667, 21] width 34 height 29
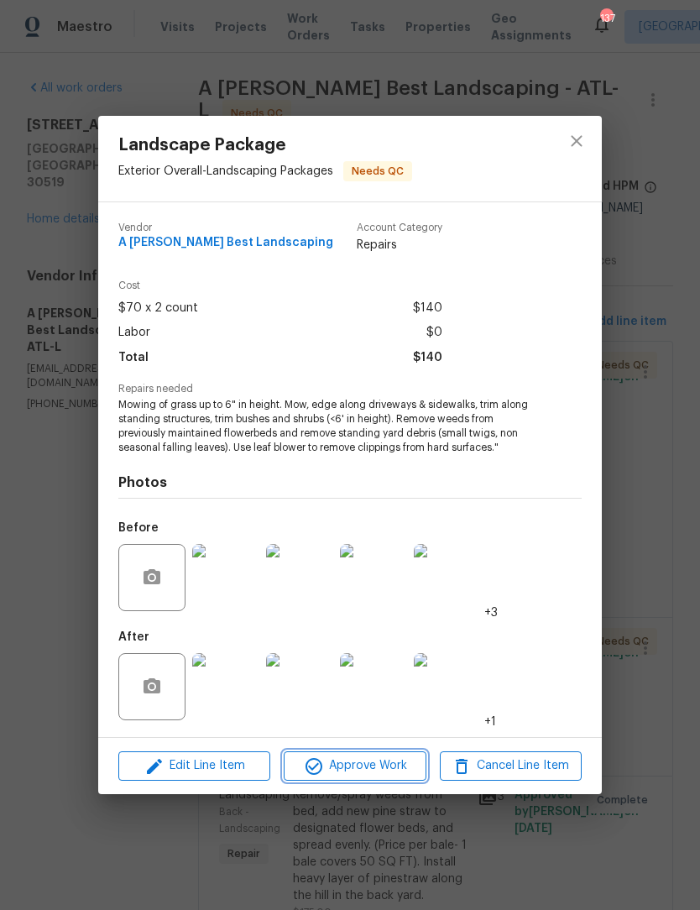
click at [382, 768] on span "Approve Work" at bounding box center [355, 766] width 132 height 21
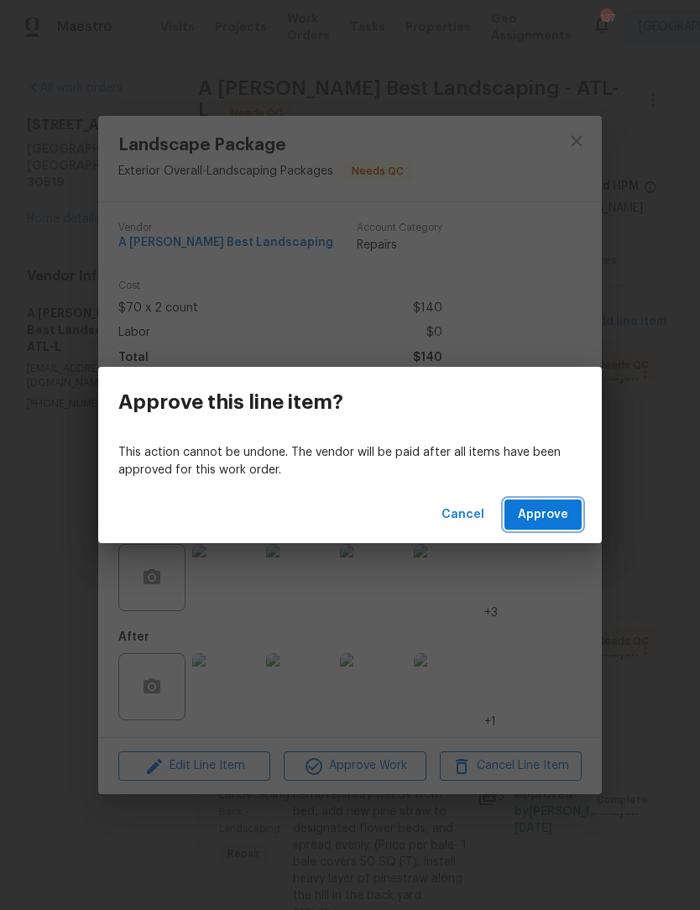
click at [548, 520] on span "Approve" at bounding box center [543, 515] width 50 height 21
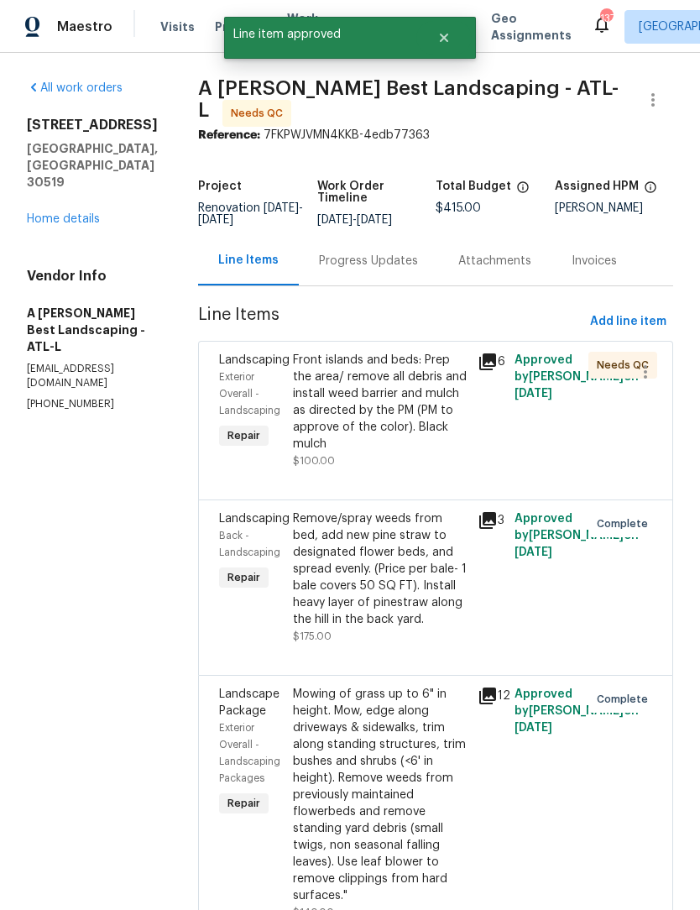
click at [415, 427] on div "Front islands and beds: Prep the area/ remove all debris and install weed barri…" at bounding box center [380, 402] width 175 height 101
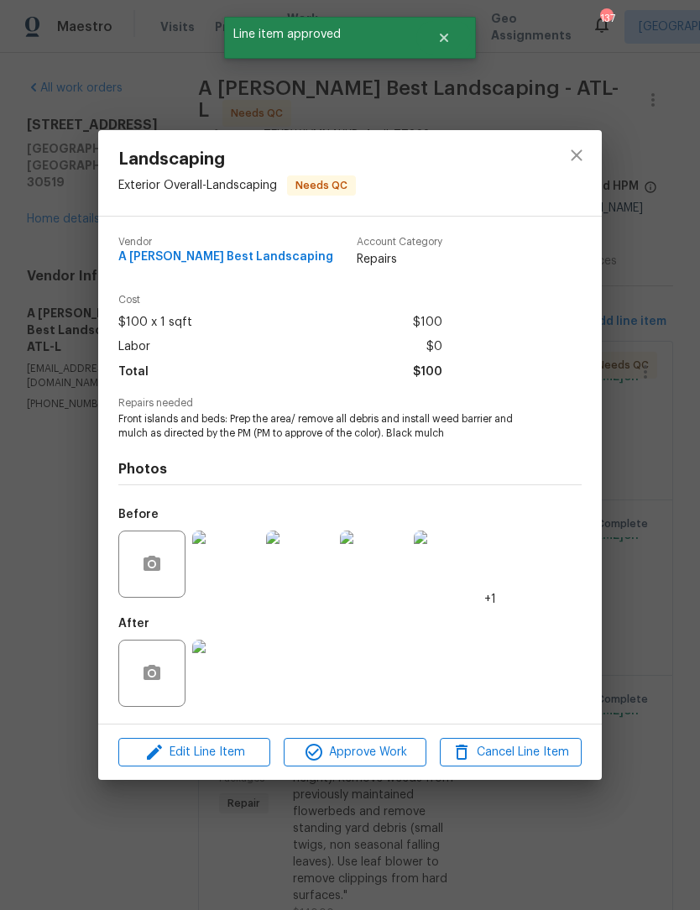
click at [242, 693] on img at bounding box center [225, 673] width 67 height 67
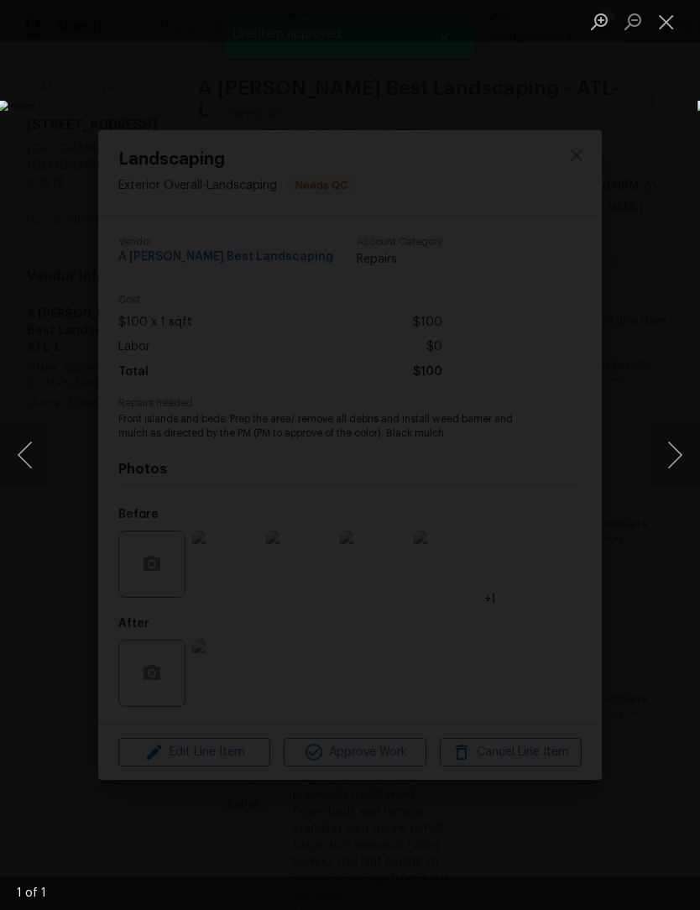
click at [680, 460] on button "Next image" at bounding box center [675, 455] width 50 height 67
click at [676, 20] on button "Close lightbox" at bounding box center [667, 21] width 34 height 29
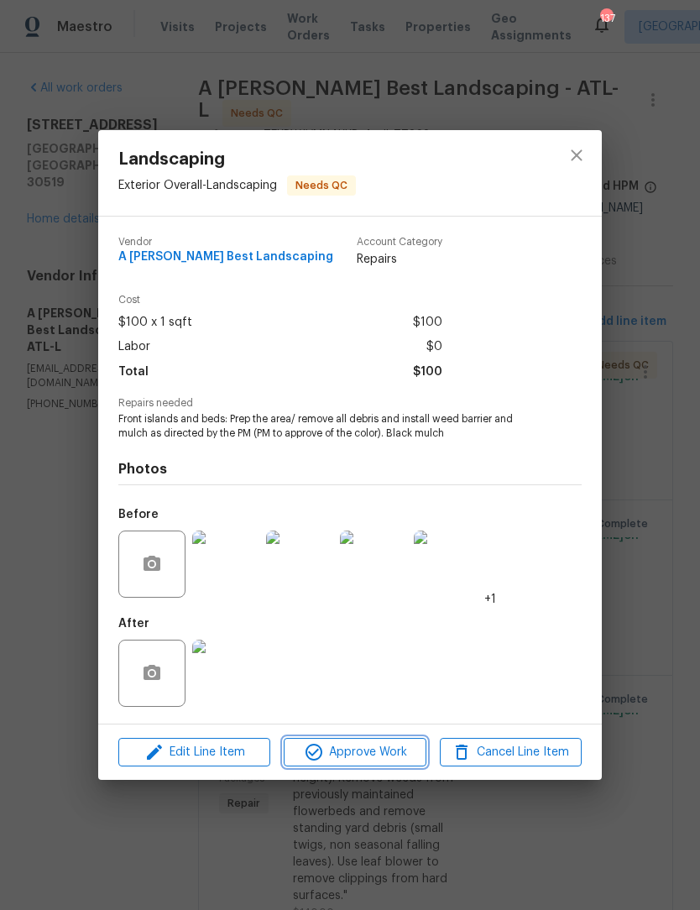
click at [393, 749] on span "Approve Work" at bounding box center [355, 752] width 132 height 21
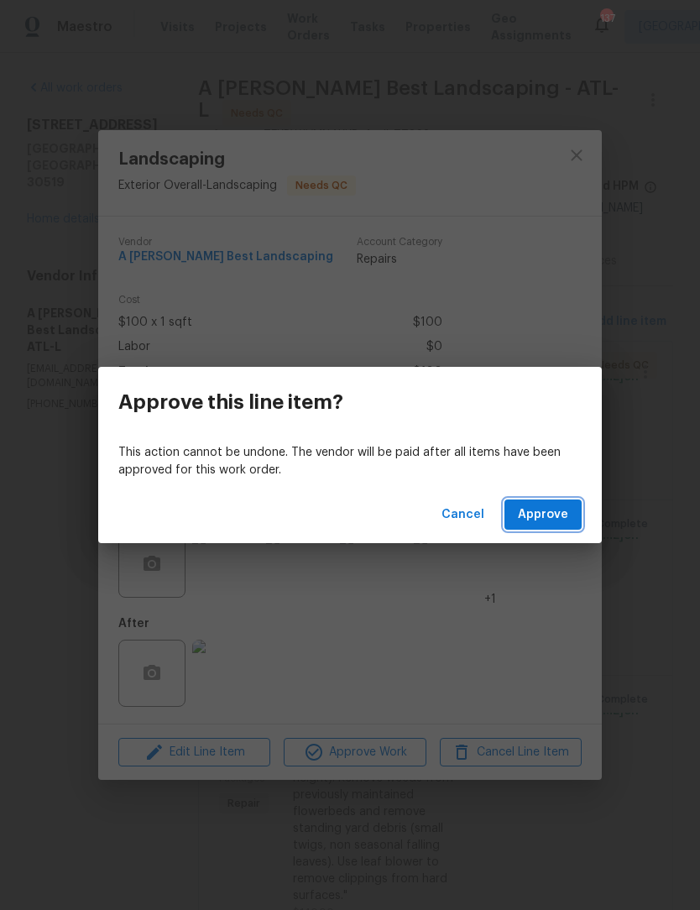
click at [546, 506] on span "Approve" at bounding box center [543, 515] width 50 height 21
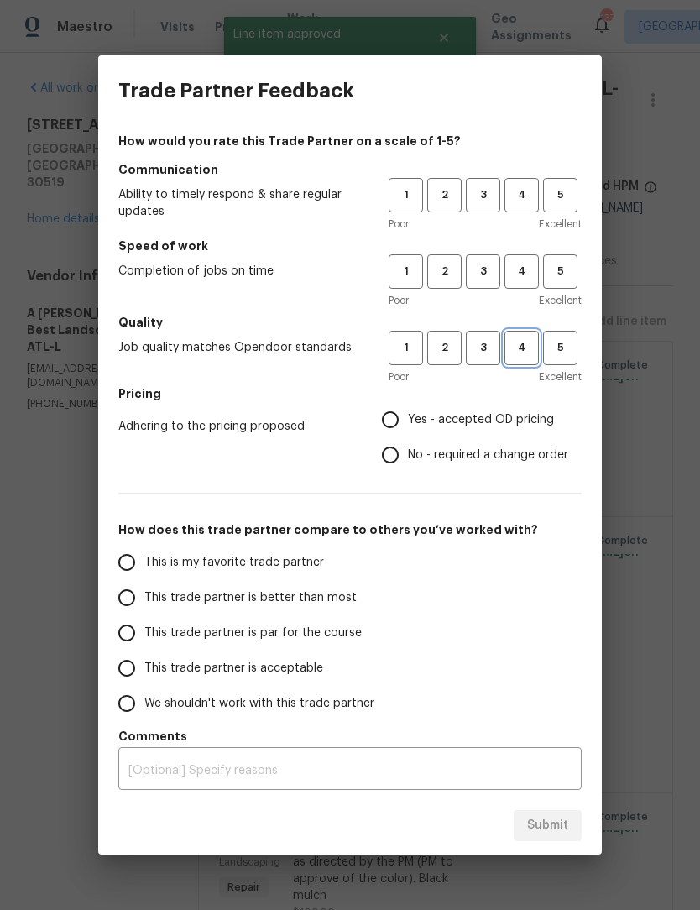
click at [517, 358] on button "4" at bounding box center [522, 348] width 34 height 34
click at [521, 277] on span "4" at bounding box center [521, 271] width 31 height 19
click at [524, 202] on span "4" at bounding box center [521, 195] width 31 height 19
click at [392, 422] on input "Yes - accepted OD pricing" at bounding box center [390, 419] width 35 height 35
radio input "true"
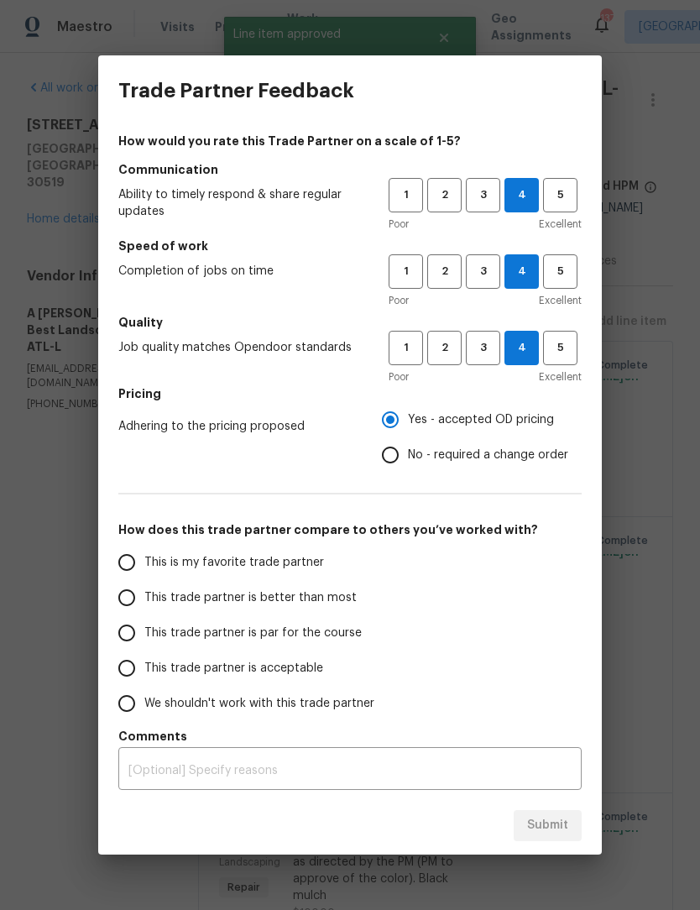
click at [130, 568] on input "This is my favorite trade partner" at bounding box center [126, 562] width 35 height 35
click at [570, 826] on button "Submit" at bounding box center [548, 825] width 68 height 31
radio input "true"
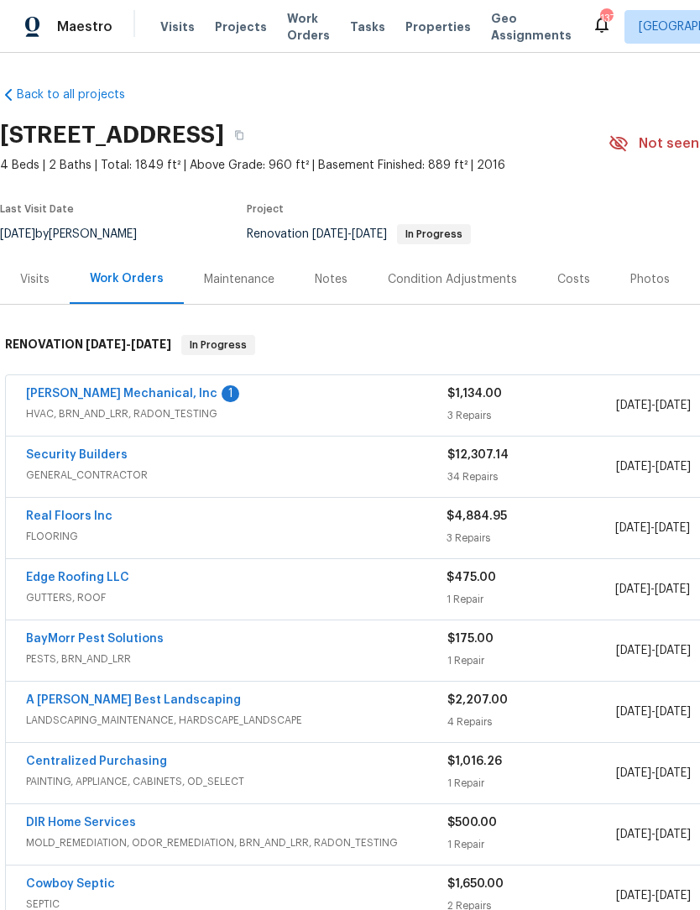
click at [139, 399] on link "[PERSON_NAME] Mechanical, Inc" at bounding box center [121, 394] width 191 height 12
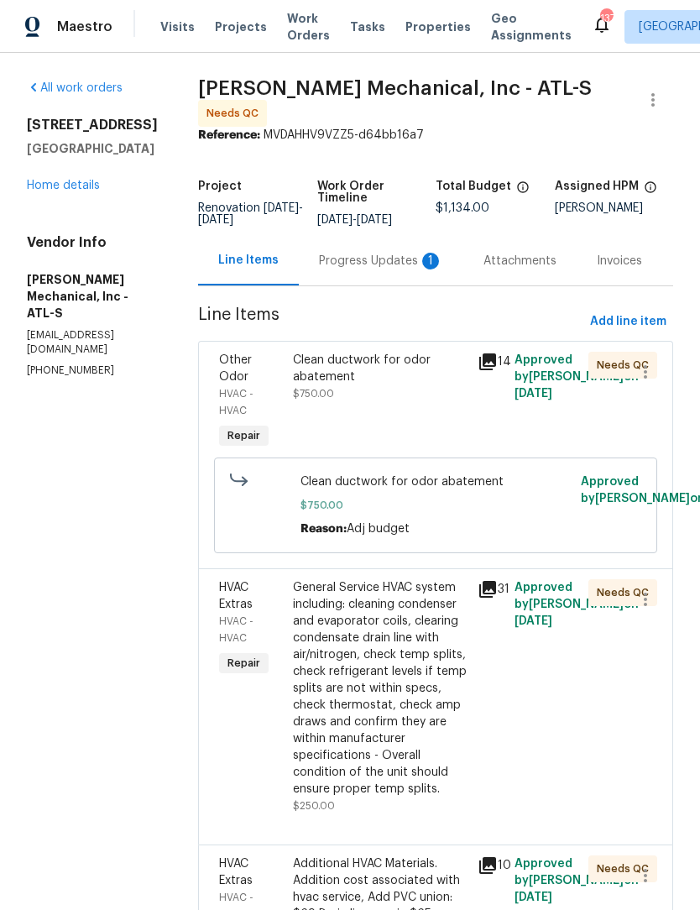
click at [386, 254] on div "Progress Updates 1" at bounding box center [381, 261] width 124 height 17
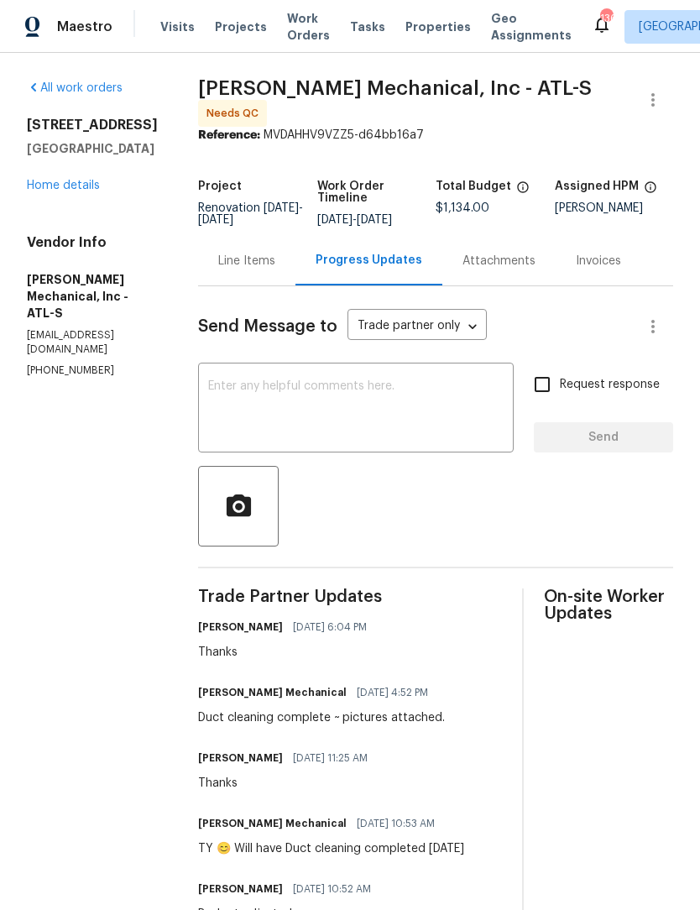
click at [296, 278] on div "Line Items" at bounding box center [246, 261] width 97 height 50
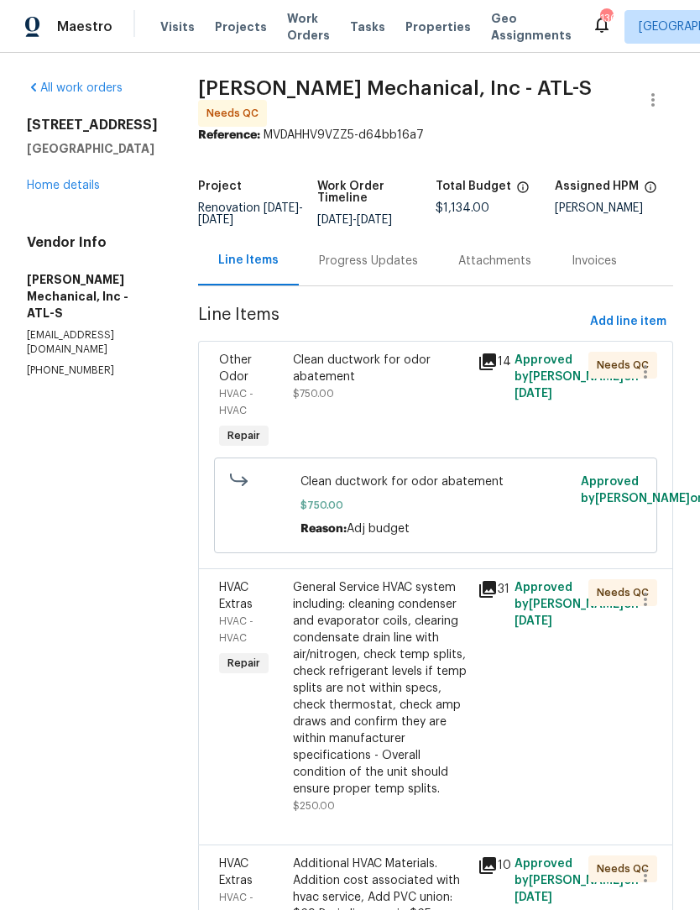
click at [394, 385] on div "Clean ductwork for odor abatement" at bounding box center [380, 369] width 175 height 34
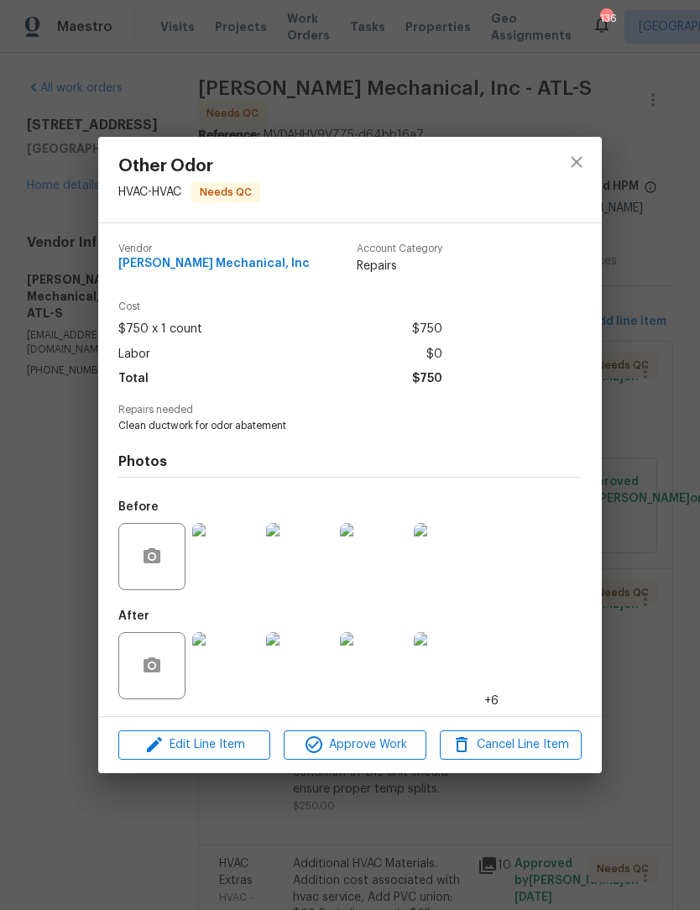
click at [245, 666] on img at bounding box center [225, 665] width 67 height 67
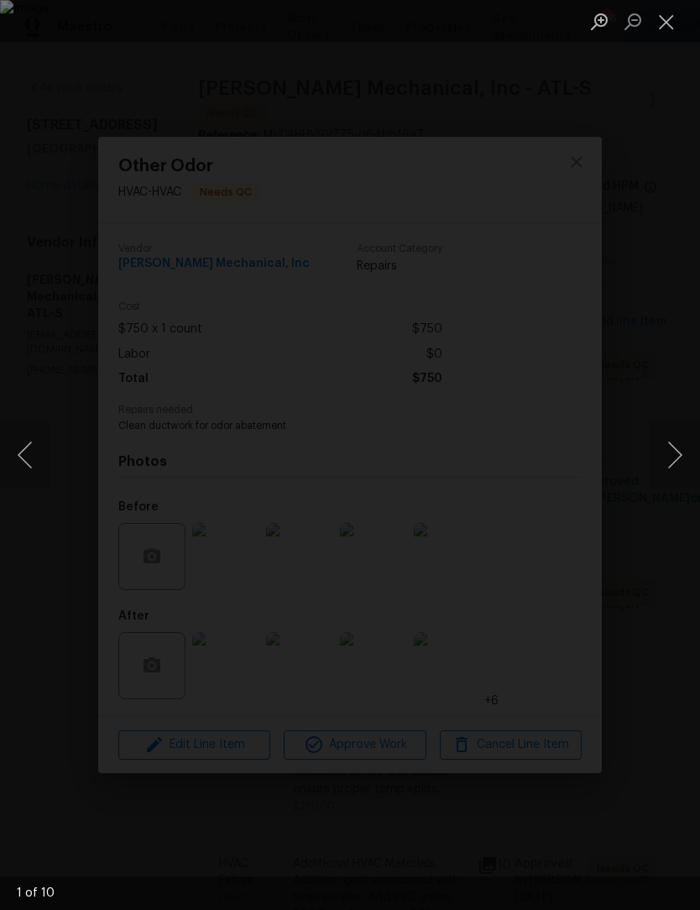
click at [676, 457] on button "Next image" at bounding box center [675, 455] width 50 height 67
click at [674, 465] on button "Next image" at bounding box center [675, 455] width 50 height 67
click at [677, 462] on button "Next image" at bounding box center [675, 455] width 50 height 67
click at [676, 461] on button "Next image" at bounding box center [675, 455] width 50 height 67
click at [676, 463] on button "Next image" at bounding box center [675, 455] width 50 height 67
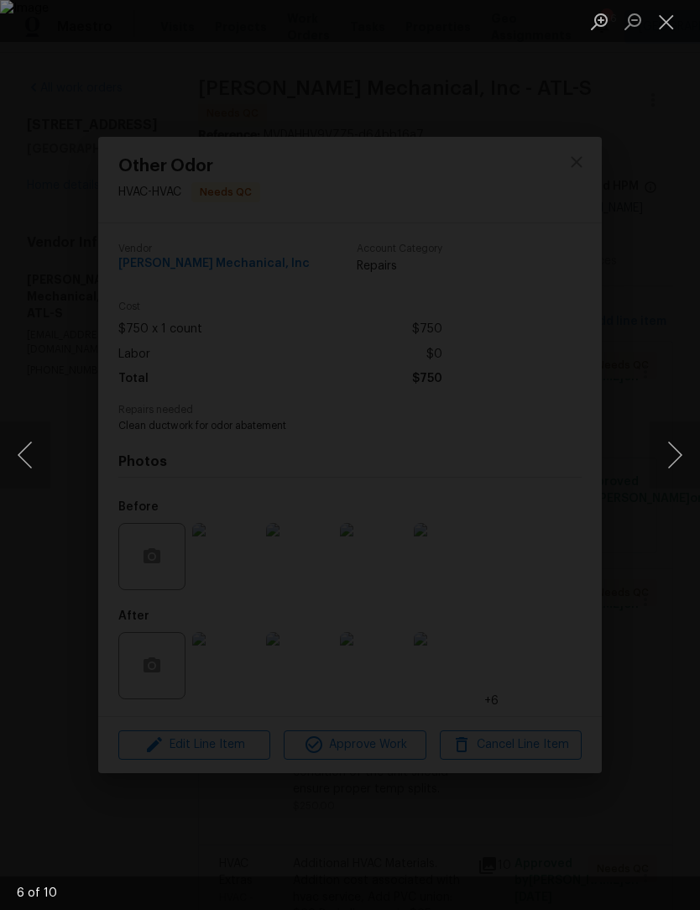
click at [674, 464] on button "Next image" at bounding box center [675, 455] width 50 height 67
click at [673, 462] on button "Next image" at bounding box center [675, 455] width 50 height 67
click at [674, 461] on button "Next image" at bounding box center [675, 455] width 50 height 67
click at [672, 461] on button "Next image" at bounding box center [675, 455] width 50 height 67
click at [672, 464] on button "Next image" at bounding box center [675, 455] width 50 height 67
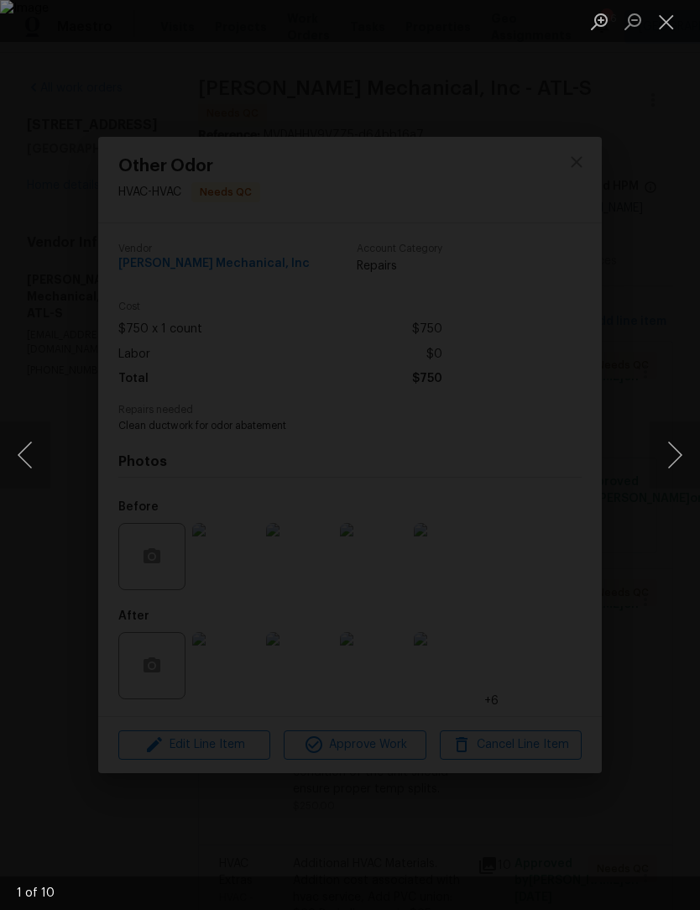
click at [676, 463] on button "Next image" at bounding box center [675, 455] width 50 height 67
click at [674, 22] on button "Close lightbox" at bounding box center [667, 21] width 34 height 29
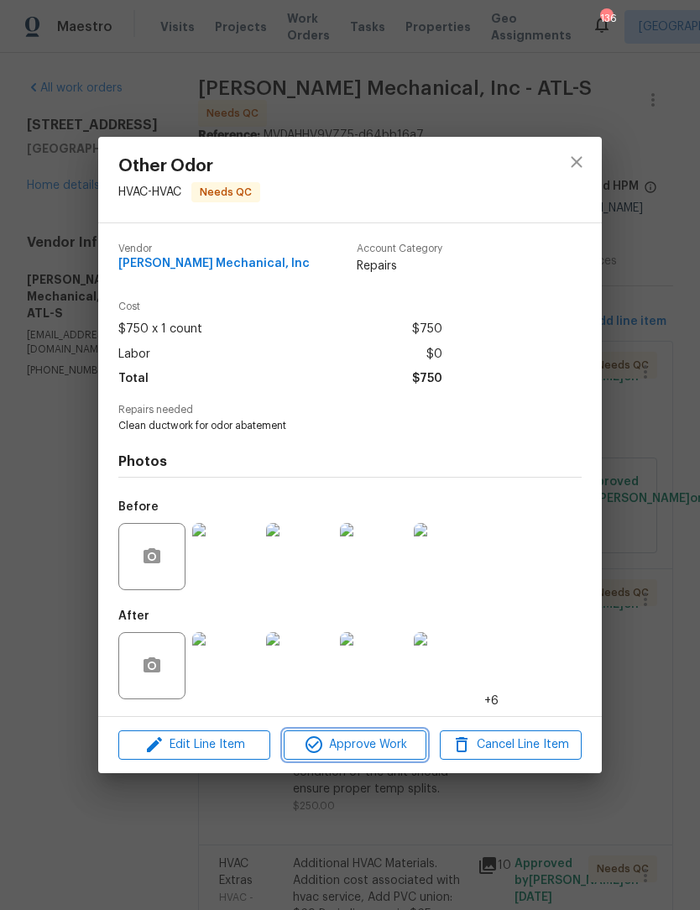
click at [378, 745] on span "Approve Work" at bounding box center [355, 745] width 132 height 21
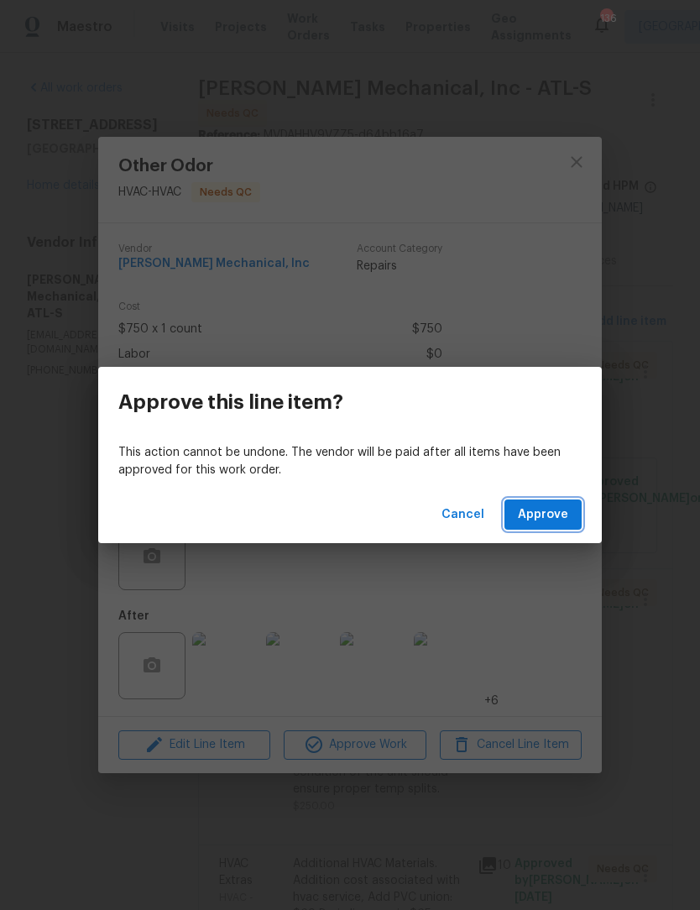
click at [568, 501] on button "Approve" at bounding box center [543, 515] width 77 height 31
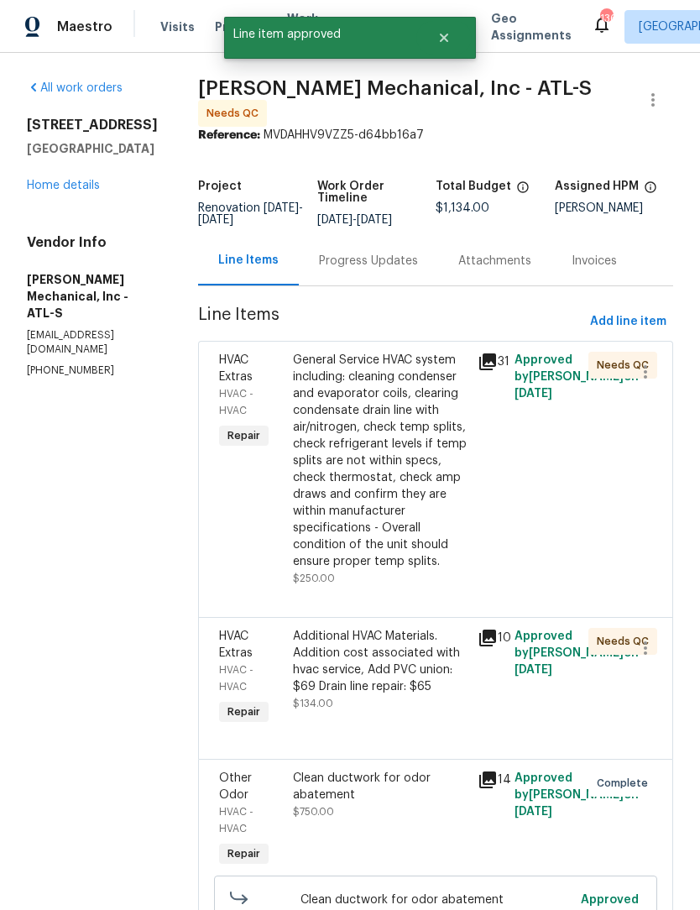
click at [418, 396] on div "General Service HVAC system including: cleaning condenser and evaporator coils,…" at bounding box center [380, 461] width 175 height 218
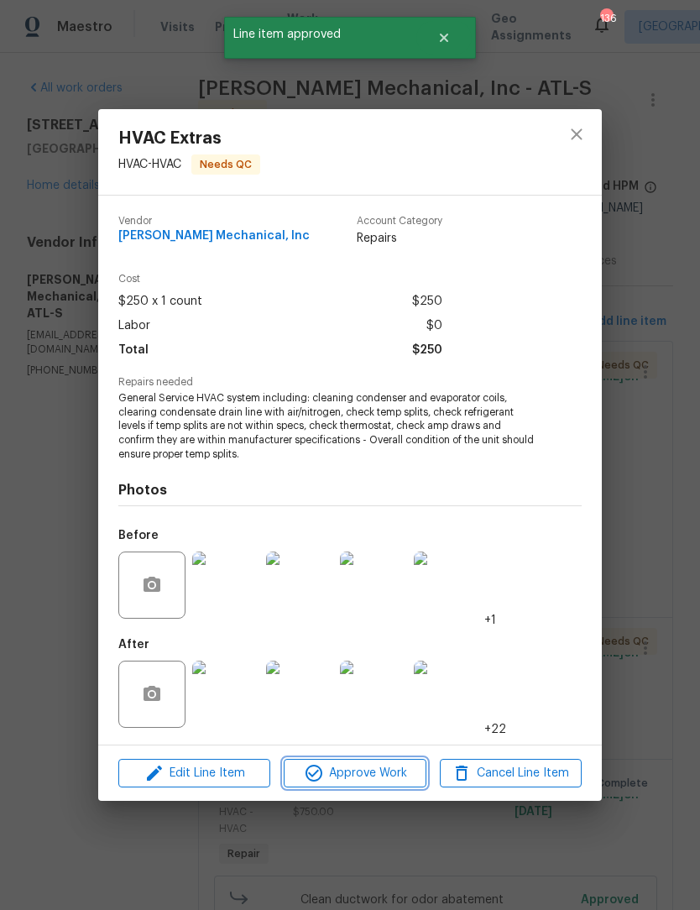
click at [381, 781] on span "Approve Work" at bounding box center [355, 773] width 132 height 21
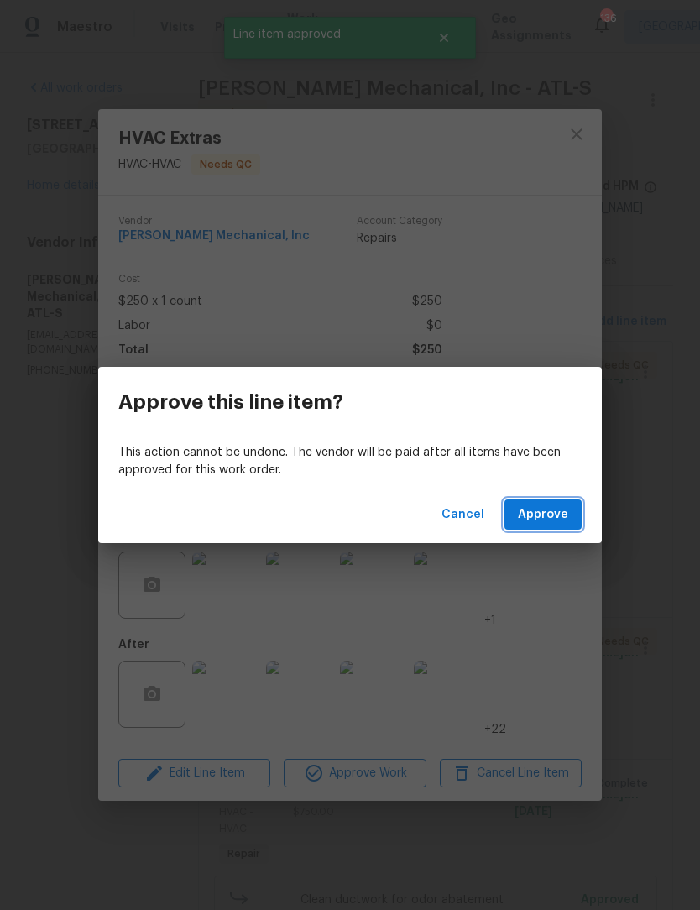
click at [548, 524] on span "Approve" at bounding box center [543, 515] width 50 height 21
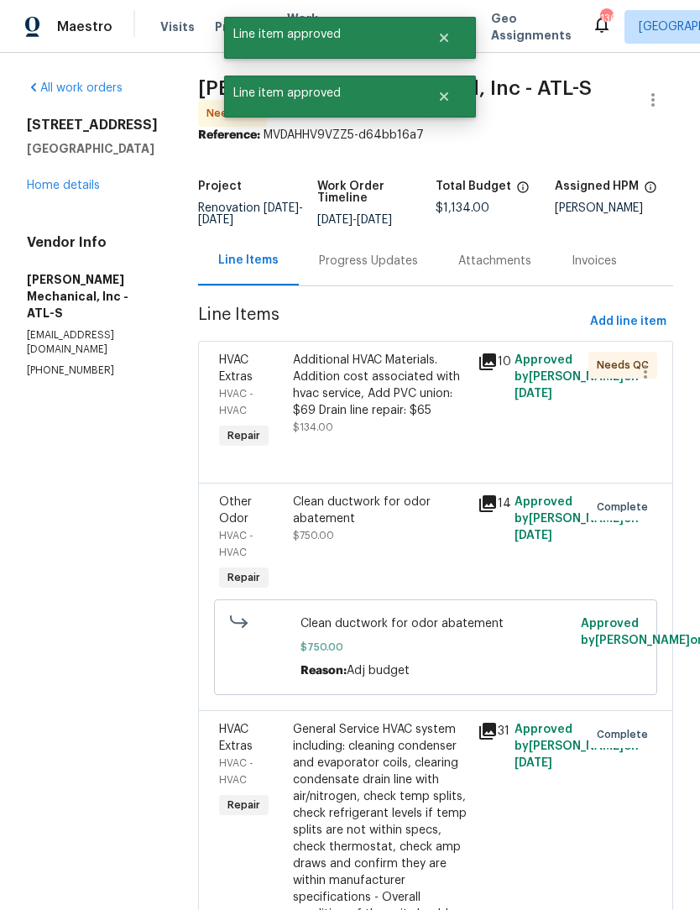
click at [410, 430] on div "Additional HVAC Materials. Addition cost associated with hvac service, Add PVC …" at bounding box center [380, 394] width 175 height 84
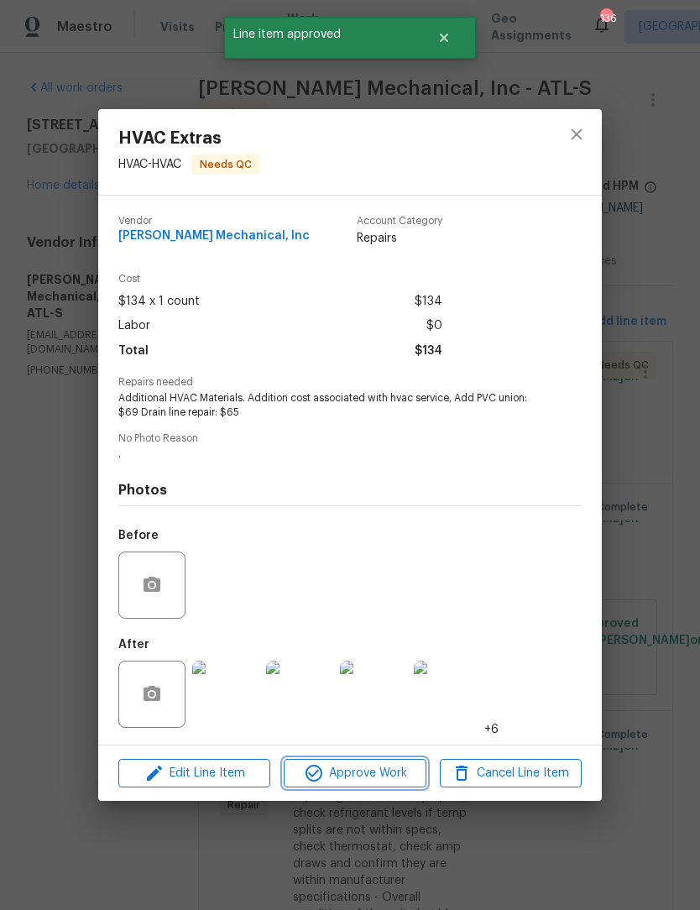
click at [404, 777] on span "Approve Work" at bounding box center [355, 773] width 132 height 21
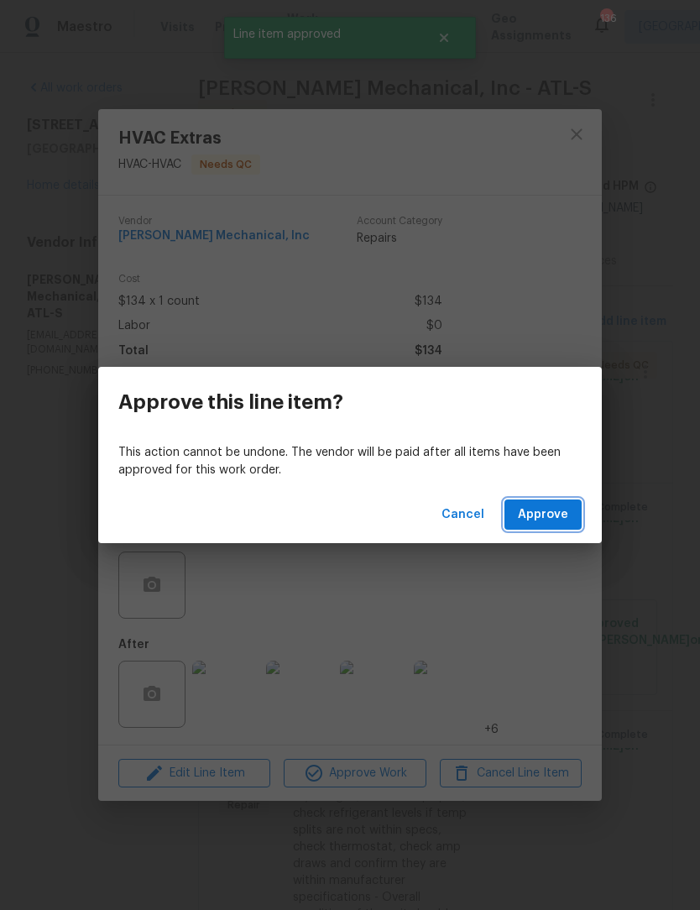
click at [547, 511] on span "Approve" at bounding box center [543, 515] width 50 height 21
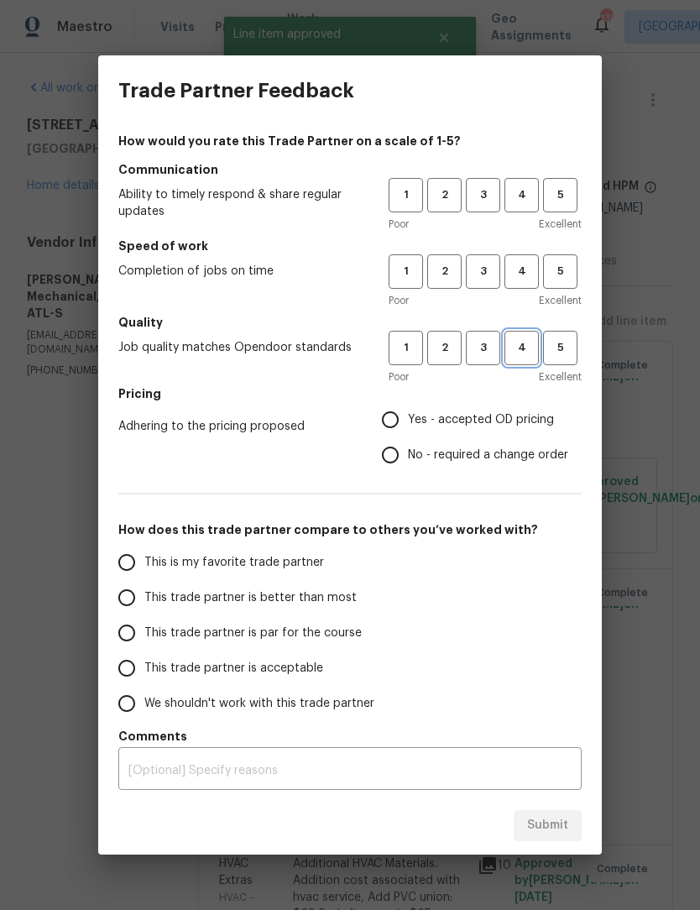
click at [517, 338] on button "4" at bounding box center [522, 348] width 34 height 34
click at [532, 278] on span "4" at bounding box center [521, 271] width 31 height 19
click at [537, 188] on span "4" at bounding box center [521, 195] width 31 height 19
click at [389, 426] on input "Yes - accepted OD pricing" at bounding box center [390, 419] width 35 height 35
radio input "true"
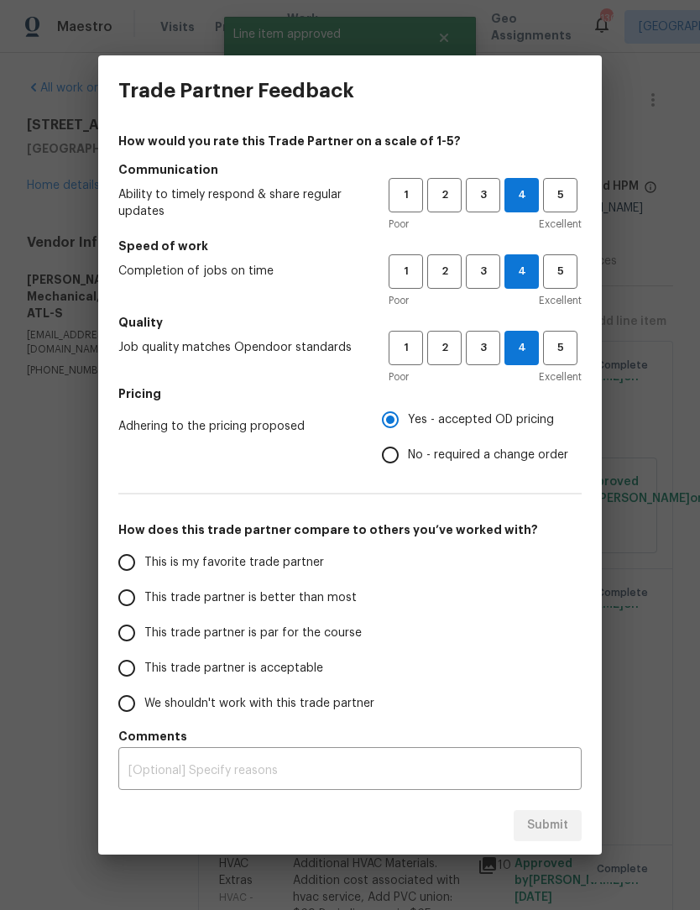
click at [394, 463] on input "No - required a change order" at bounding box center [390, 455] width 35 height 35
radio input "true"
click at [142, 563] on input "This is my favorite trade partner" at bounding box center [126, 562] width 35 height 35
click at [561, 828] on span "Submit" at bounding box center [547, 825] width 41 height 21
radio input "true"
